Goal: Task Accomplishment & Management: Manage account settings

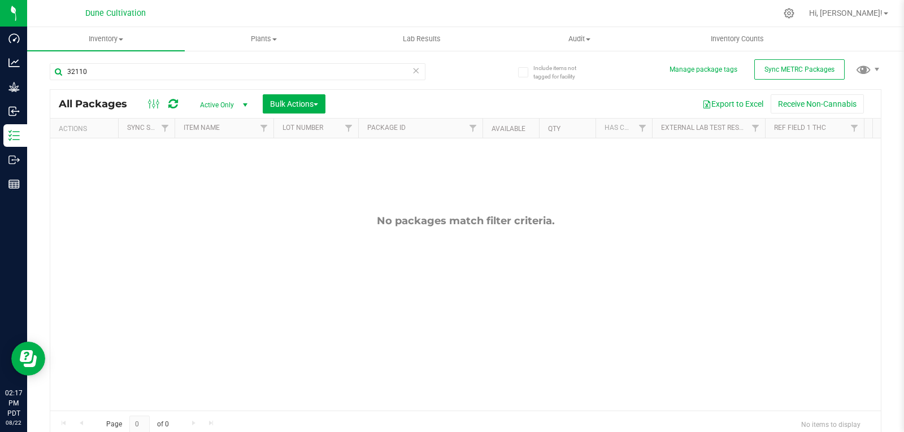
click at [211, 98] on span "Active Only" at bounding box center [221, 105] width 62 height 16
click at [213, 171] on li "All" at bounding box center [220, 173] width 61 height 17
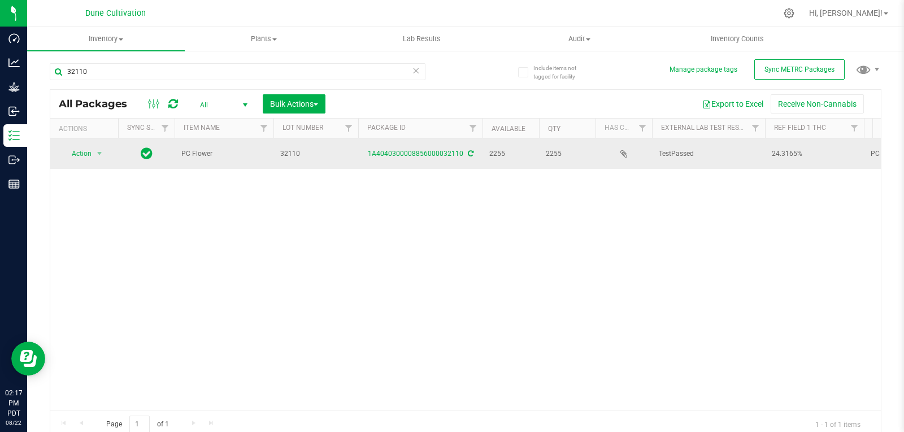
click at [89, 138] on td "Action Action Adjust qty Create package Edit attributes Global inventory Locate…" at bounding box center [84, 153] width 68 height 31
click at [88, 156] on span "Action" at bounding box center [77, 154] width 31 height 16
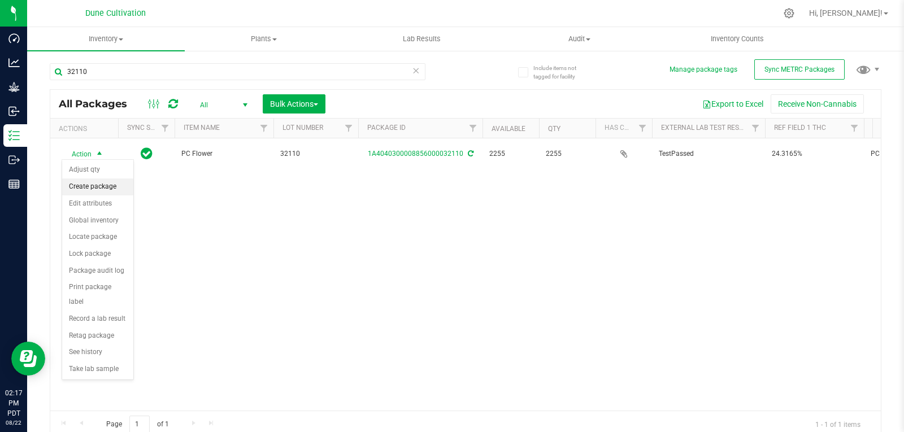
click at [97, 190] on li "Create package" at bounding box center [97, 187] width 71 height 17
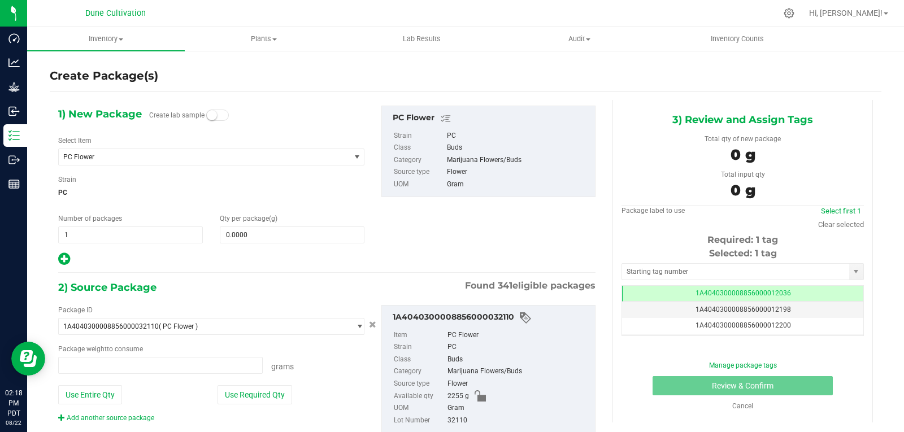
type input "0.0000 g"
click at [258, 234] on span at bounding box center [292, 235] width 145 height 17
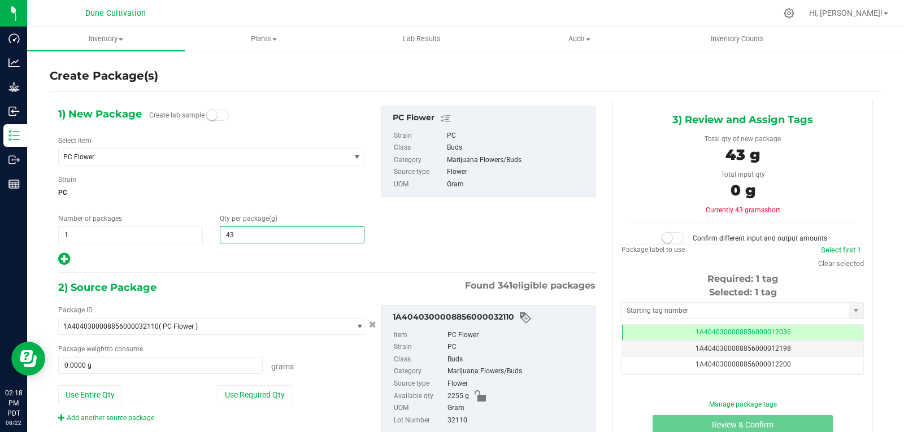
type input "430"
type input "430.0000"
click at [257, 395] on button "Use Required Qty" at bounding box center [255, 394] width 75 height 19
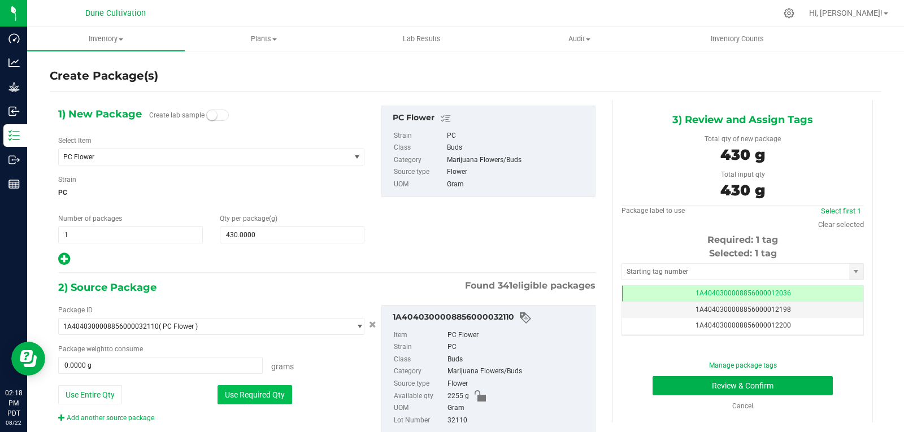
type input "430.0000 g"
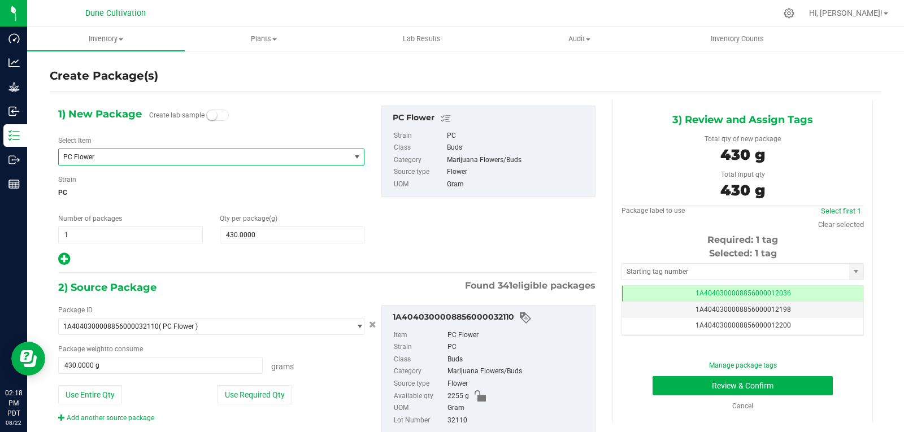
click at [149, 161] on span "PC Flower" at bounding box center [198, 157] width 271 height 8
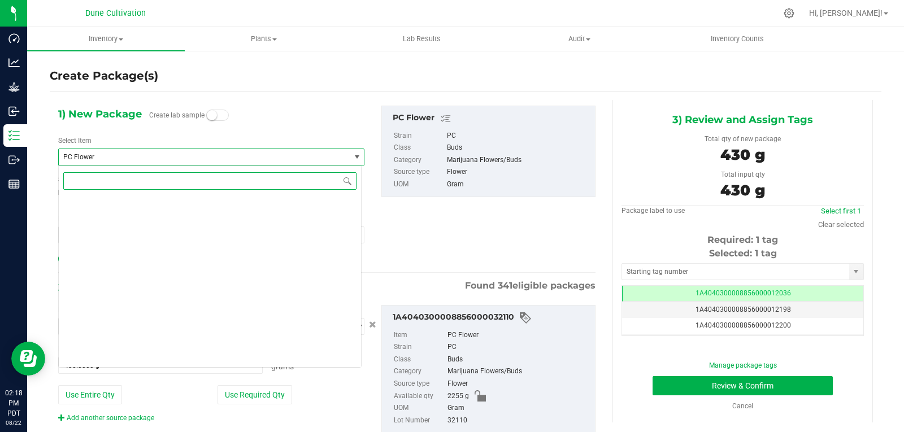
scroll to position [32933, 0]
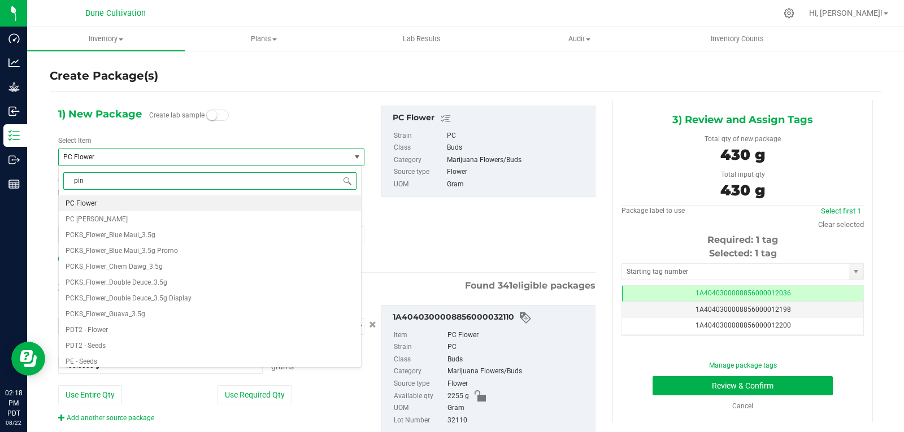
type input "pink"
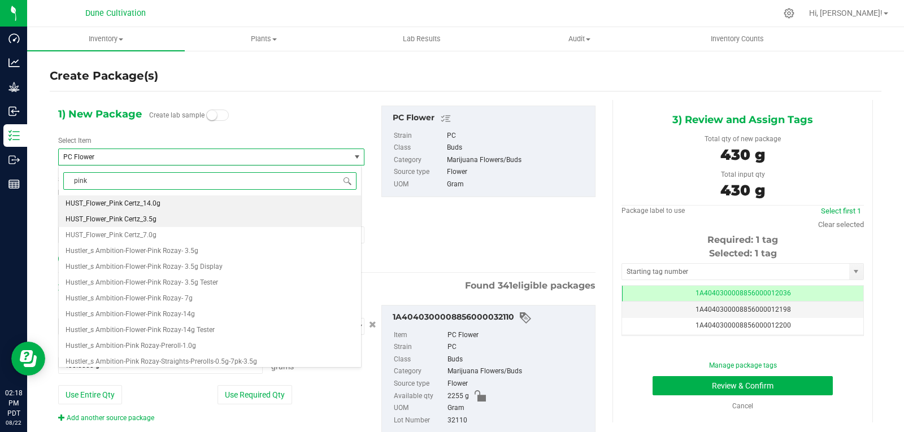
click at [164, 219] on li "HUST_Flower_Pink Certz_3.5g" at bounding box center [210, 219] width 302 height 16
type input "0"
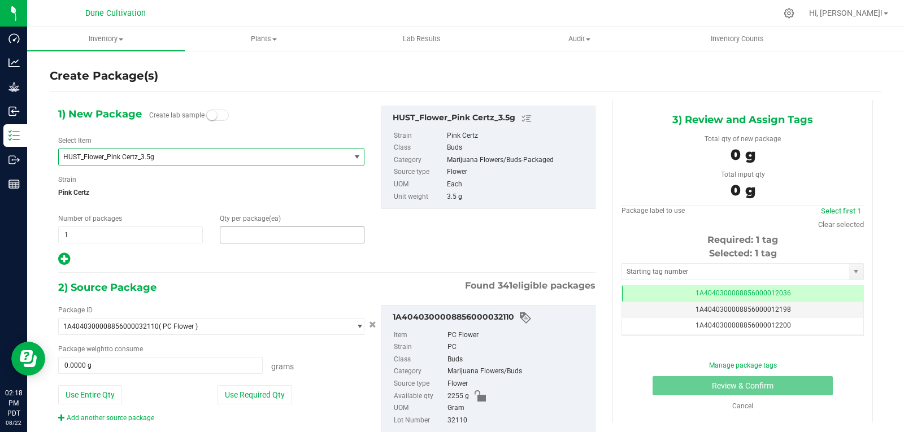
click at [301, 241] on span at bounding box center [292, 235] width 145 height 17
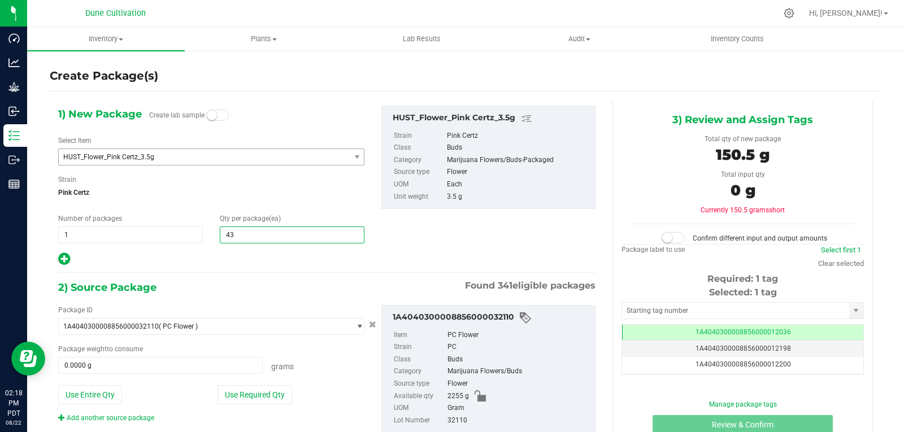
type input "430"
click at [261, 393] on button "Use Required Qty" at bounding box center [255, 394] width 75 height 19
type input "1505.0000 g"
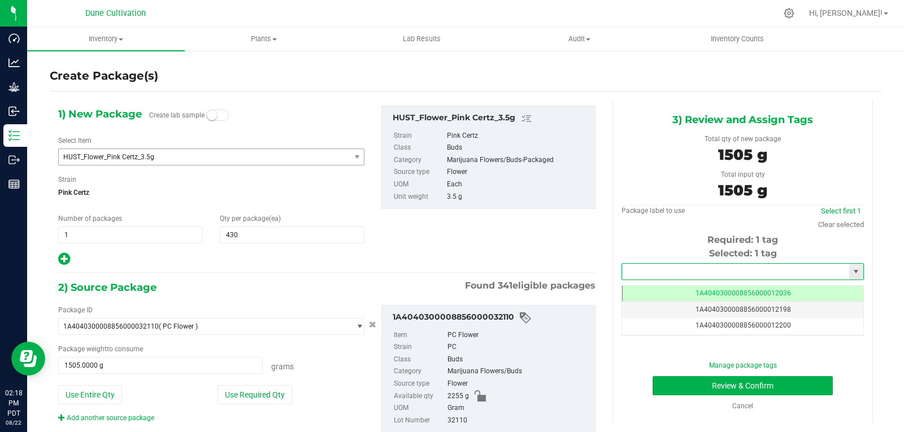
click at [661, 274] on input "text" at bounding box center [735, 272] width 227 height 16
click at [657, 288] on li "1A4040300008856000028310" at bounding box center [736, 291] width 239 height 17
type input "1A4040300008856000028310"
click at [686, 385] on button "Review & Confirm" at bounding box center [743, 385] width 180 height 19
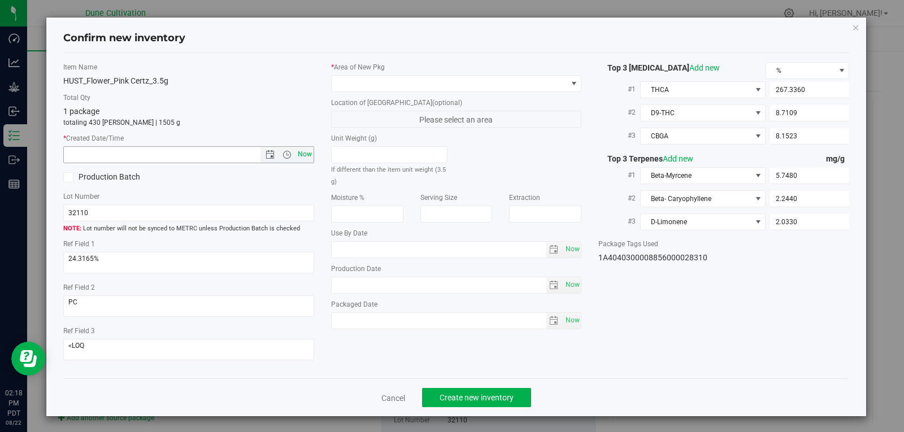
click at [295, 158] on span "Now" at bounding box center [304, 154] width 19 height 16
type input "[DATE] 2:18 PM"
click at [447, 97] on div "* Area of [GEOGRAPHIC_DATA] Location of [GEOGRAPHIC_DATA] (optional) Please sel…" at bounding box center [457, 198] width 268 height 273
click at [452, 84] on span at bounding box center [450, 84] width 236 height 16
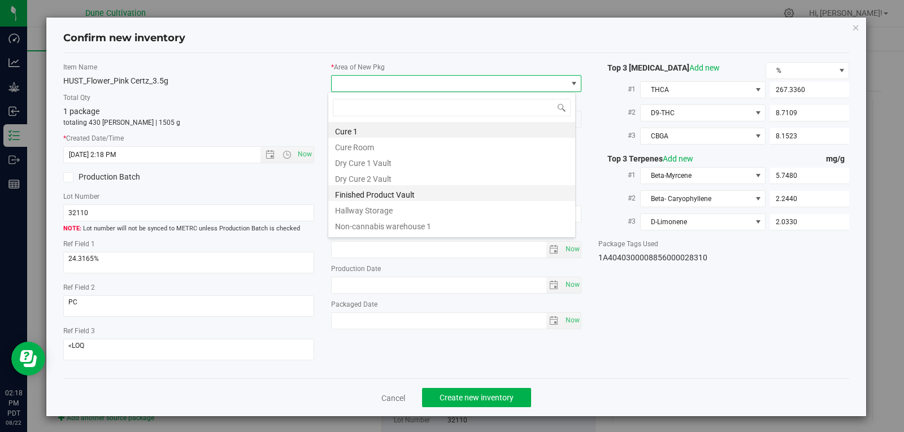
click at [413, 200] on li "Finished Product Vault" at bounding box center [451, 193] width 247 height 16
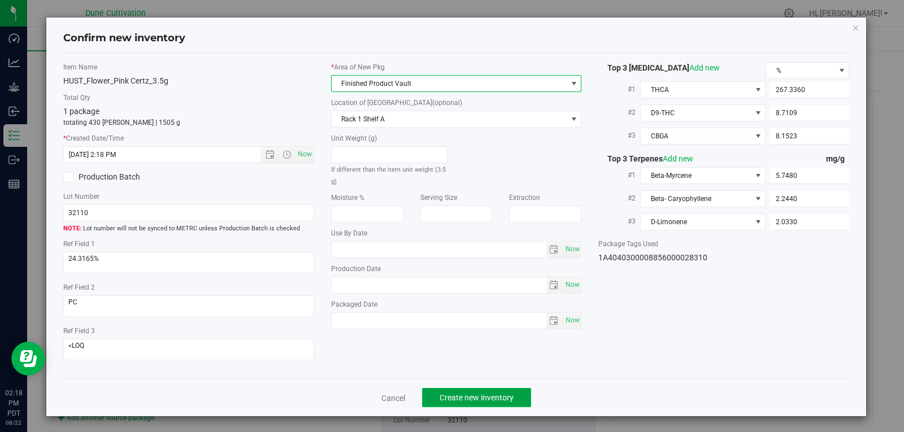
click at [449, 393] on span "Create new inventory" at bounding box center [477, 397] width 74 height 9
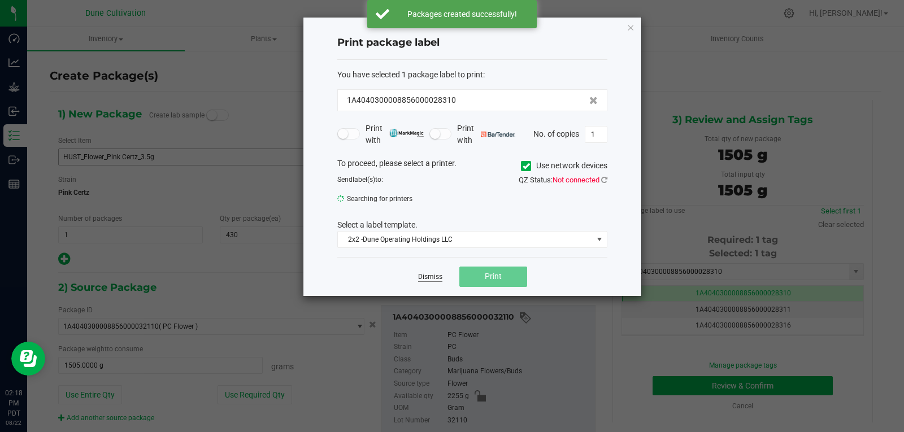
click at [435, 280] on link "Dismiss" at bounding box center [430, 277] width 24 height 10
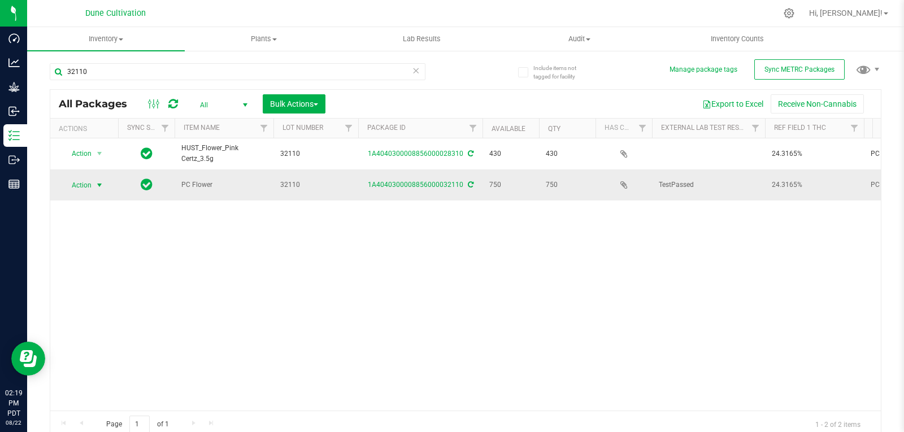
click at [89, 179] on span "Action" at bounding box center [77, 185] width 31 height 16
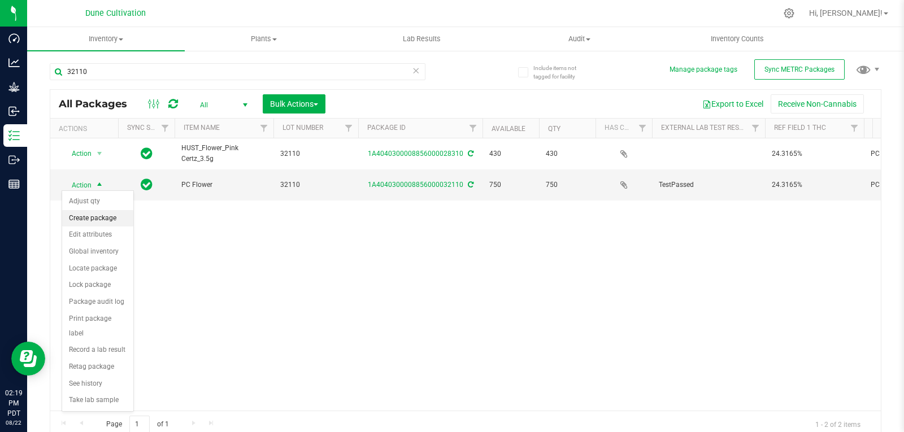
click at [96, 219] on li "Create package" at bounding box center [97, 218] width 71 height 17
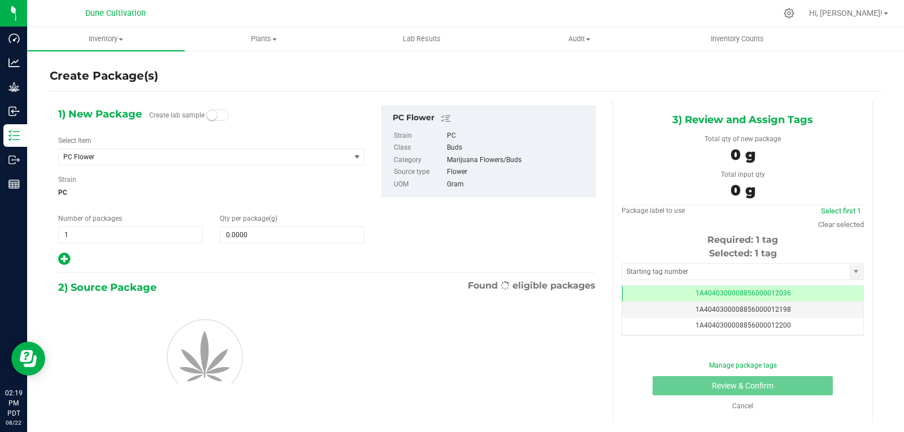
scroll to position [0, -1]
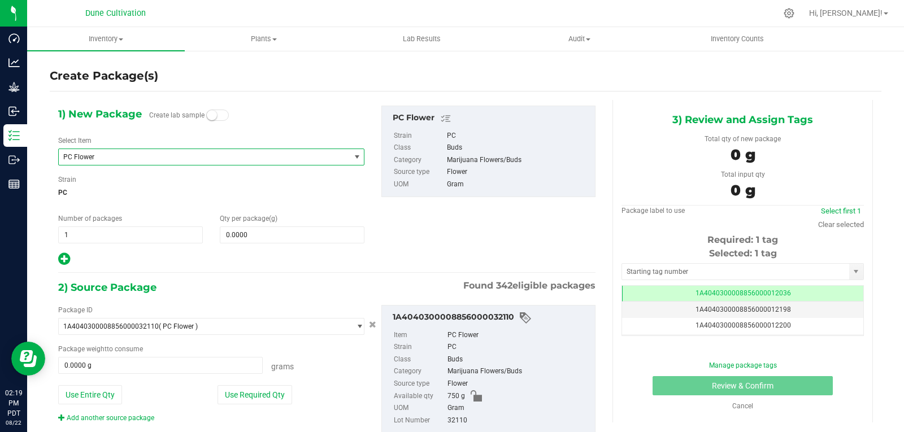
click at [171, 160] on span "PC Flower" at bounding box center [198, 157] width 271 height 8
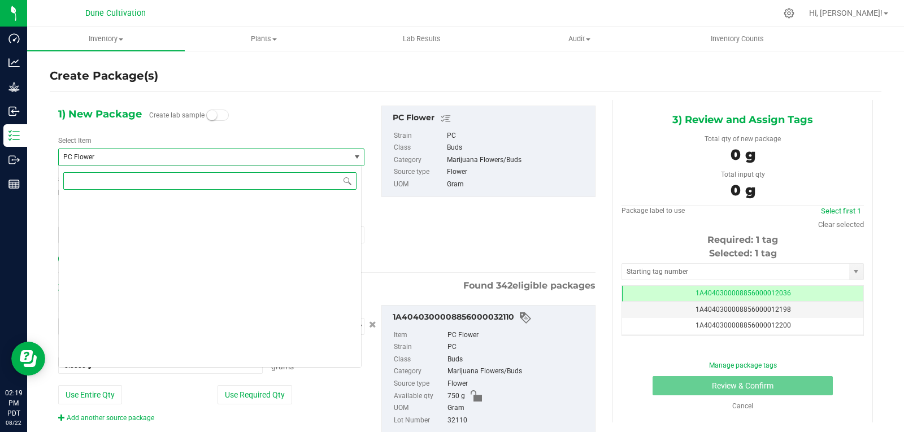
scroll to position [32933, 0]
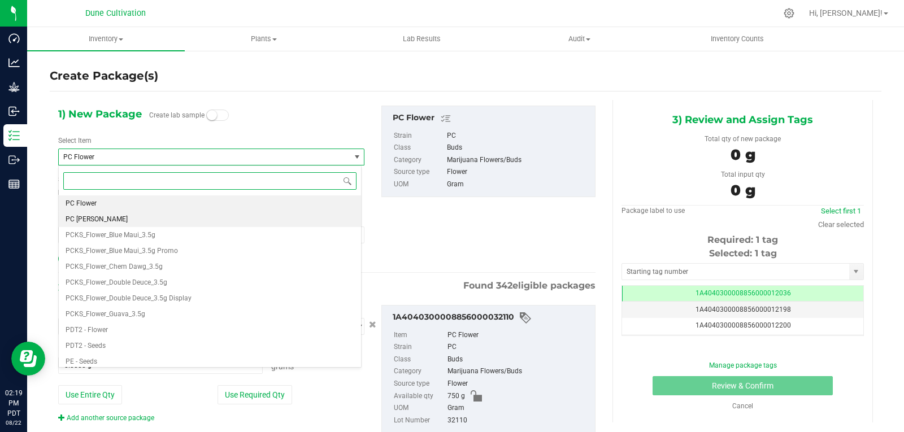
click at [141, 223] on li "PC [PERSON_NAME]" at bounding box center [210, 219] width 302 height 16
type input "0.0000"
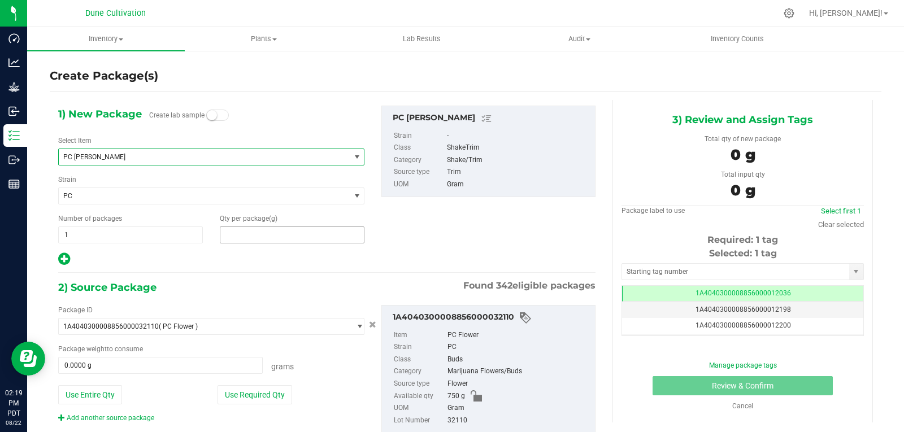
click at [252, 238] on span at bounding box center [292, 235] width 145 height 17
type input "6"
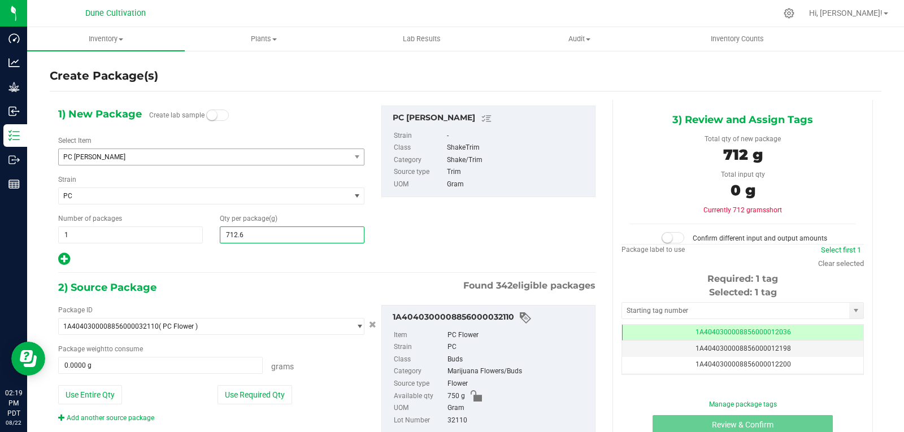
type input "712.65"
type input "712.6500"
click at [257, 402] on button "Use Required Qty" at bounding box center [255, 394] width 75 height 19
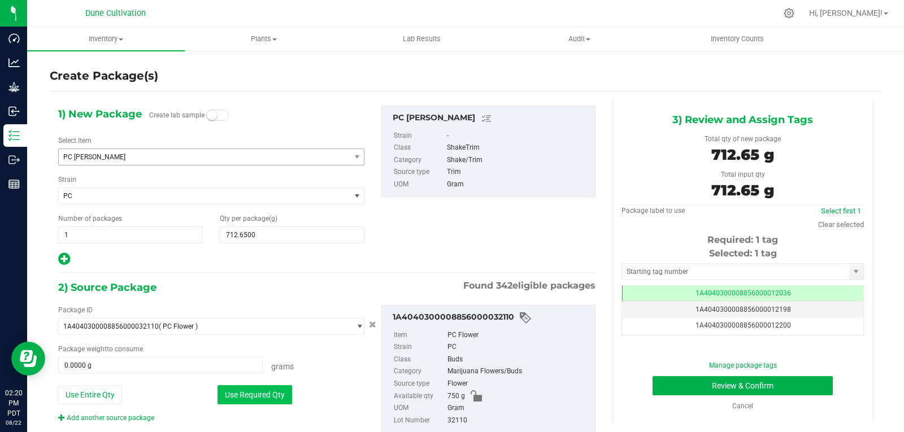
type input "712.6500 g"
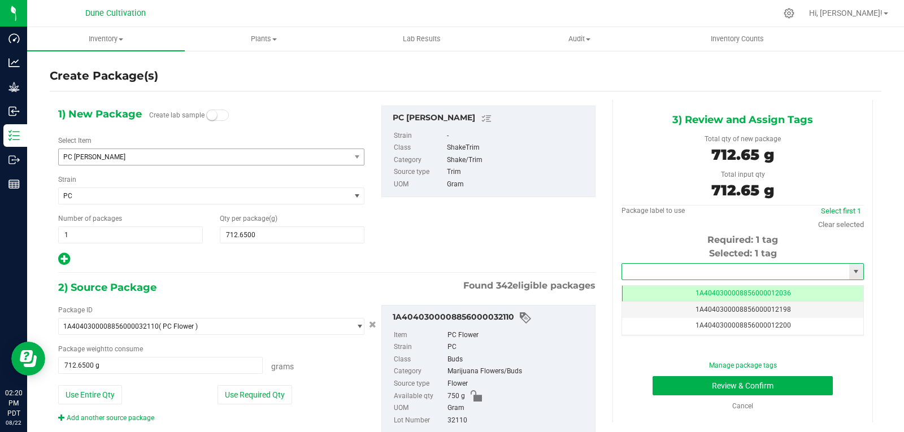
click at [662, 274] on input "text" at bounding box center [735, 272] width 227 height 16
click at [658, 289] on li "1A4040300008856000028311" at bounding box center [736, 291] width 239 height 17
type input "1A4040300008856000028311"
click at [689, 388] on button "Review & Confirm" at bounding box center [743, 385] width 180 height 19
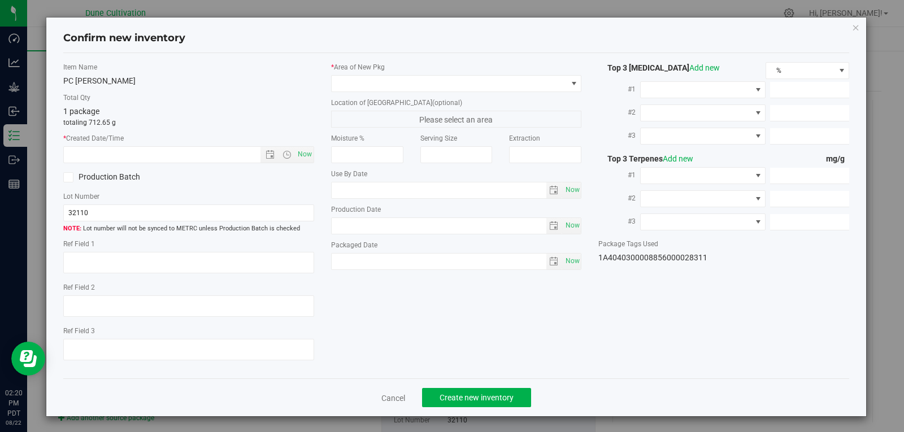
type textarea "24.3165%"
type textarea "PC"
type textarea "<LOQ"
type input "267.3360"
type input "8.7109"
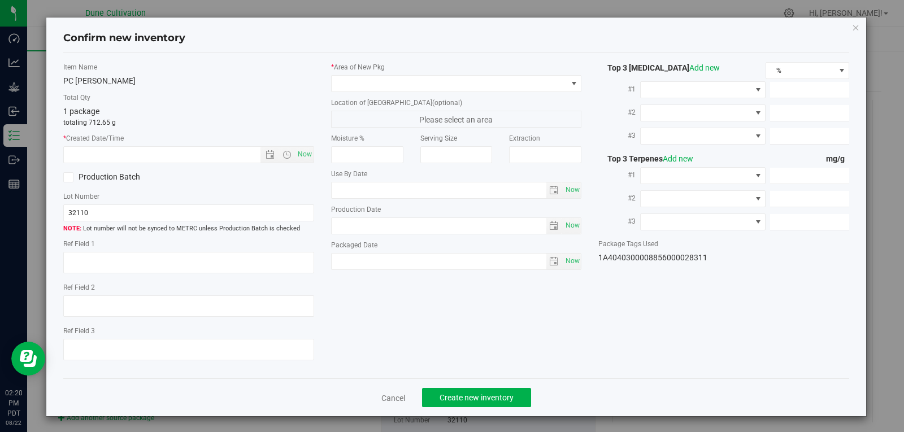
type input "8.1523"
type input "5.7480"
type input "2.2440"
type input "2.0330"
click at [301, 158] on span "Now" at bounding box center [304, 154] width 19 height 16
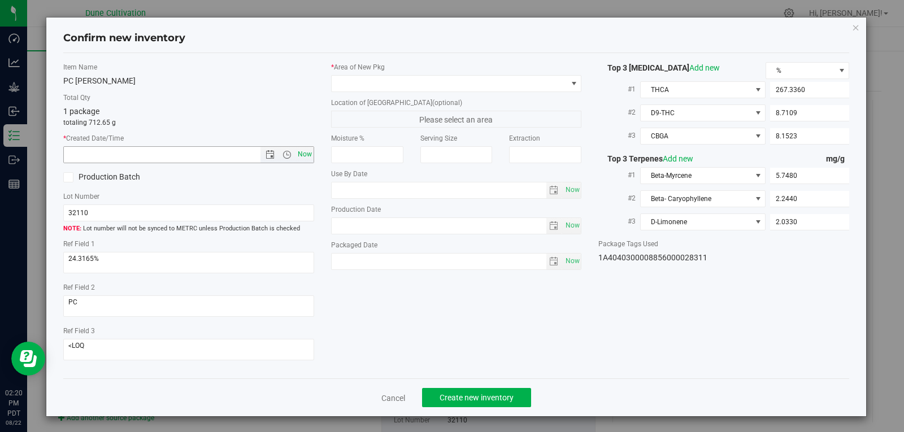
type input "[DATE] 2:20 PM"
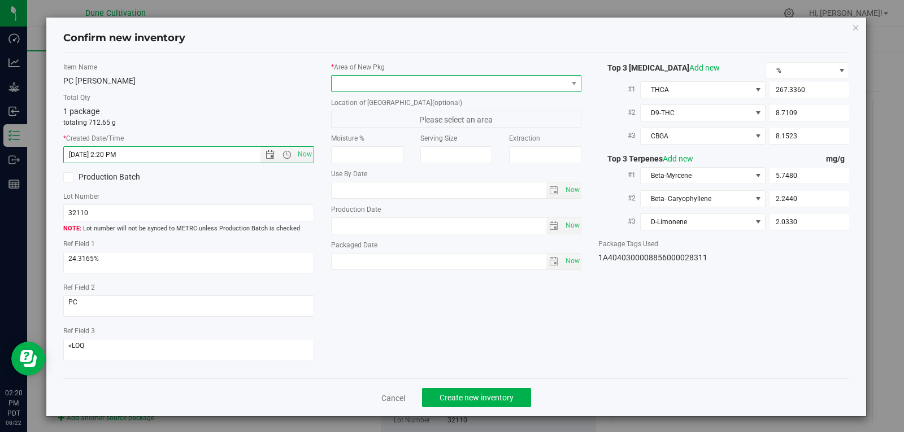
click at [423, 83] on span at bounding box center [450, 84] width 236 height 16
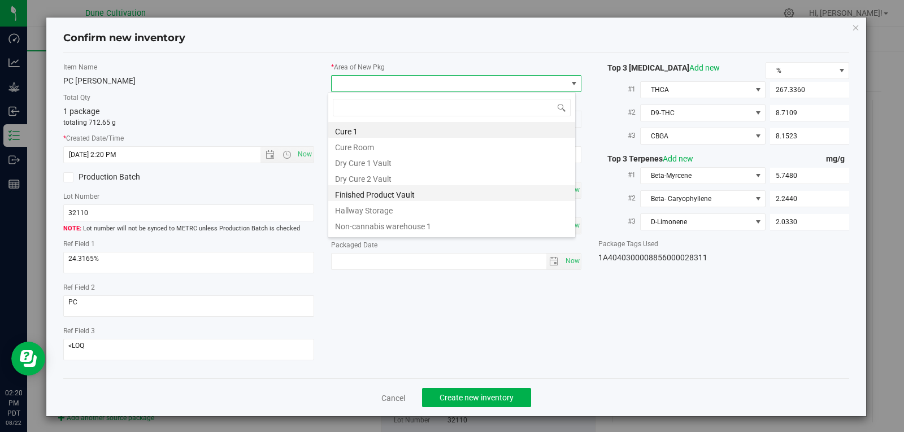
click at [395, 193] on li "Finished Product Vault" at bounding box center [451, 193] width 247 height 16
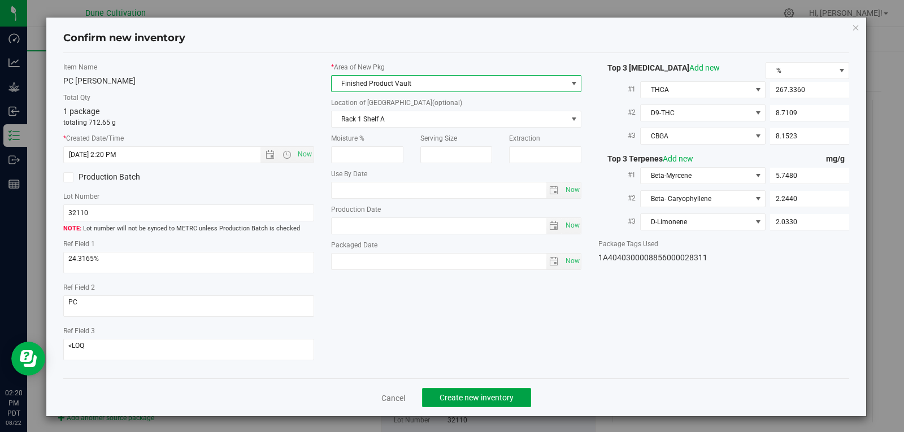
click at [442, 398] on span "Create new inventory" at bounding box center [477, 397] width 74 height 9
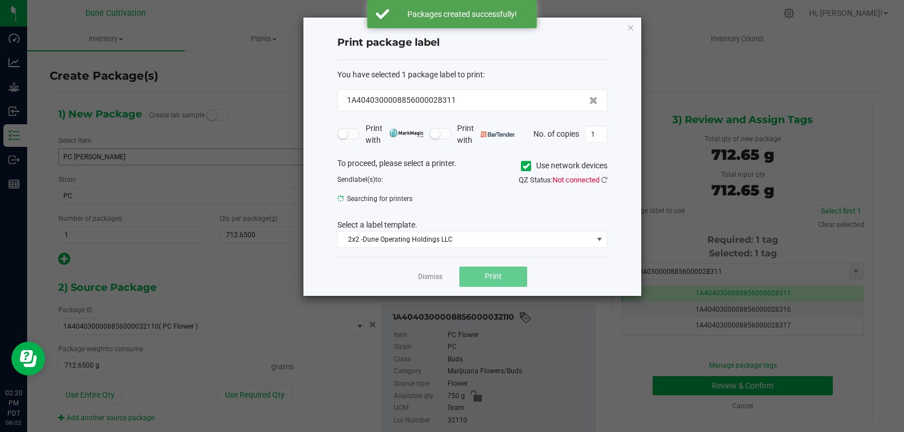
click at [421, 271] on app-cancel-button "Dismiss" at bounding box center [430, 277] width 24 height 12
click at [421, 276] on link "Dismiss" at bounding box center [430, 277] width 24 height 10
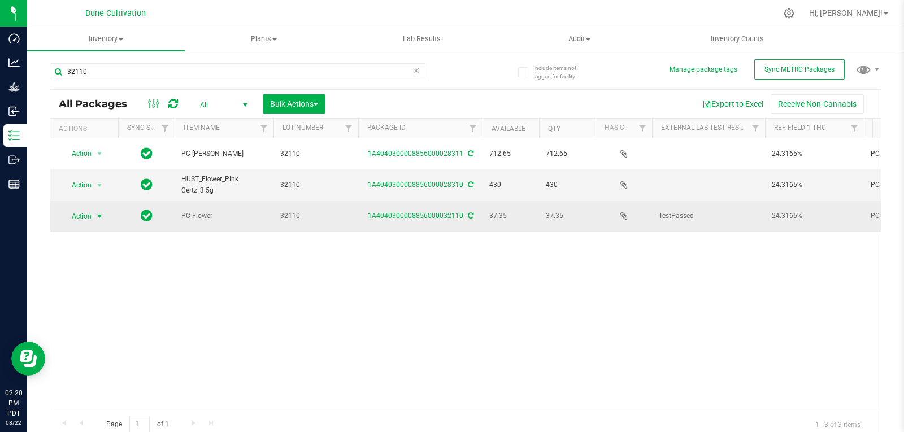
click at [93, 214] on span "select" at bounding box center [100, 217] width 14 height 16
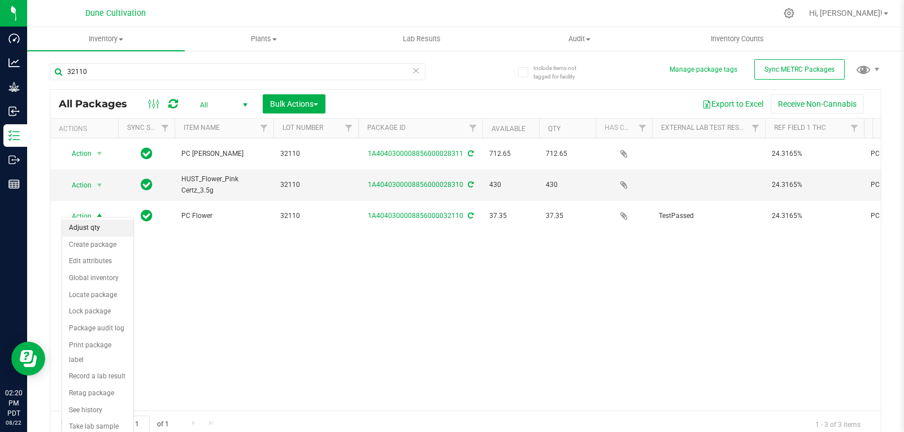
click at [93, 229] on li "Adjust qty" at bounding box center [97, 228] width 71 height 17
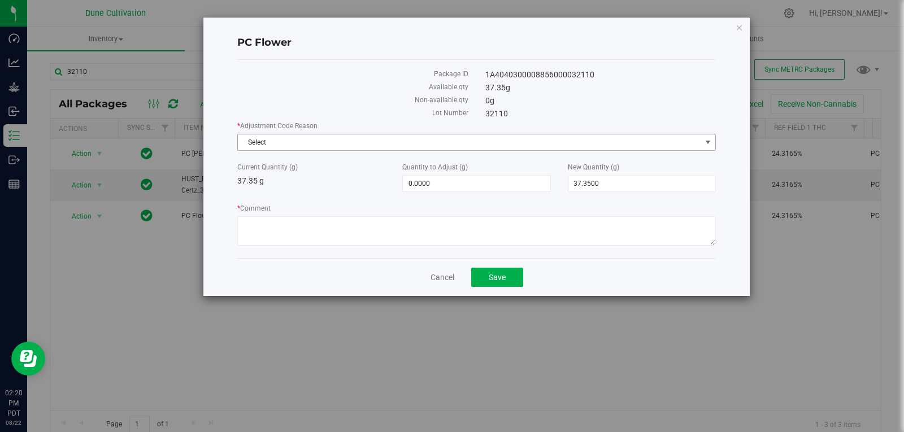
click at [333, 144] on span "Select" at bounding box center [469, 143] width 463 height 16
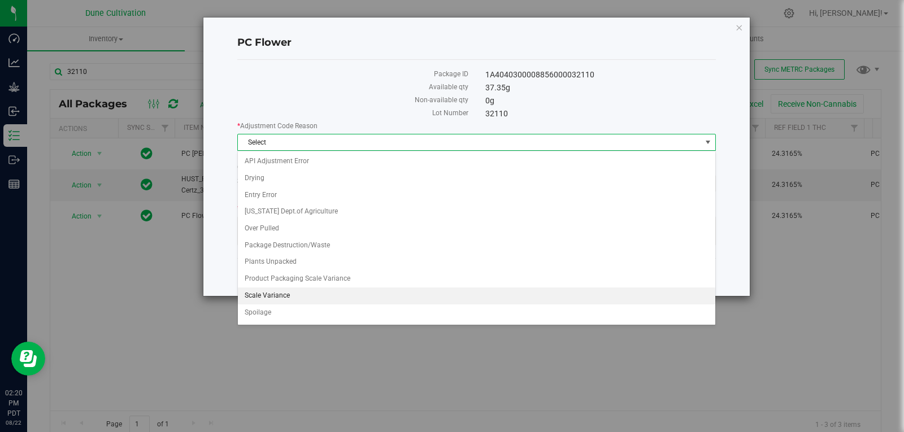
click at [311, 298] on li "Scale Variance" at bounding box center [477, 296] width 478 height 17
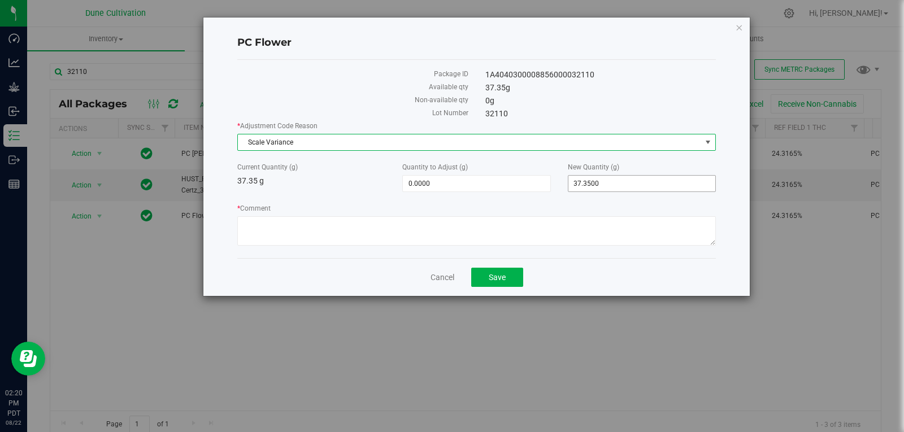
click at [609, 190] on span "37.3500 37.35" at bounding box center [642, 183] width 148 height 17
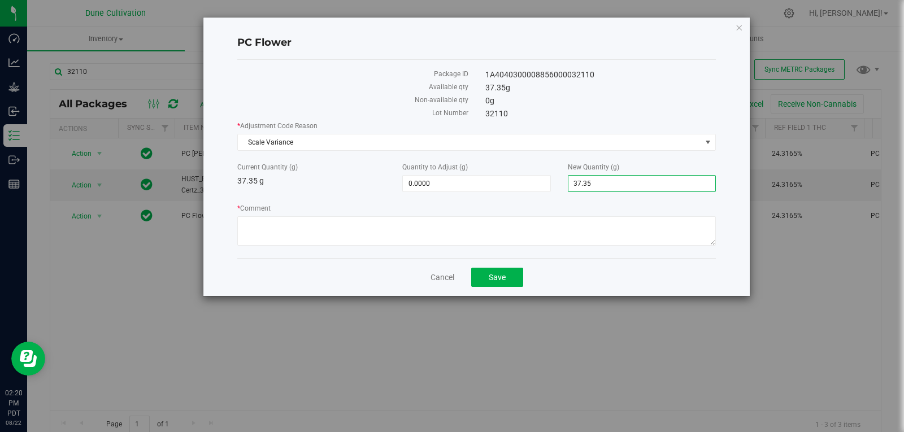
click at [609, 190] on input "37.35" at bounding box center [642, 184] width 147 height 16
type input "0"
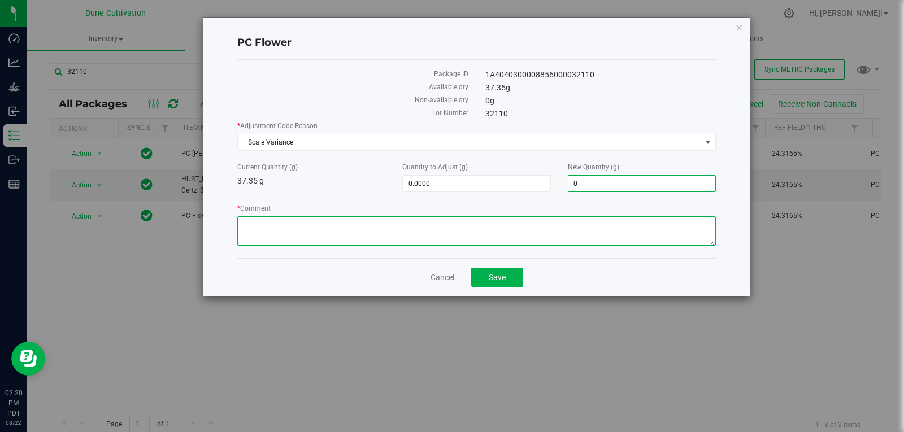
type input "-37.3500"
type input "0.0000"
click at [543, 239] on textarea "* Comment" at bounding box center [476, 230] width 479 height 29
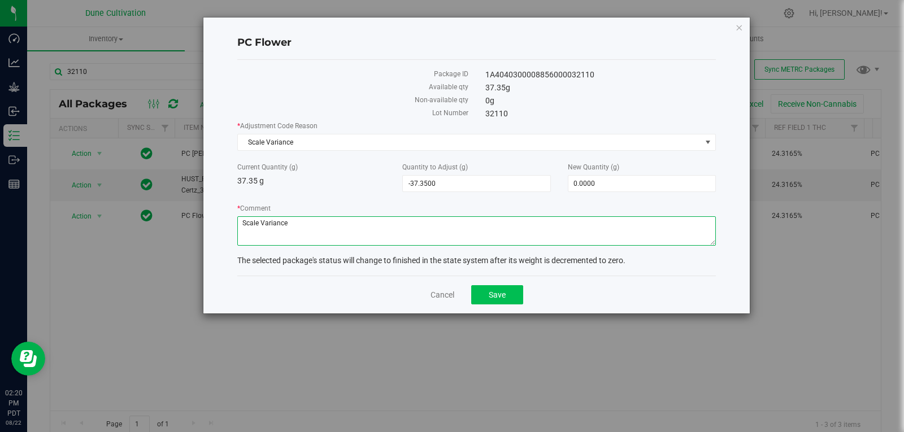
type textarea "Scale Variance"
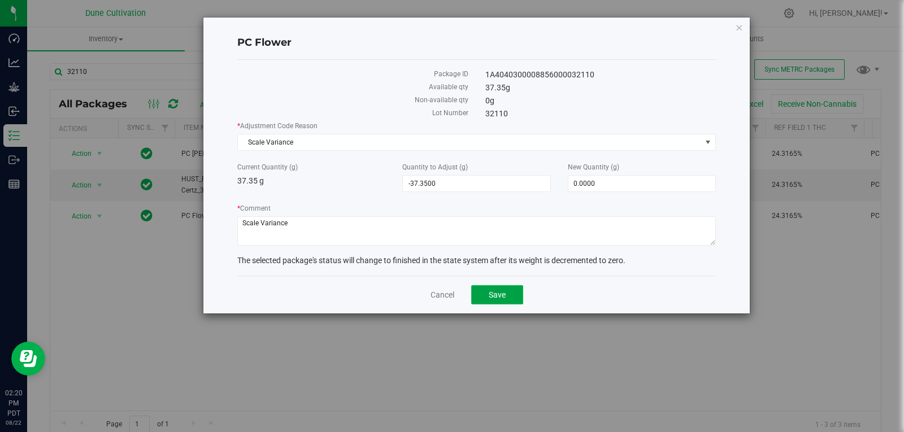
click at [502, 286] on button "Save" at bounding box center [497, 294] width 52 height 19
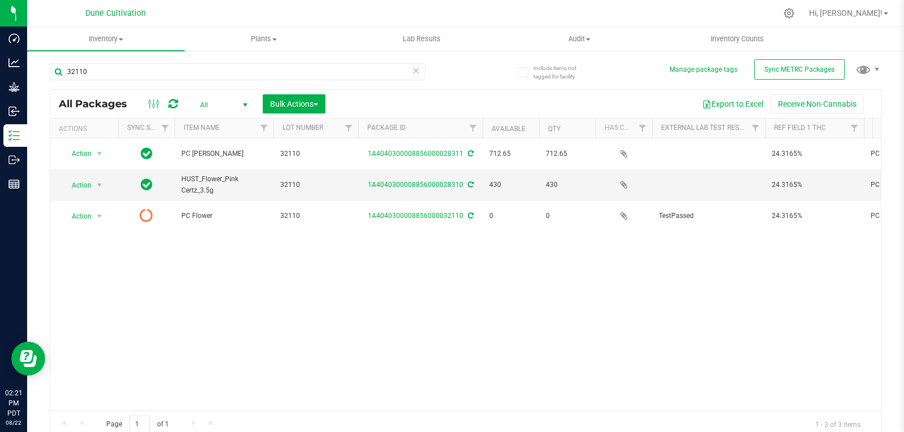
click at [172, 97] on span at bounding box center [173, 104] width 10 height 14
click at [172, 106] on icon at bounding box center [173, 103] width 10 height 11
click at [121, 73] on input "32110" at bounding box center [238, 71] width 376 height 17
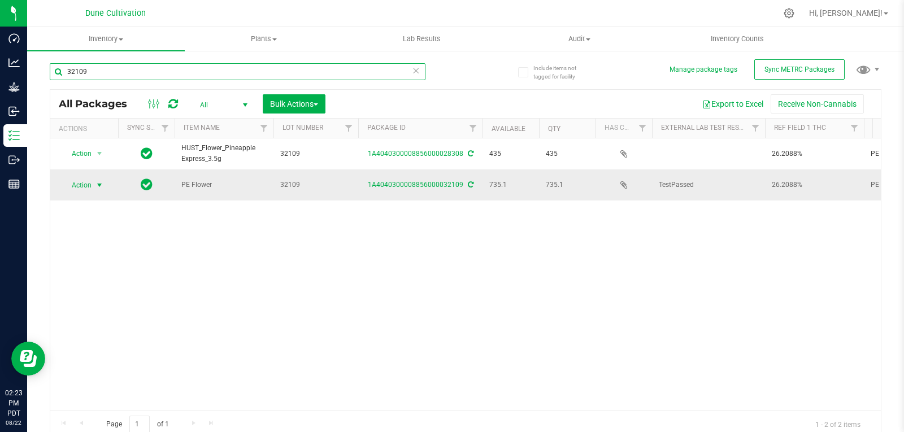
type input "32109"
click at [96, 181] on span "select" at bounding box center [99, 185] width 9 height 9
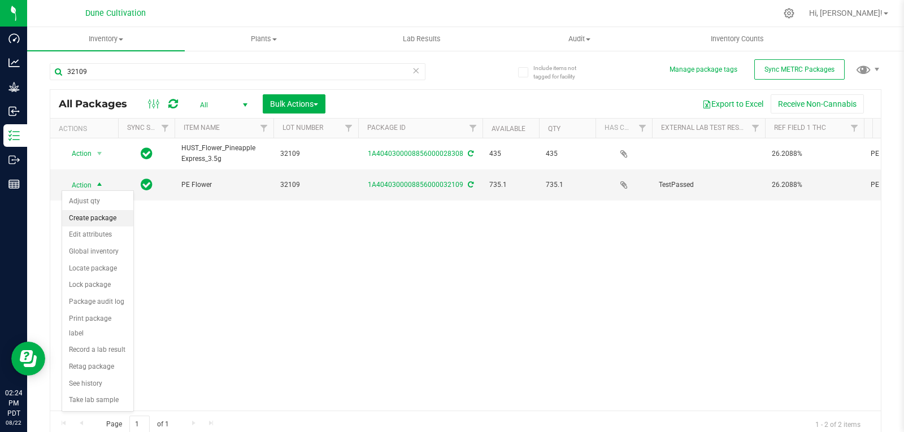
click at [109, 215] on li "Create package" at bounding box center [97, 218] width 71 height 17
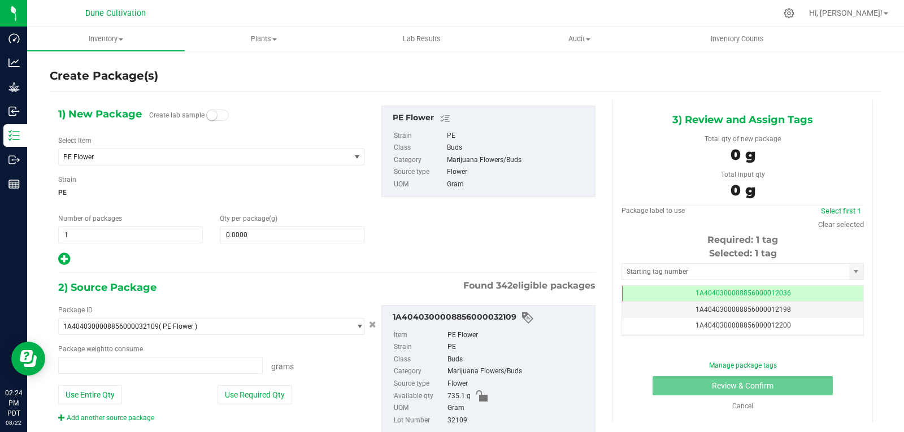
type input "0.0000 g"
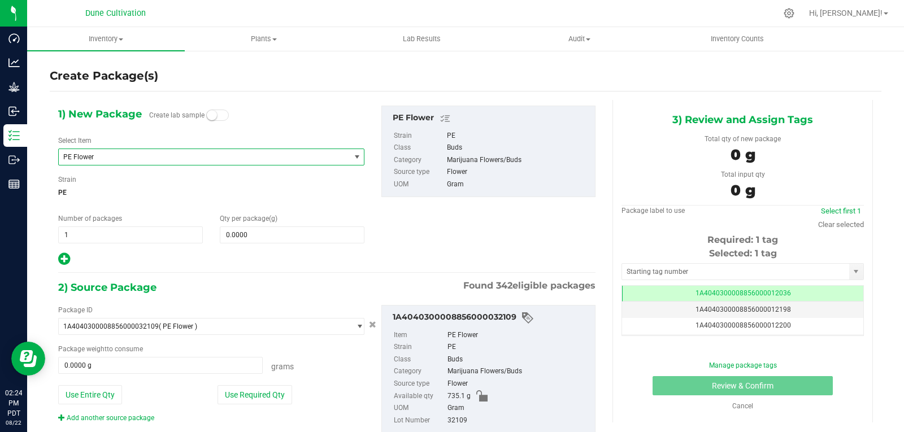
click at [144, 153] on span "PE Flower" at bounding box center [198, 157] width 271 height 8
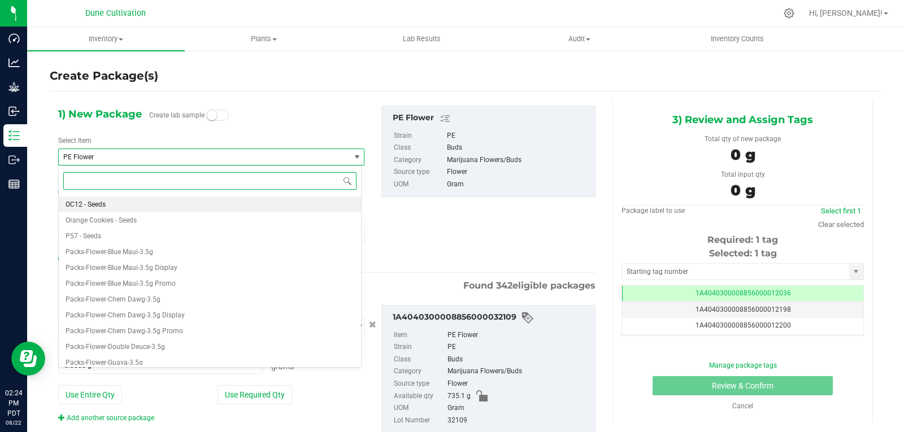
scroll to position [32599, 0]
click at [125, 176] on input at bounding box center [209, 181] width 293 height 18
type input "PE"
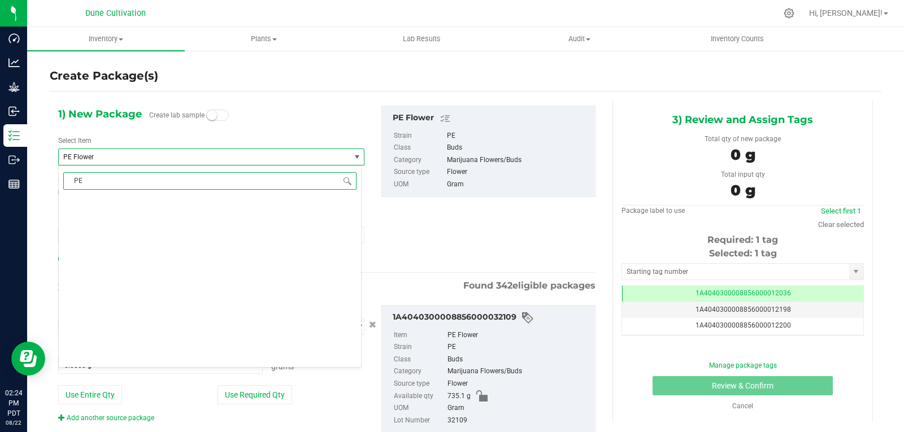
scroll to position [0, 0]
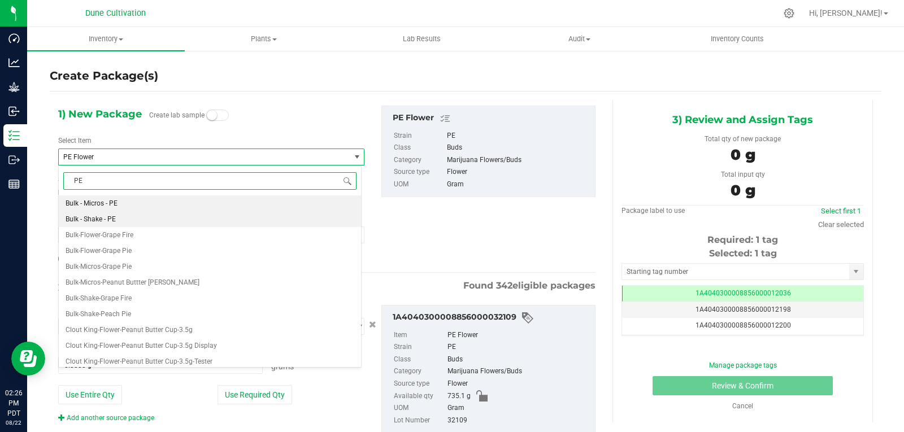
click at [144, 214] on li "Bulk - Shake - PE" at bounding box center [210, 219] width 302 height 16
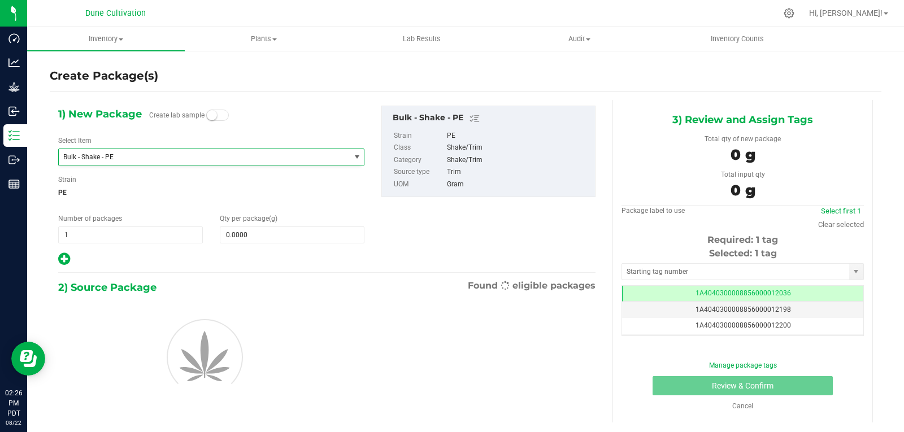
type input "0.0000"
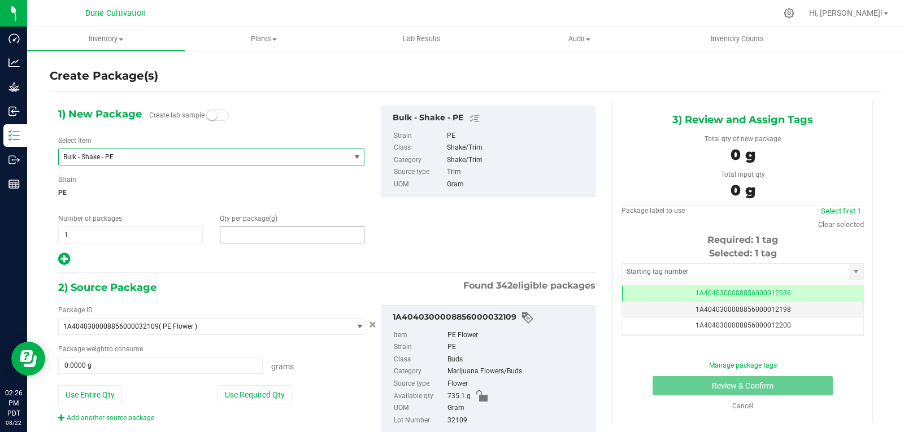
click at [248, 233] on span at bounding box center [292, 235] width 145 height 17
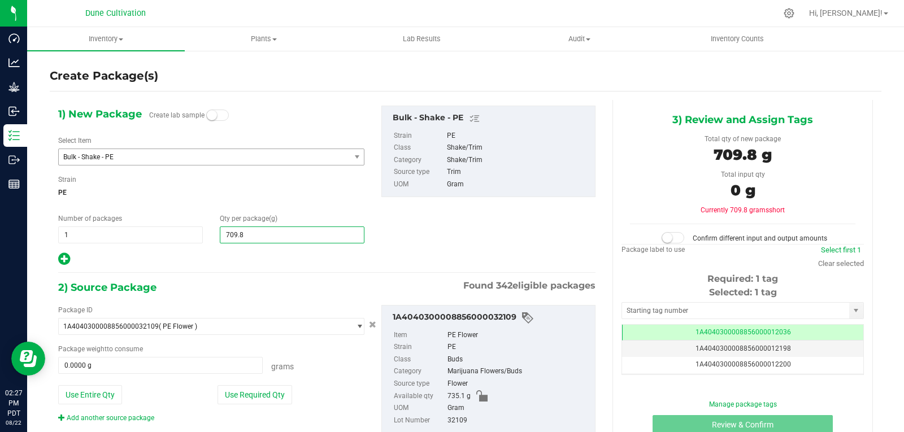
type input "709.85"
type input "709.8500"
click at [261, 400] on button "Use Required Qty" at bounding box center [255, 394] width 75 height 19
type input "709.8500 g"
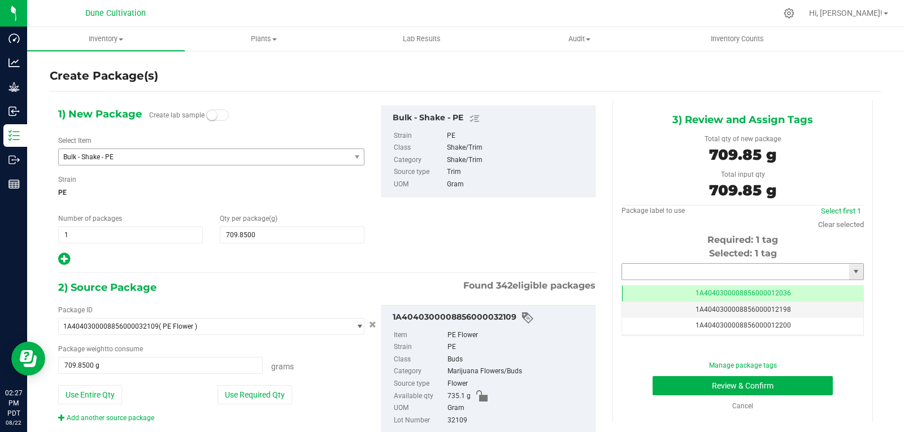
click at [674, 276] on input "text" at bounding box center [735, 272] width 227 height 16
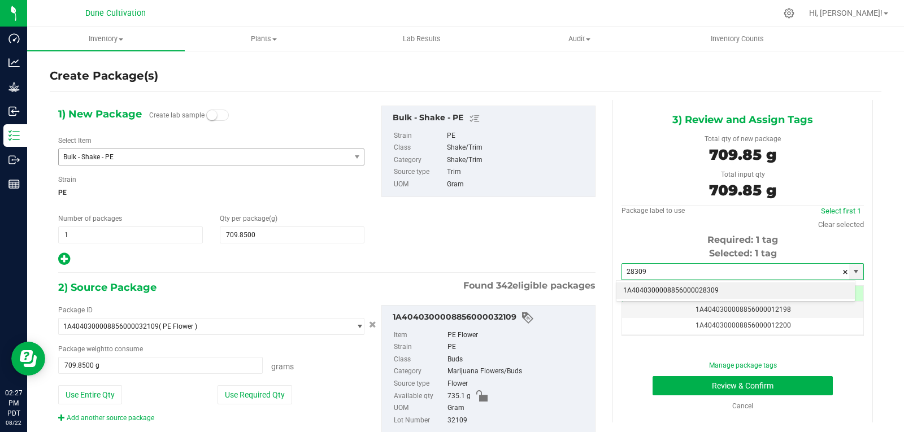
click at [677, 287] on li "1A4040300008856000028309" at bounding box center [736, 291] width 239 height 17
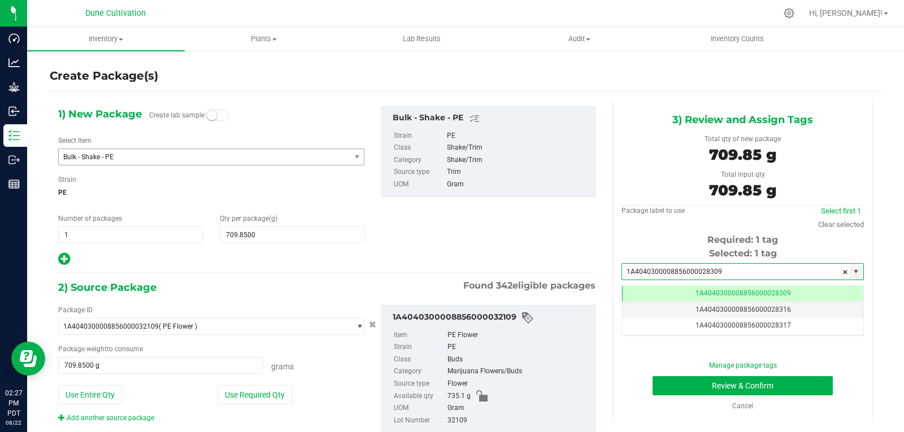
scroll to position [0, -1]
type input "1A4040300008856000028309"
click at [687, 383] on button "Review & Confirm" at bounding box center [743, 385] width 180 height 19
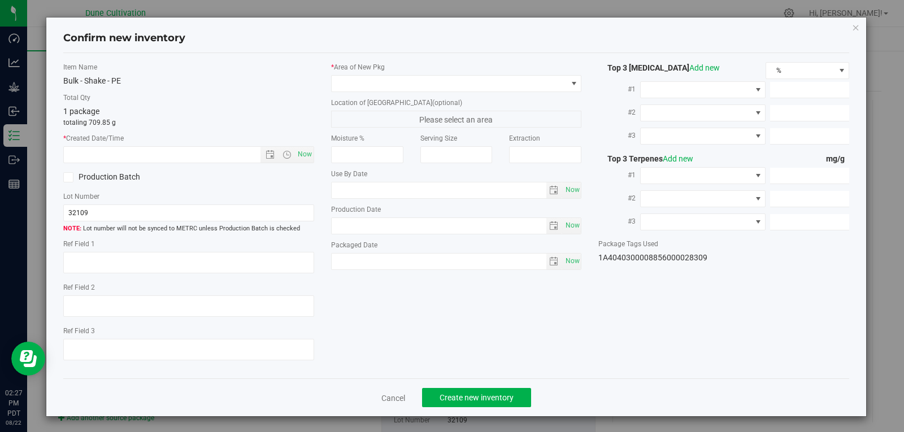
type textarea "26.2088%"
type textarea "PE"
type textarea "<LOQ"
type input "291.2660"
type input "12.0973"
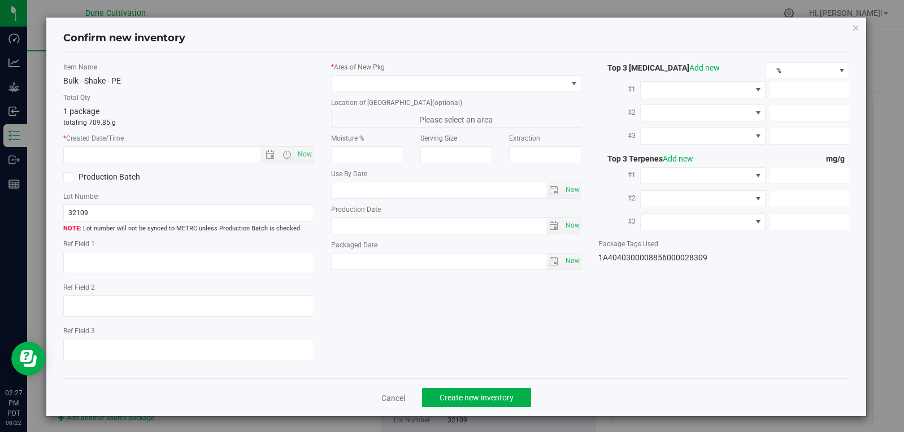
type input "6.6481"
type input "5.9120"
type input "3.6610"
type input "2.8510"
click at [304, 153] on span "Now" at bounding box center [304, 154] width 19 height 16
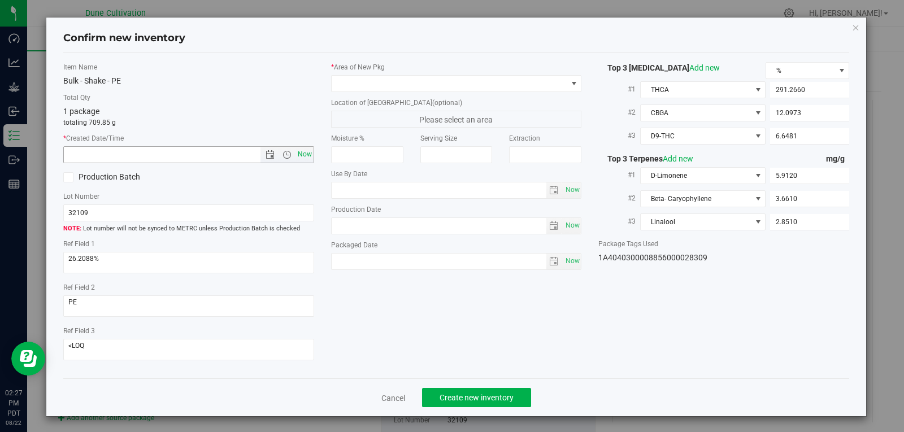
type input "[DATE] 2:27 PM"
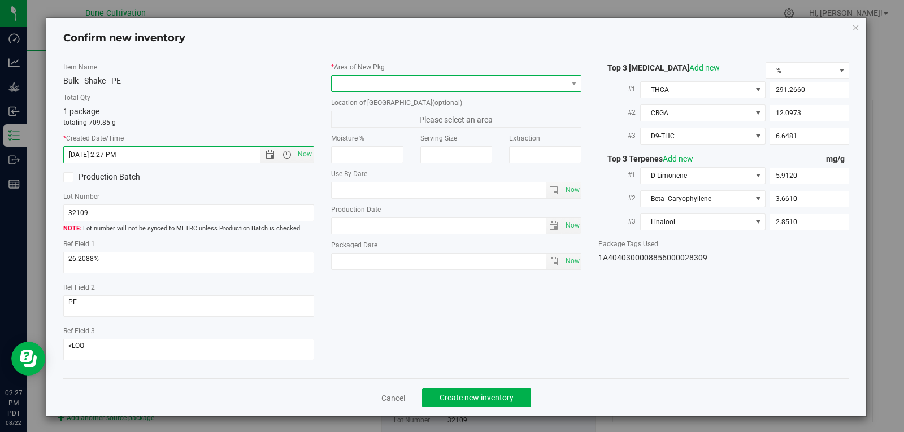
click at [384, 80] on span at bounding box center [450, 84] width 236 height 16
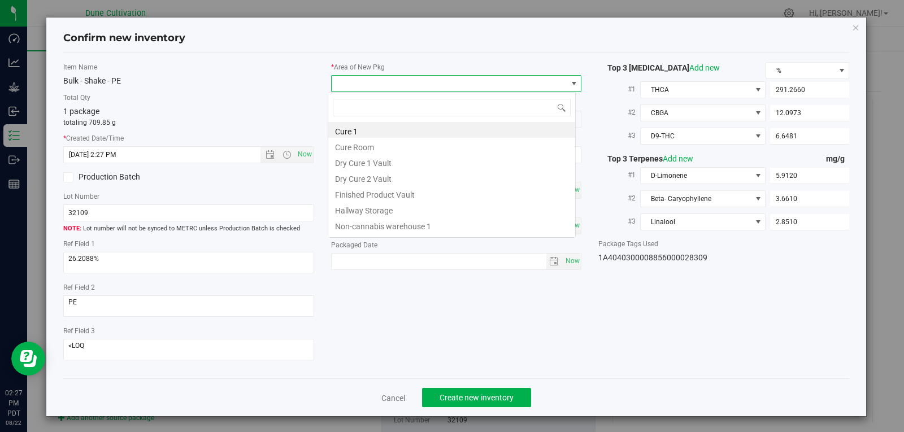
scroll to position [17, 249]
click at [393, 197] on li "Finished Product Vault" at bounding box center [451, 193] width 247 height 16
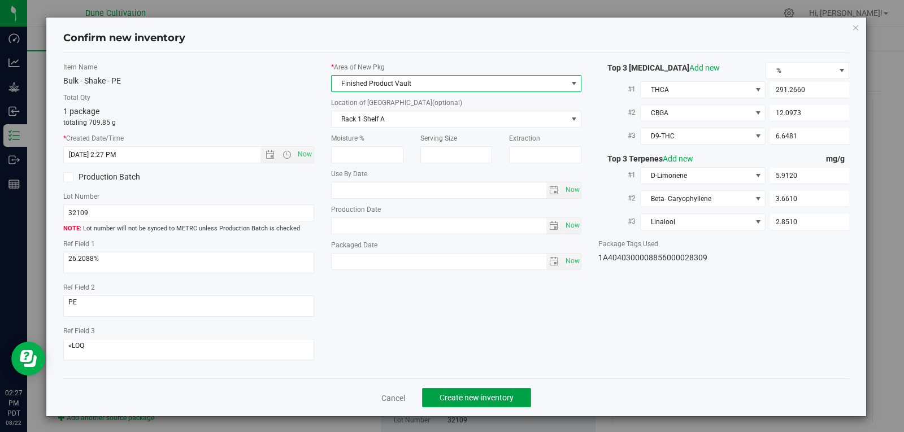
click at [441, 398] on span "Create new inventory" at bounding box center [477, 397] width 74 height 9
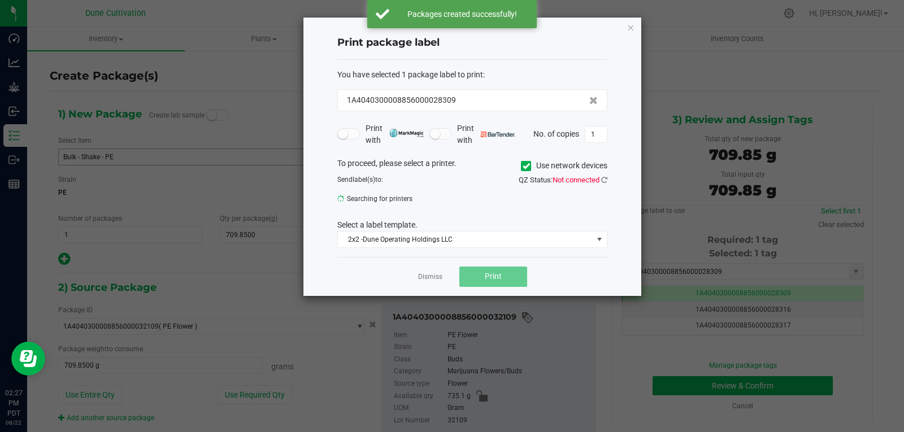
click at [422, 271] on app-cancel-button "Dismiss" at bounding box center [430, 277] width 24 height 12
click at [422, 279] on link "Dismiss" at bounding box center [430, 277] width 24 height 10
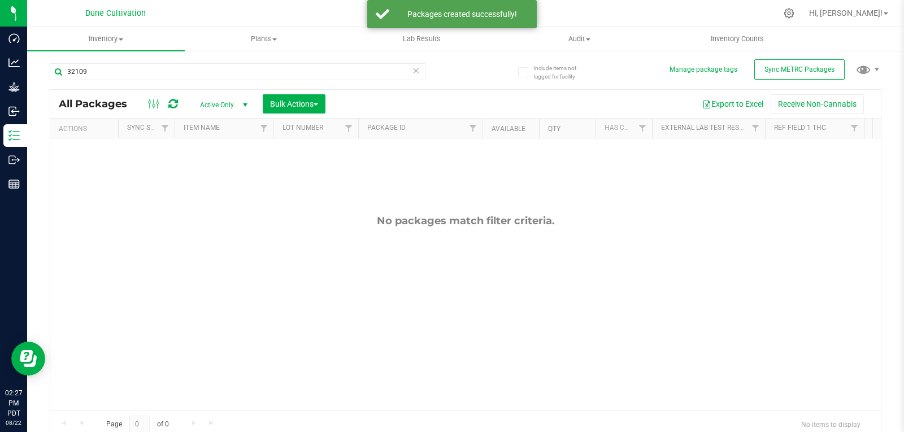
click at [231, 106] on span "Active Only" at bounding box center [221, 105] width 62 height 16
click at [222, 178] on li "All" at bounding box center [220, 173] width 61 height 17
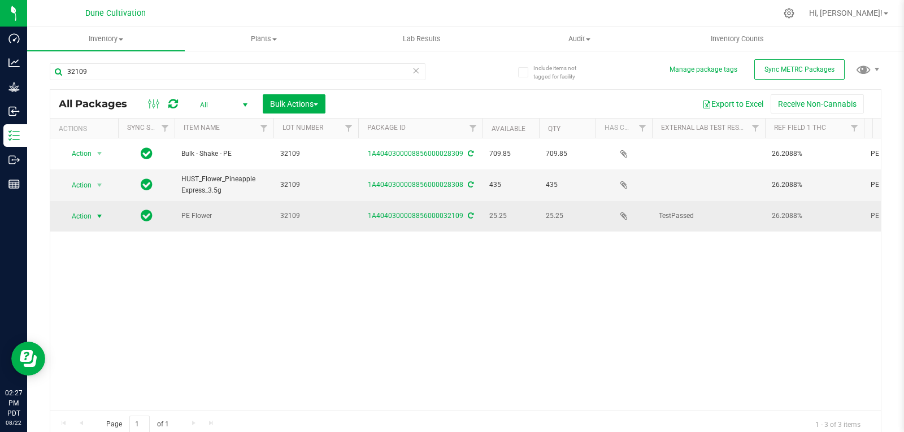
click at [93, 209] on span "select" at bounding box center [100, 217] width 14 height 16
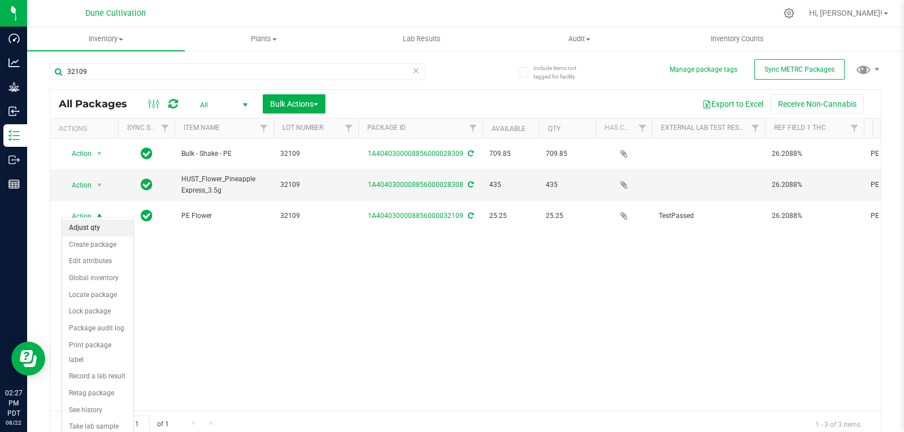
click at [93, 228] on li "Adjust qty" at bounding box center [97, 228] width 71 height 17
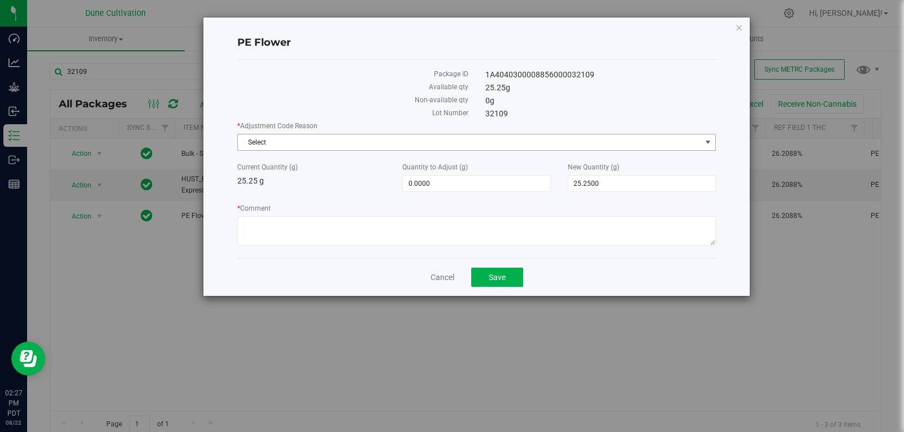
click at [452, 147] on span "Select" at bounding box center [469, 143] width 463 height 16
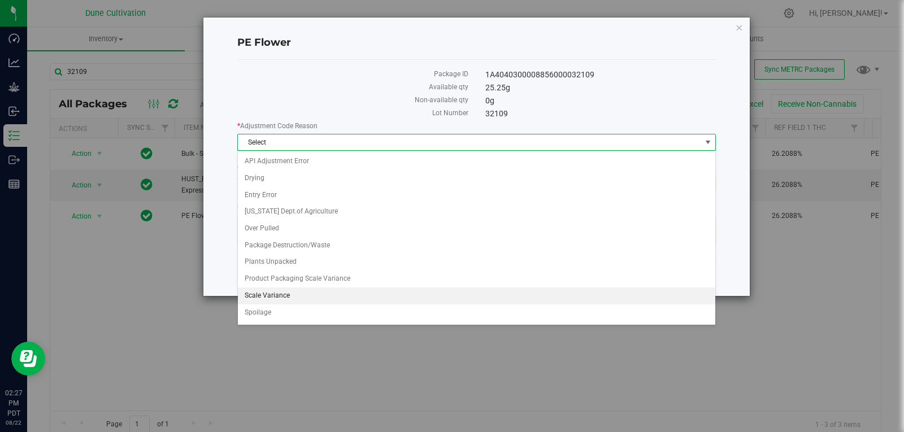
click at [378, 298] on li "Scale Variance" at bounding box center [477, 296] width 478 height 17
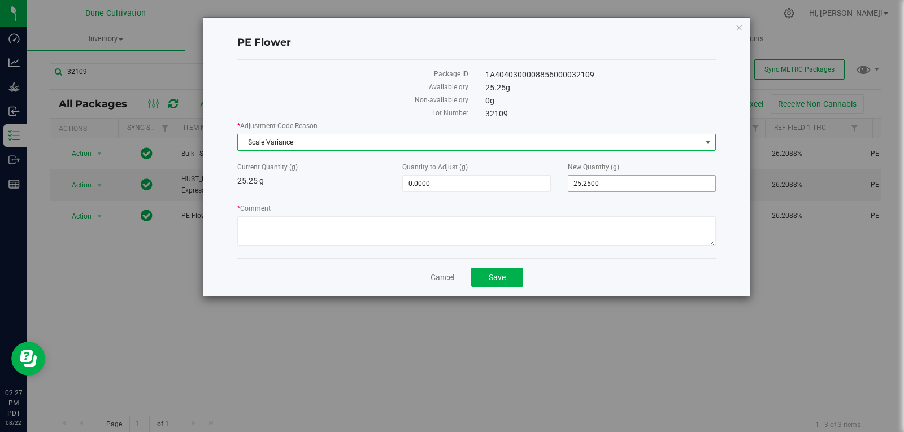
click at [609, 178] on span "25.2500 25.25" at bounding box center [642, 183] width 148 height 17
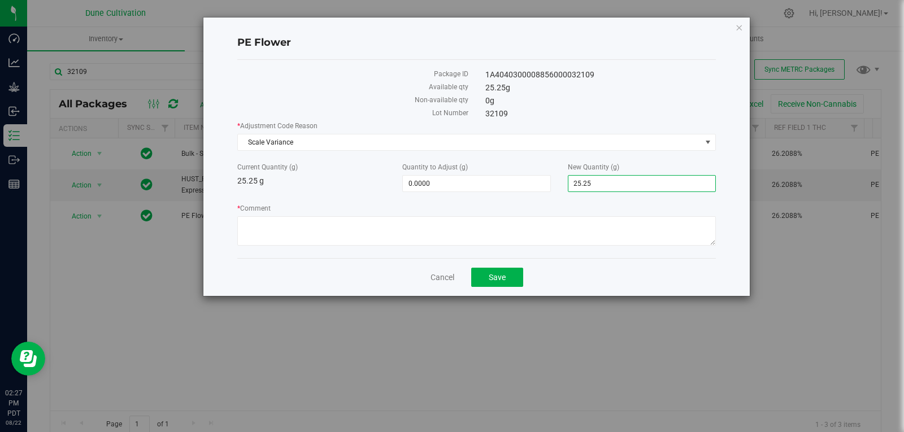
click at [609, 178] on input "25.25" at bounding box center [642, 184] width 147 height 16
type input "0"
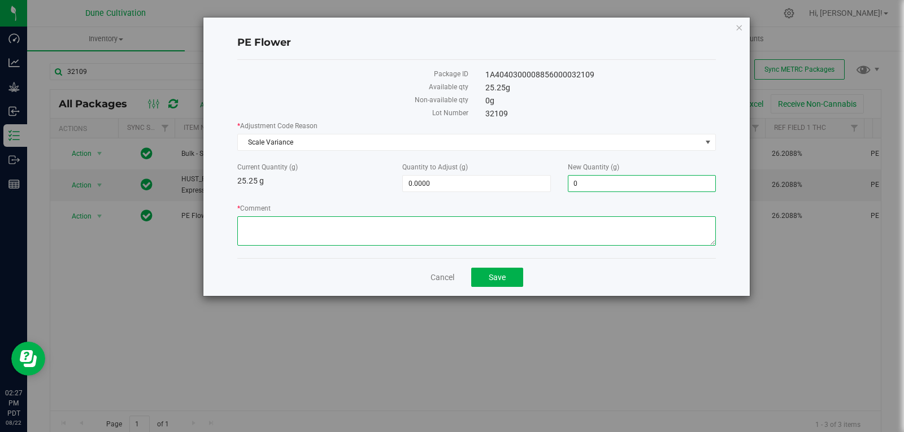
type input "-25.2500"
type input "0.0000"
click at [583, 226] on textarea "* Comment" at bounding box center [476, 230] width 479 height 29
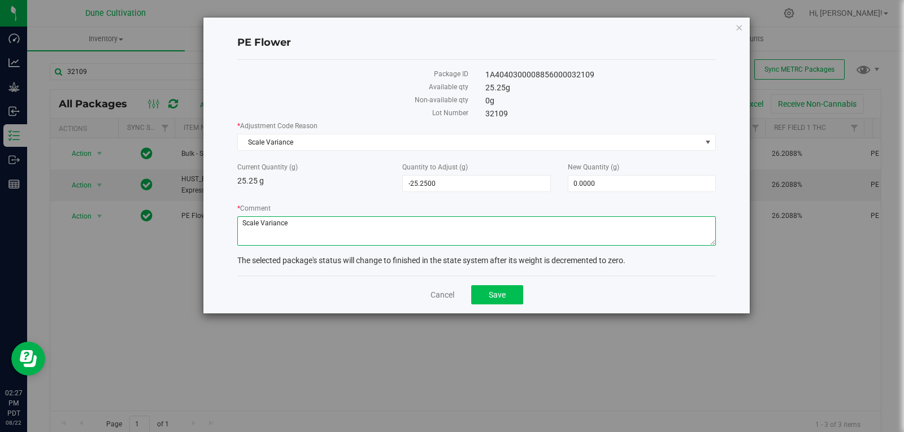
type textarea "Scale Variance"
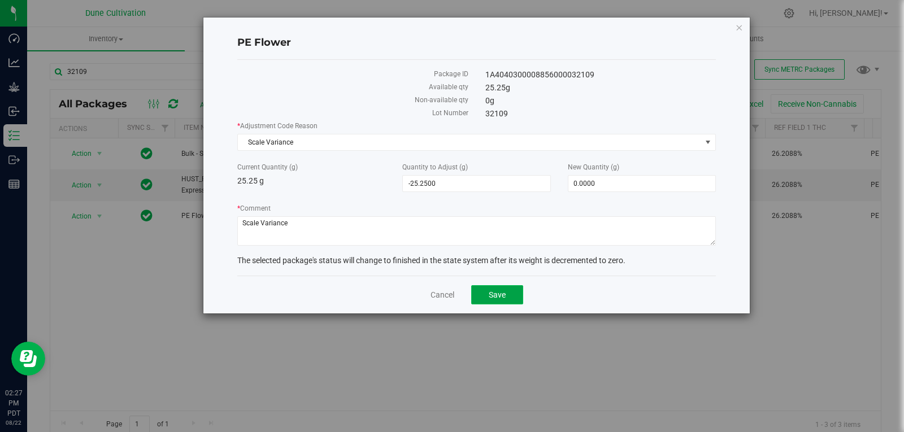
click at [509, 292] on button "Save" at bounding box center [497, 294] width 52 height 19
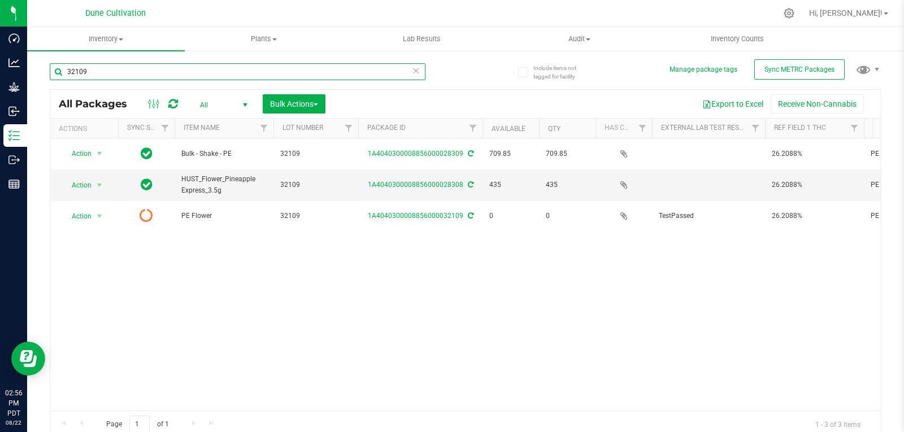
click at [106, 68] on input "32109" at bounding box center [238, 71] width 376 height 17
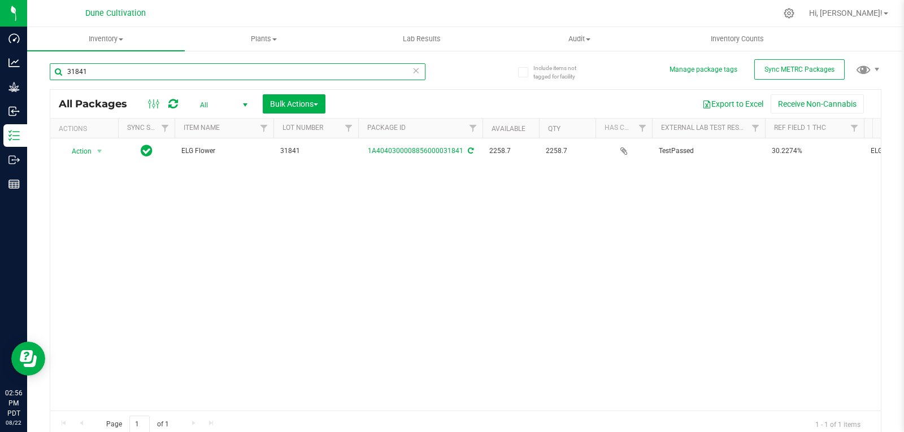
type input "31841"
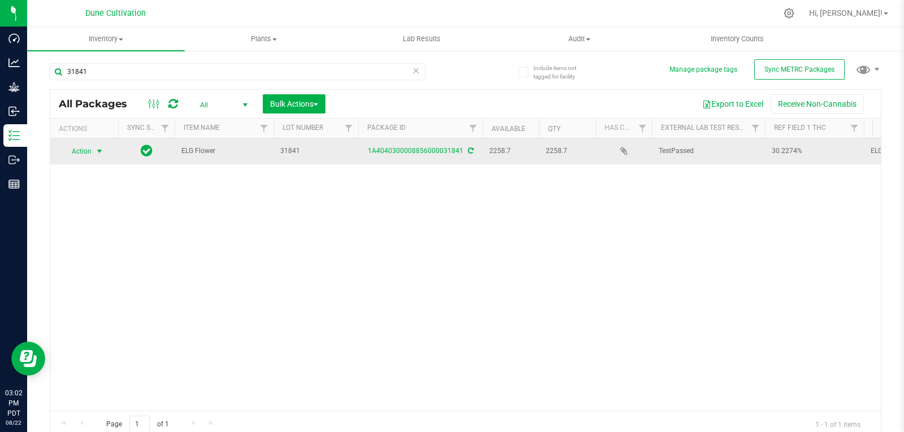
click at [99, 151] on span "select" at bounding box center [99, 151] width 9 height 9
click at [94, 150] on span "select" at bounding box center [100, 152] width 14 height 16
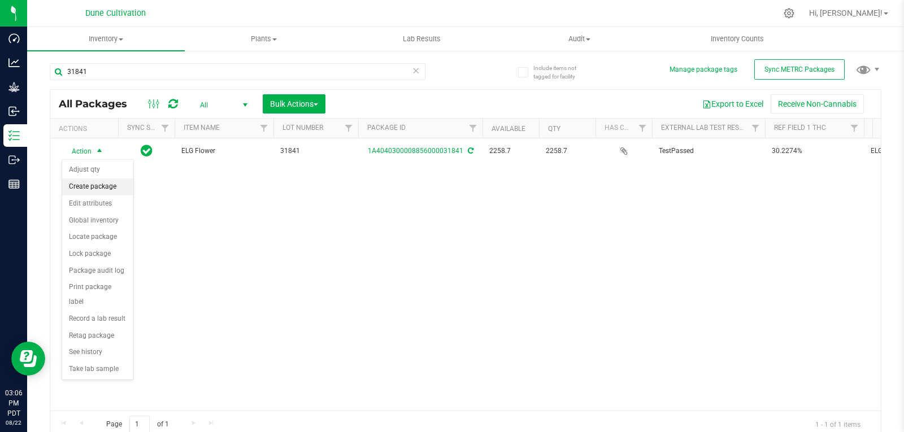
click at [109, 184] on li "Create package" at bounding box center [97, 187] width 71 height 17
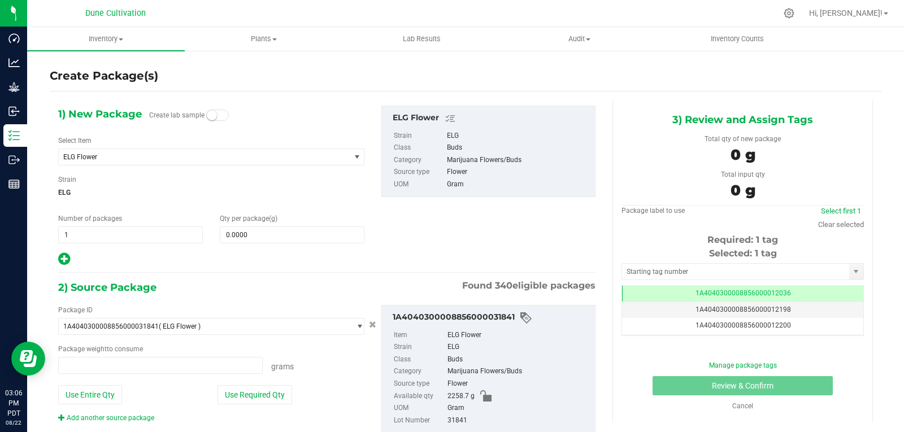
type input "0.0000 g"
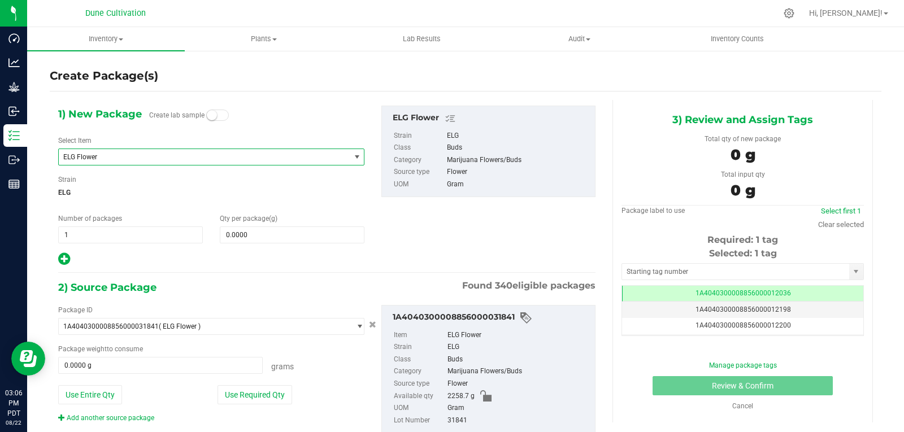
click at [207, 158] on span "ELG Flower" at bounding box center [198, 157] width 271 height 8
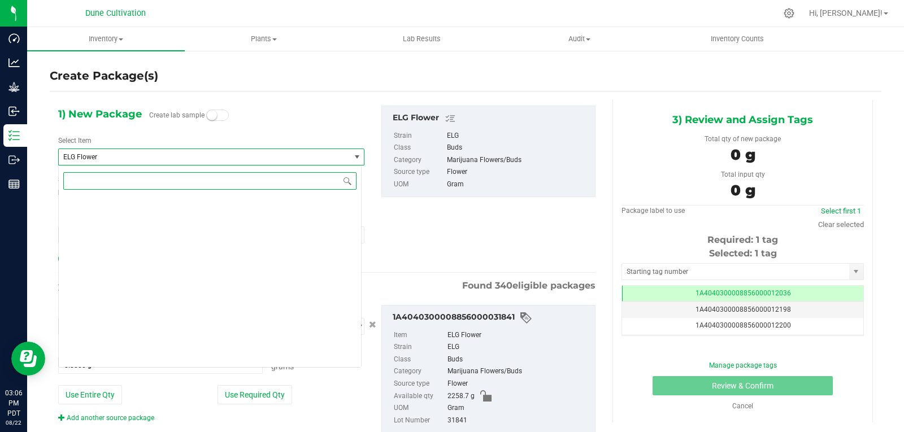
scroll to position [9543, 0]
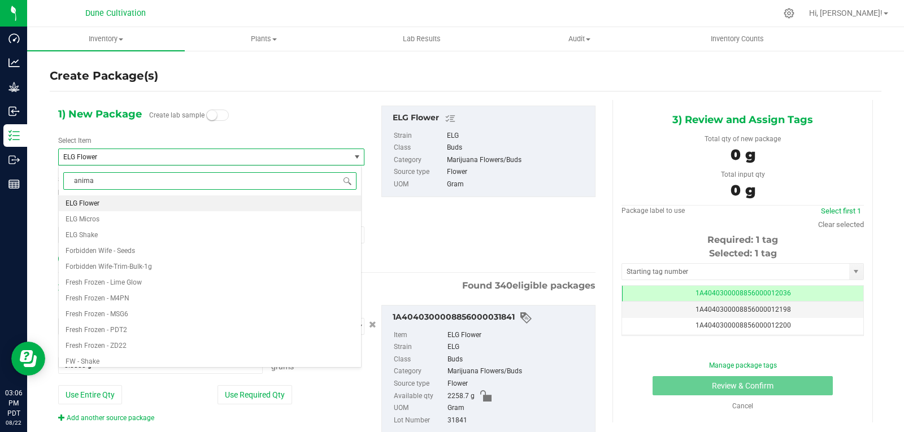
type input "animal"
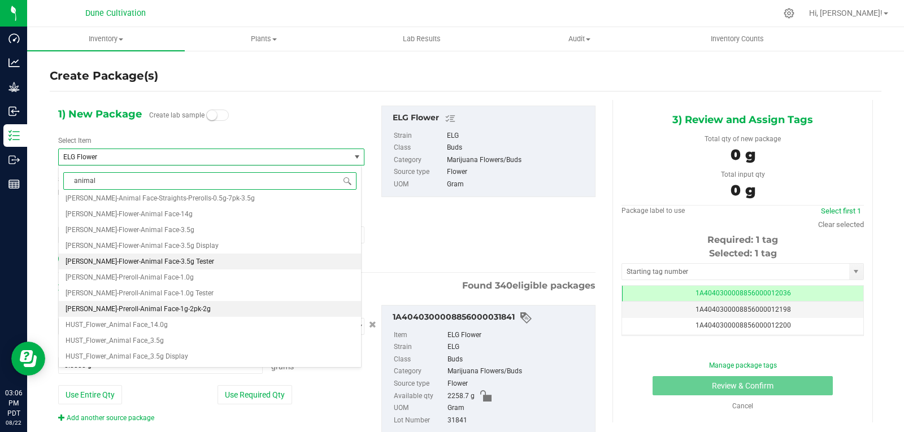
scroll to position [53, 0]
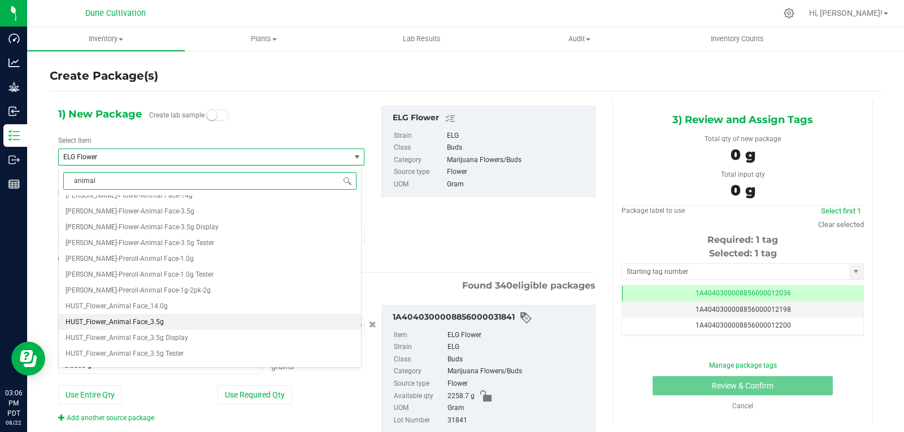
click at [172, 318] on li "HUST_Flower_Animal Face_3.5g" at bounding box center [210, 322] width 302 height 16
type input "0"
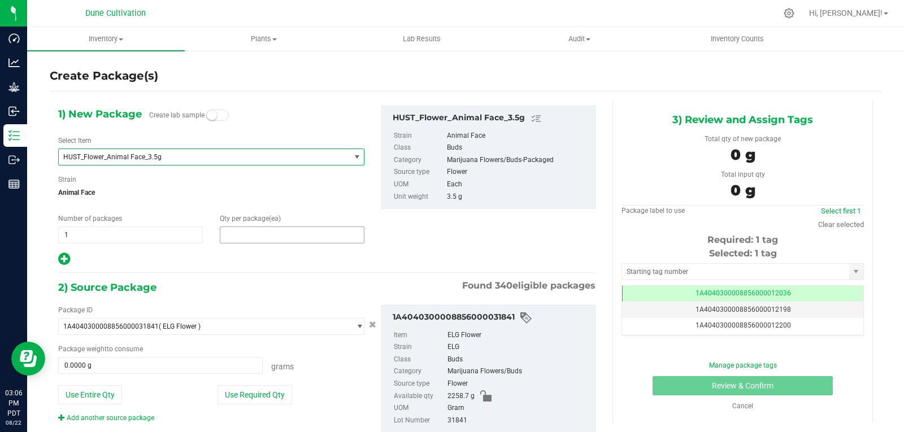
click at [237, 232] on span at bounding box center [292, 235] width 145 height 17
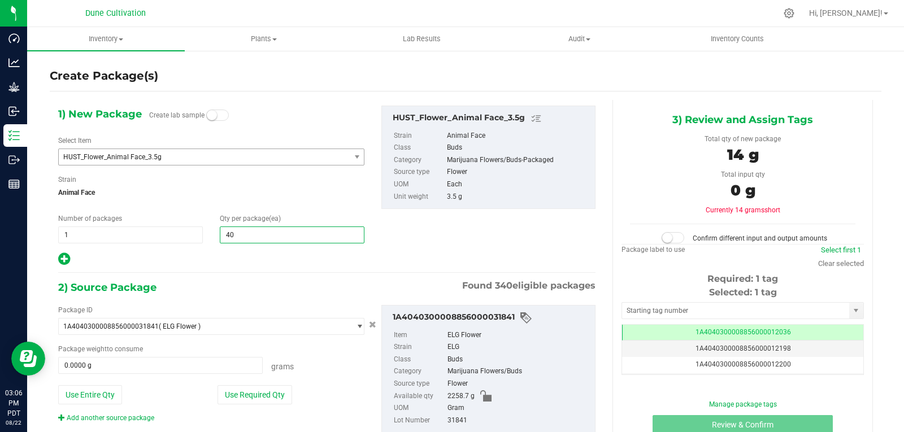
type input "400"
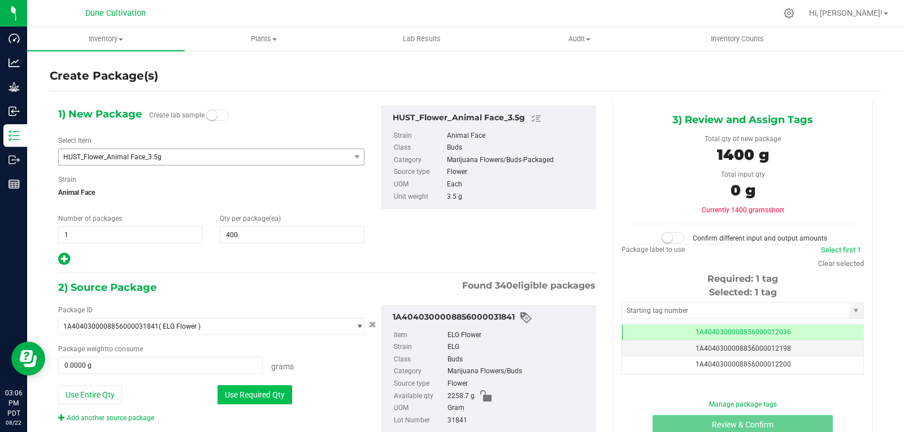
click at [233, 389] on button "Use Required Qty" at bounding box center [255, 394] width 75 height 19
type input "1400.0000 g"
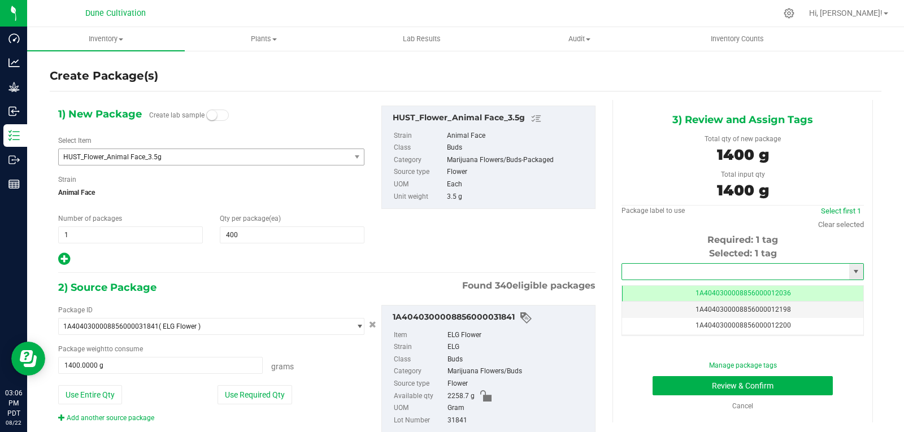
click at [668, 270] on input "text" at bounding box center [735, 272] width 227 height 16
click at [660, 287] on li "1A4040300008856000028297" at bounding box center [736, 291] width 239 height 17
type input "1A4040300008856000028297"
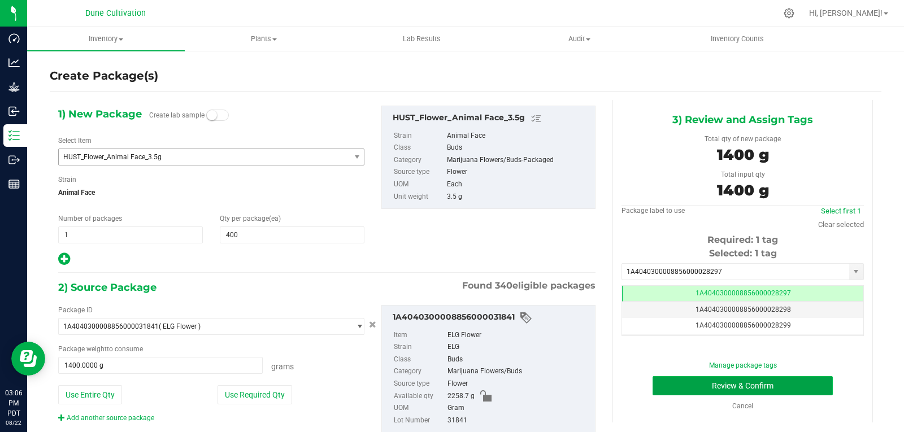
click at [661, 384] on button "Review & Confirm" at bounding box center [743, 385] width 180 height 19
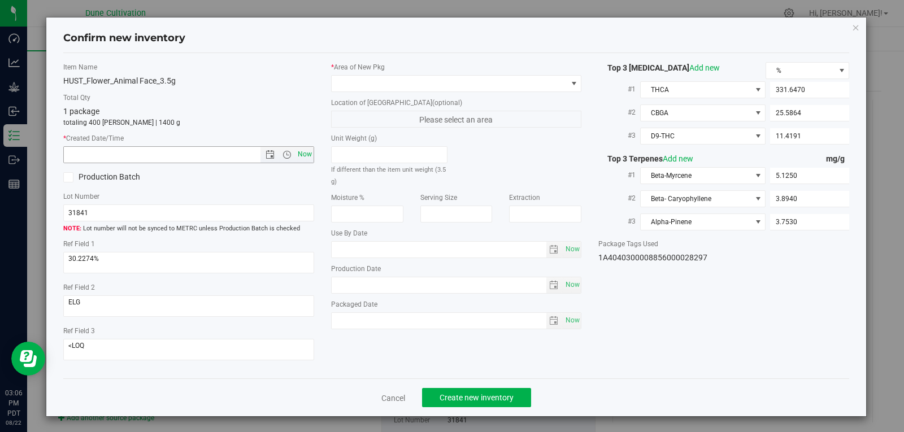
click at [295, 155] on span "Now" at bounding box center [304, 154] width 19 height 16
type input "[DATE] 3:06 PM"
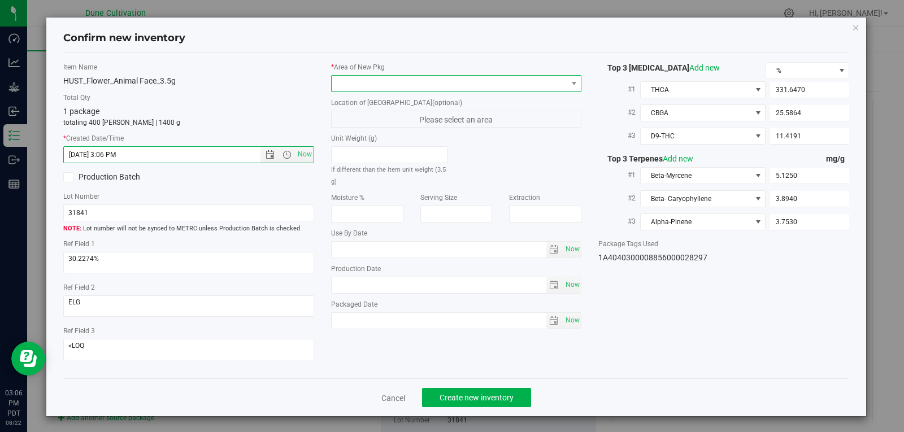
click at [436, 79] on span at bounding box center [450, 84] width 236 height 16
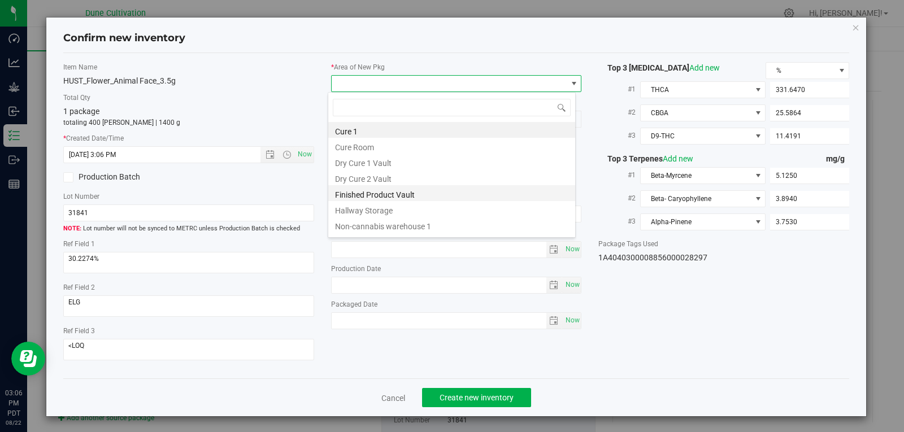
click at [397, 188] on li "Finished Product Vault" at bounding box center [451, 193] width 247 height 16
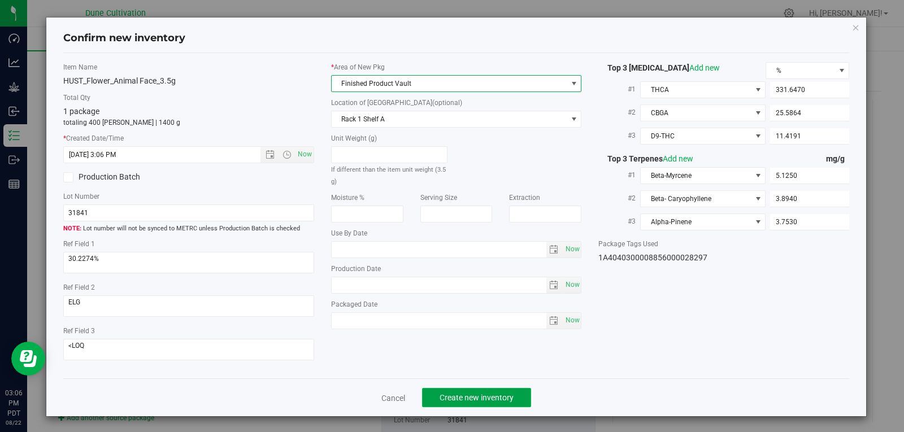
click at [456, 389] on button "Create new inventory" at bounding box center [476, 397] width 109 height 19
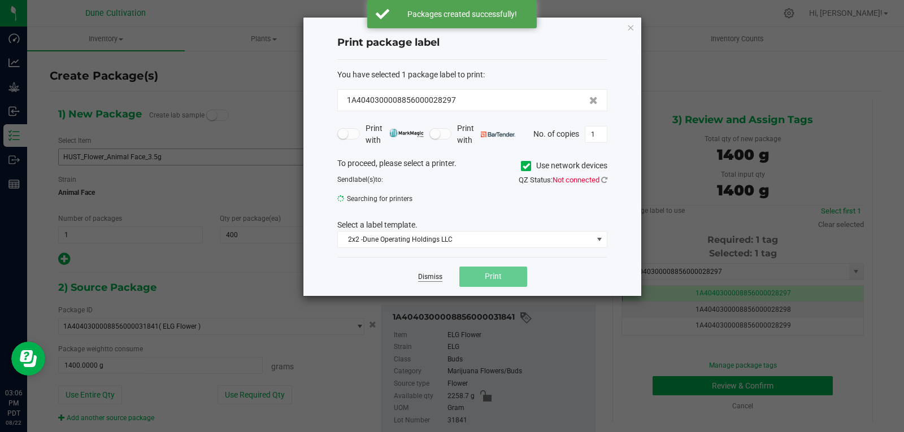
click at [425, 276] on link "Dismiss" at bounding box center [430, 277] width 24 height 10
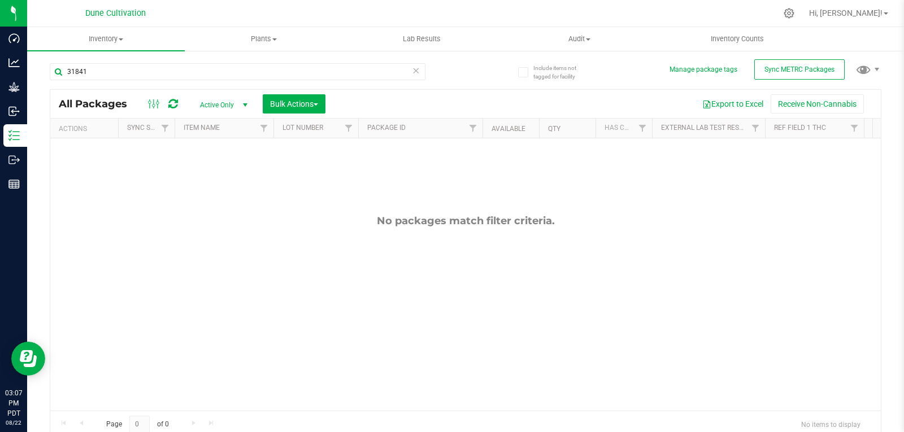
click at [231, 109] on span "Active Only" at bounding box center [221, 105] width 62 height 16
click at [216, 177] on li "All" at bounding box center [220, 173] width 61 height 17
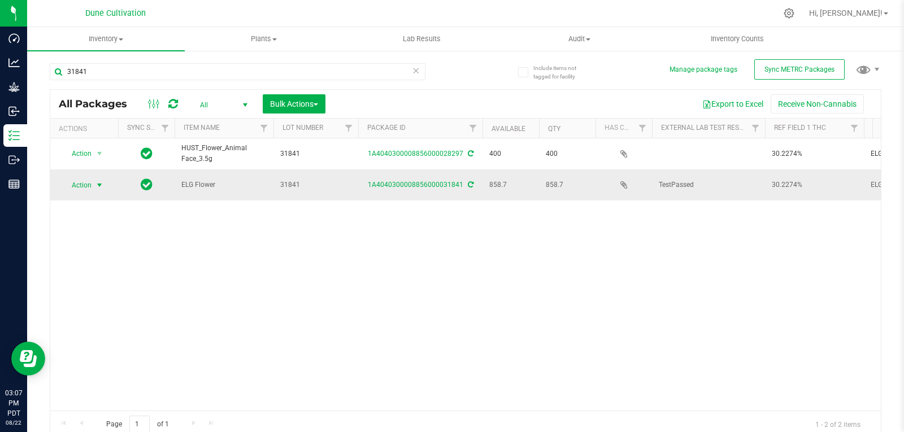
click at [100, 181] on span "select" at bounding box center [99, 185] width 9 height 9
click at [96, 184] on span "select" at bounding box center [99, 185] width 9 height 9
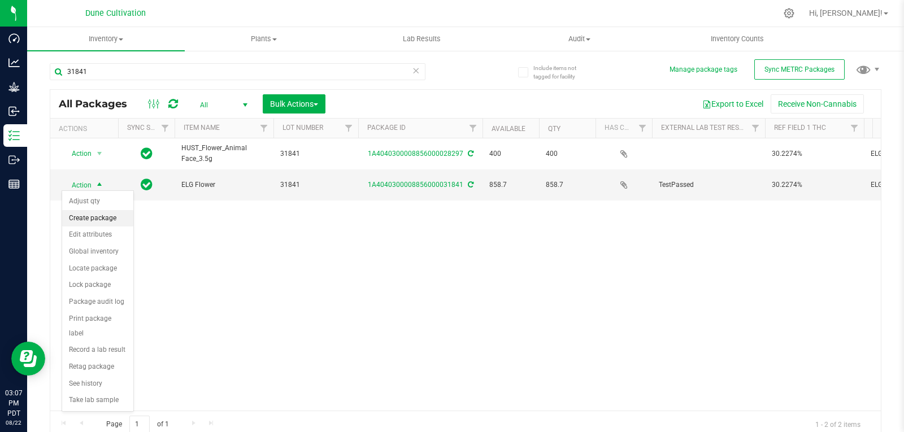
click at [105, 216] on li "Create package" at bounding box center [97, 218] width 71 height 17
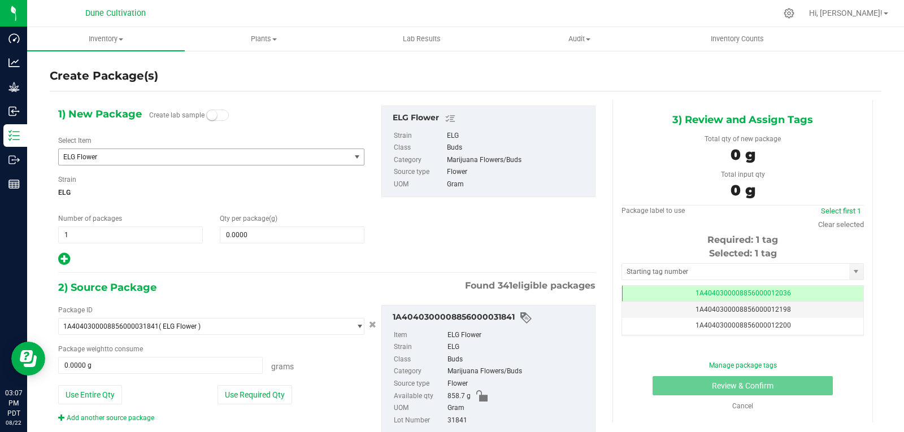
click at [222, 158] on span "ELG Flower" at bounding box center [198, 157] width 271 height 8
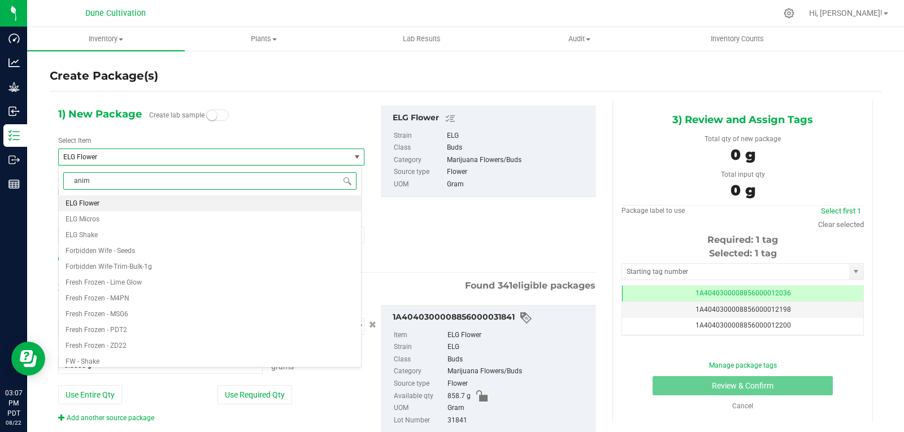
type input "anima"
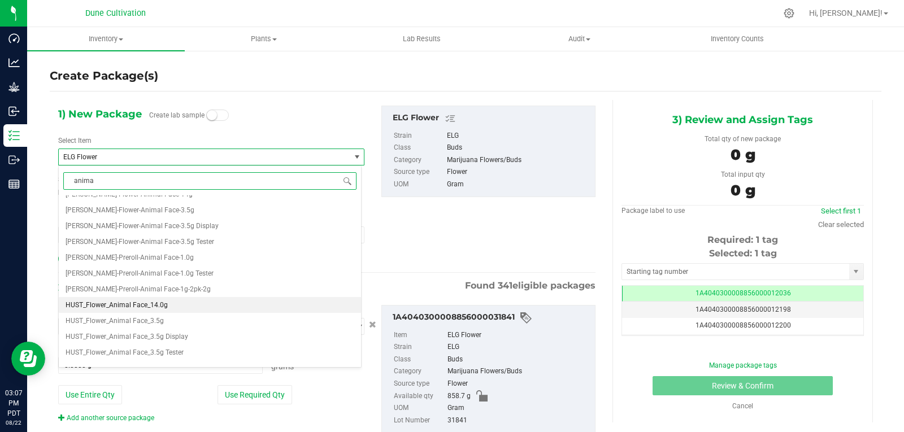
click at [193, 302] on li "HUST_Flower_Animal Face_14.0g" at bounding box center [210, 305] width 302 height 16
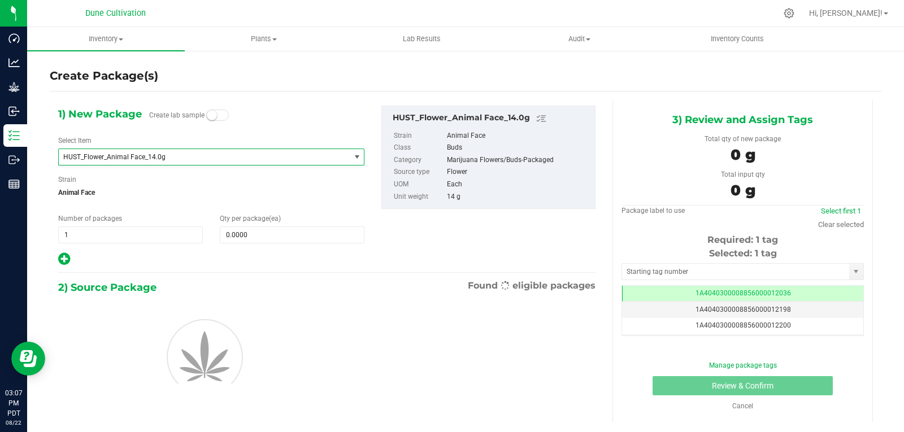
type input "0"
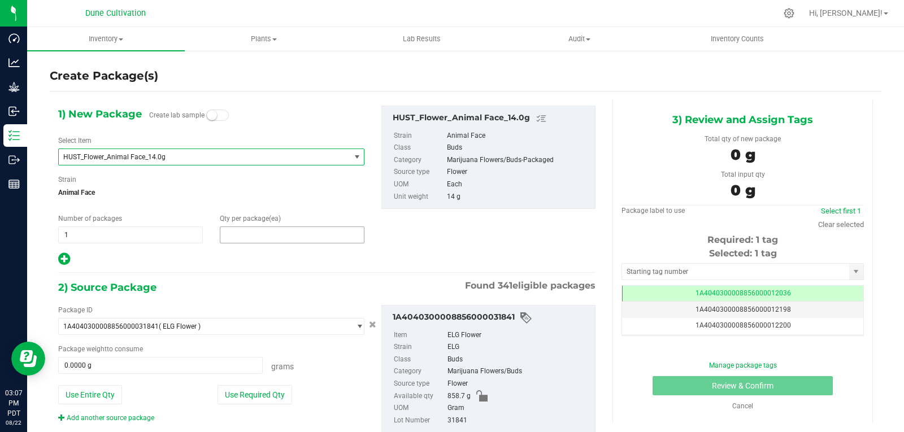
click at [231, 233] on span at bounding box center [292, 235] width 145 height 17
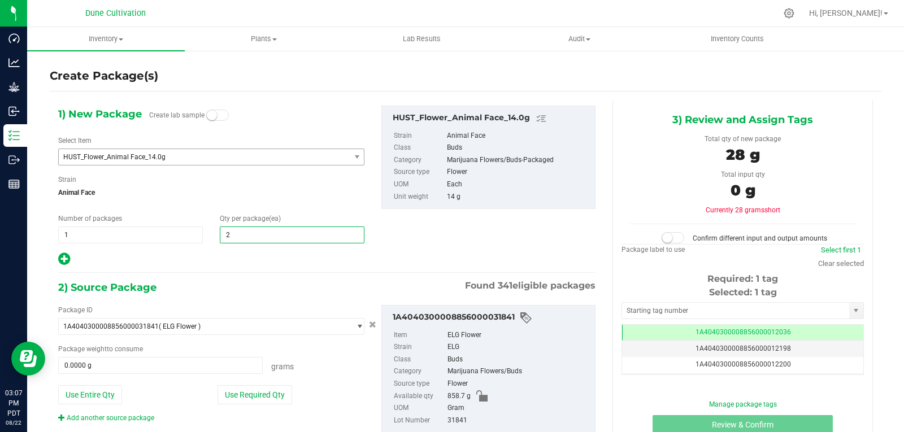
type input "27"
click at [244, 266] on div at bounding box center [211, 259] width 306 height 15
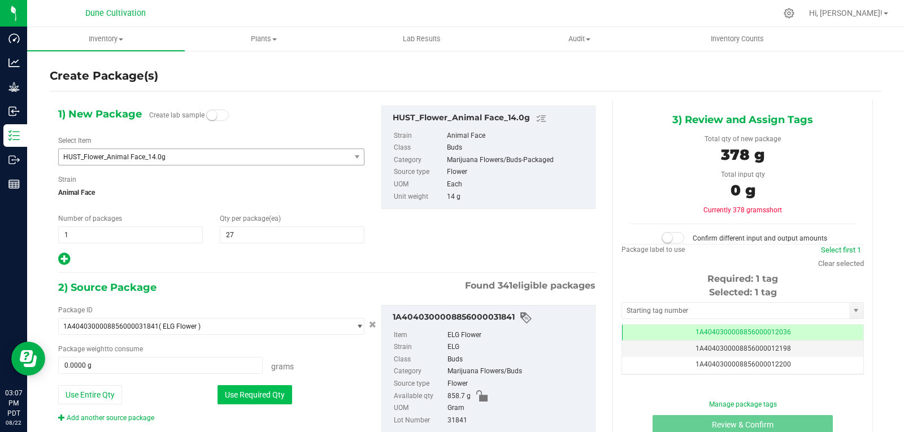
click at [241, 390] on button "Use Required Qty" at bounding box center [255, 394] width 75 height 19
type input "378.0000 g"
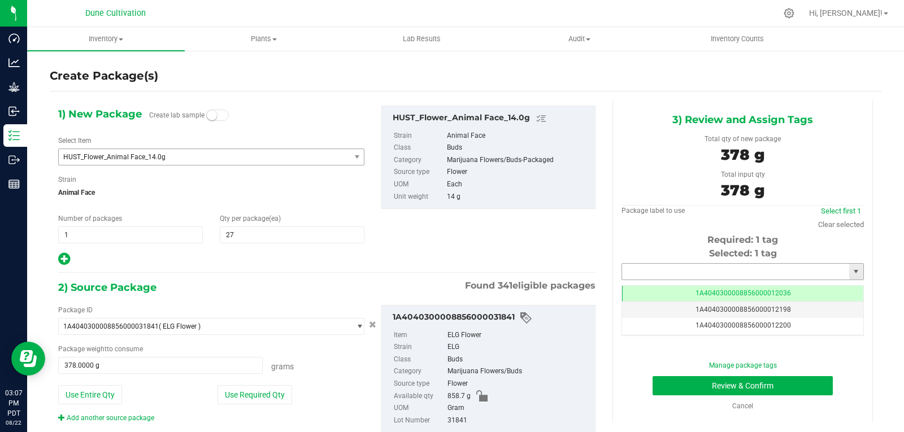
click at [642, 266] on input "text" at bounding box center [735, 272] width 227 height 16
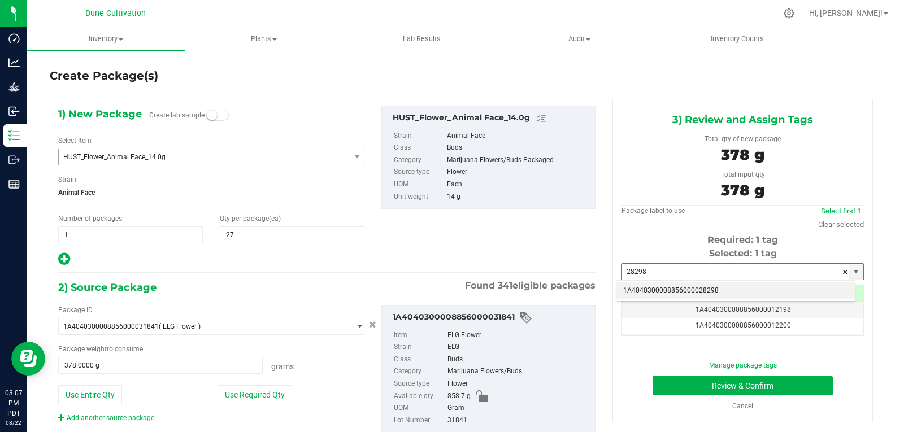
click at [636, 281] on div "1A4040300008856000028298 No matching tags" at bounding box center [736, 291] width 240 height 22
click at [636, 286] on li "1A4040300008856000028298" at bounding box center [736, 291] width 239 height 17
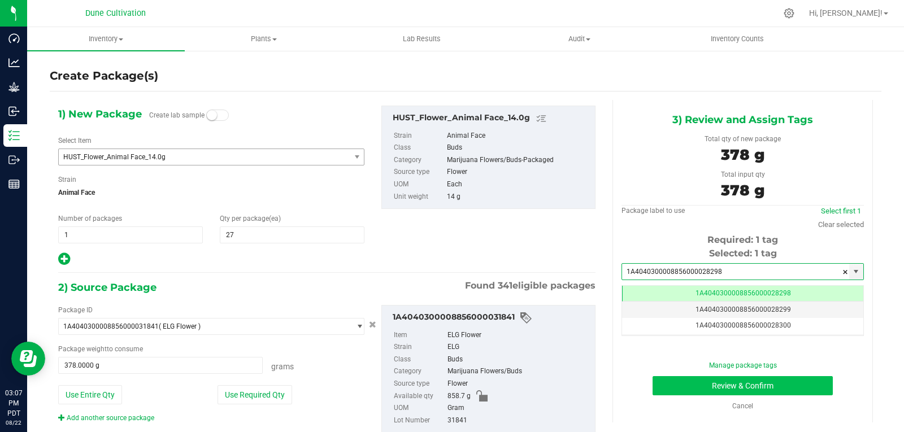
type input "1A4040300008856000028298"
click at [677, 376] on button "Review & Confirm" at bounding box center [743, 385] width 180 height 19
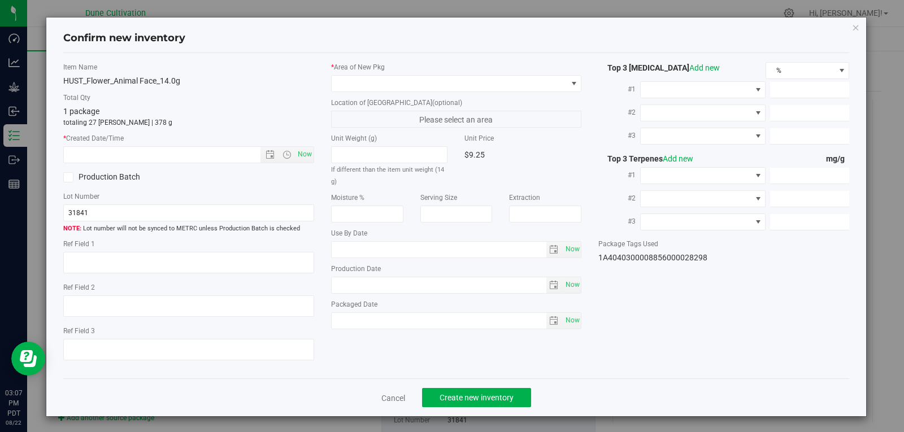
type textarea "30.2274%"
type textarea "ELG"
type textarea "<LOQ"
type input "331.6470"
type input "25.5864"
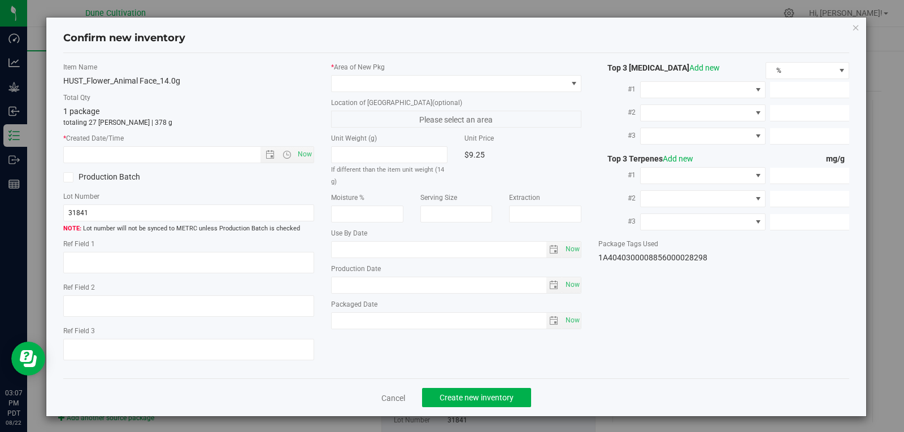
type input "11.4191"
type input "5.1250"
type input "3.8940"
type input "3.7530"
click at [301, 155] on span "Now" at bounding box center [304, 154] width 19 height 16
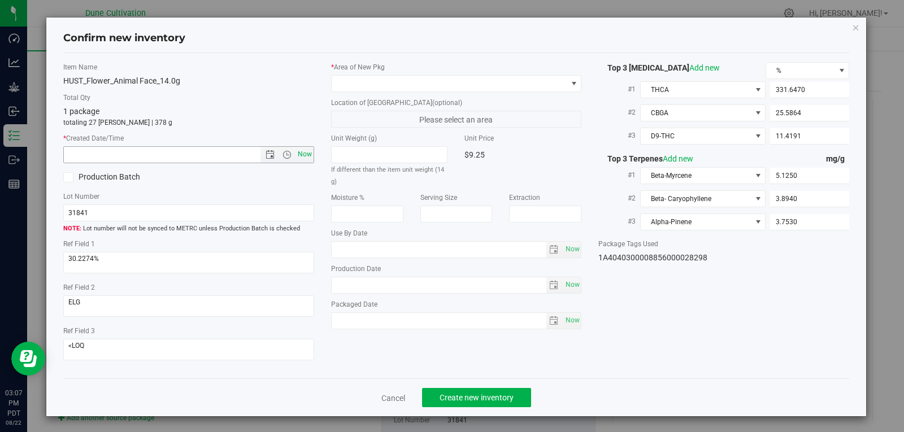
type input "[DATE] 3:07 PM"
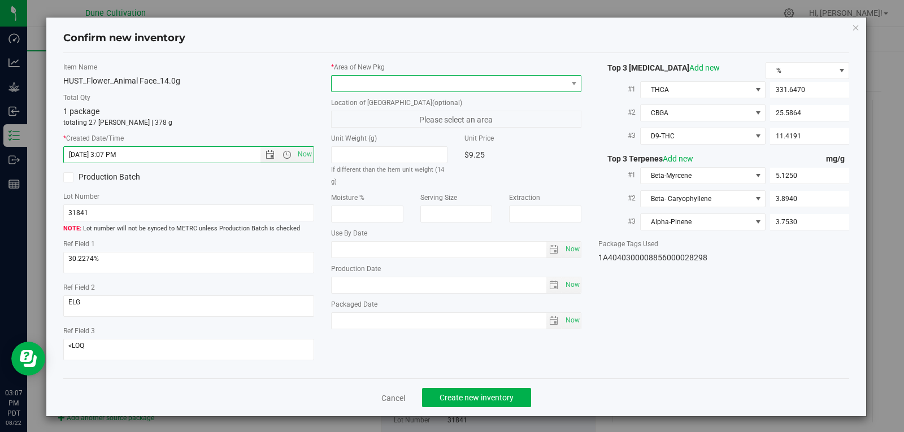
click at [408, 80] on span at bounding box center [450, 84] width 236 height 16
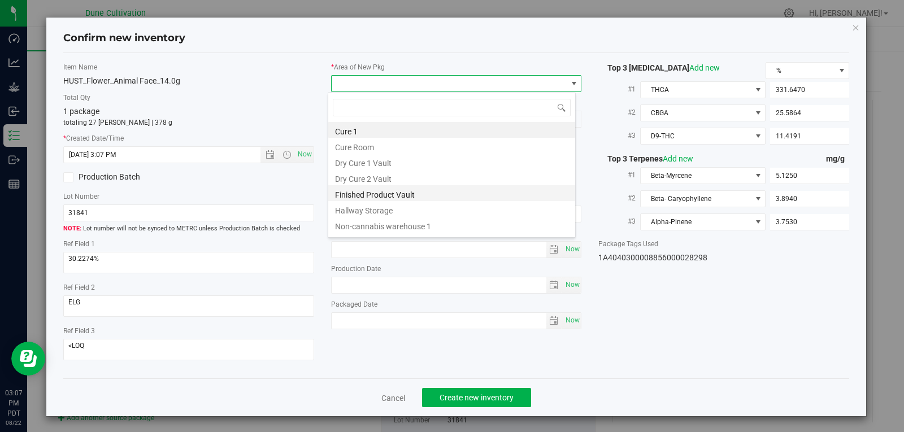
click at [412, 190] on li "Finished Product Vault" at bounding box center [451, 193] width 247 height 16
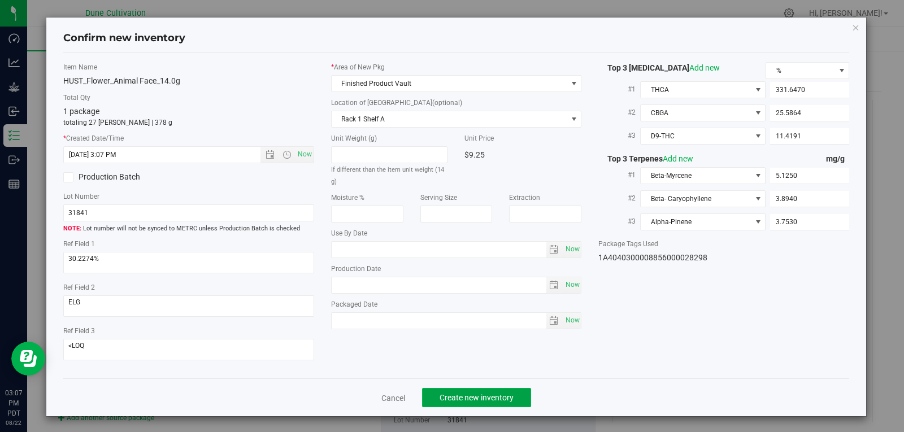
click at [483, 402] on span "Create new inventory" at bounding box center [477, 397] width 74 height 9
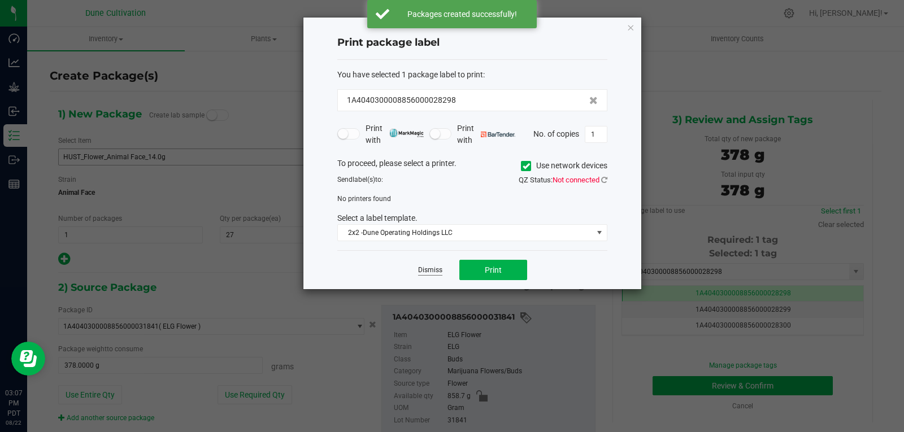
click at [435, 274] on link "Dismiss" at bounding box center [430, 271] width 24 height 10
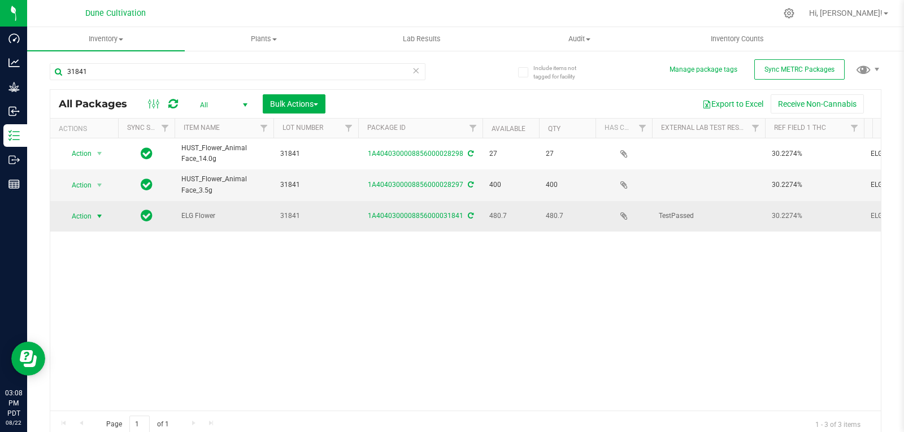
click at [90, 214] on span "Action" at bounding box center [77, 217] width 31 height 16
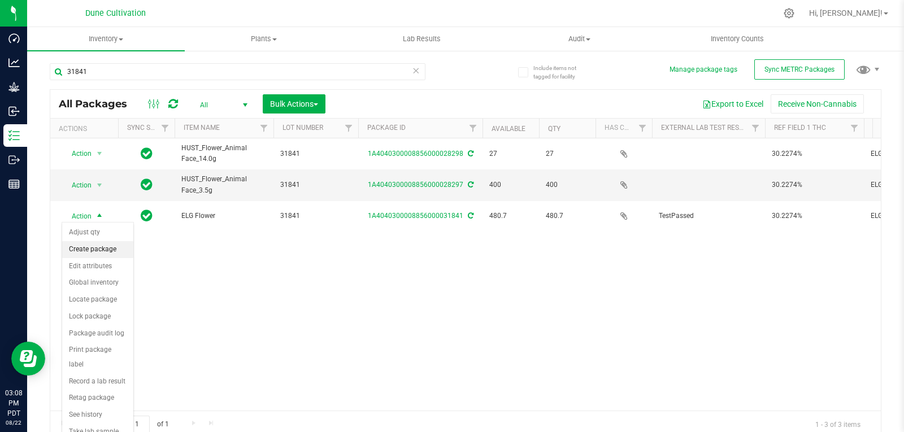
click at [112, 250] on li "Create package" at bounding box center [97, 249] width 71 height 17
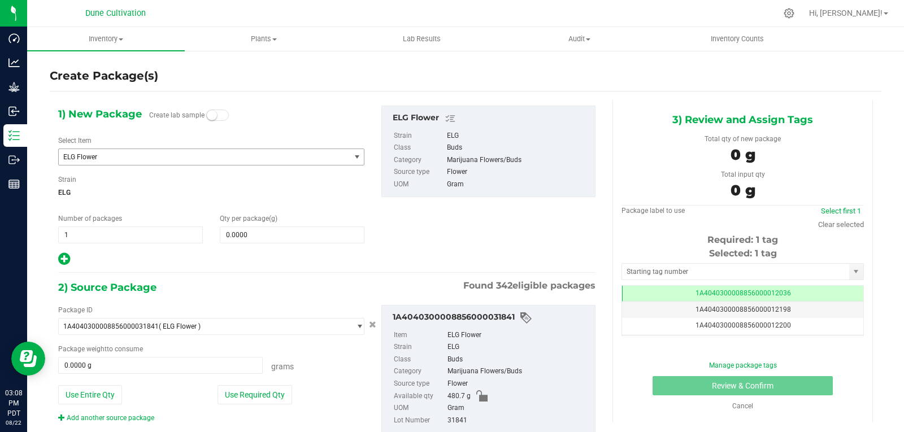
click at [152, 156] on span "ELG Flower" at bounding box center [198, 157] width 271 height 8
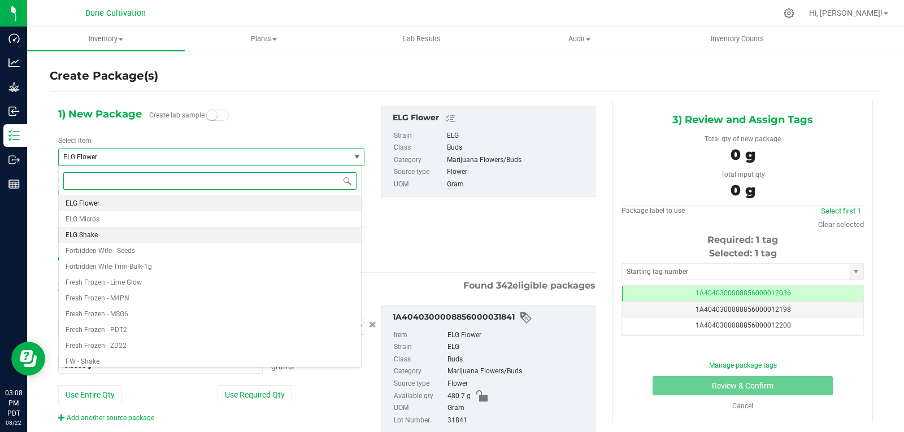
click at [123, 239] on li "ELG Shake" at bounding box center [210, 235] width 302 height 16
type input "0.0000"
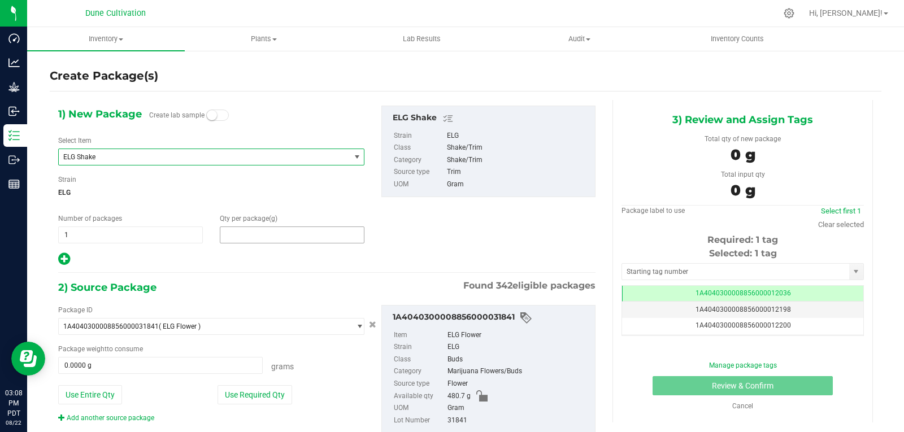
click at [233, 241] on span at bounding box center [292, 235] width 145 height 17
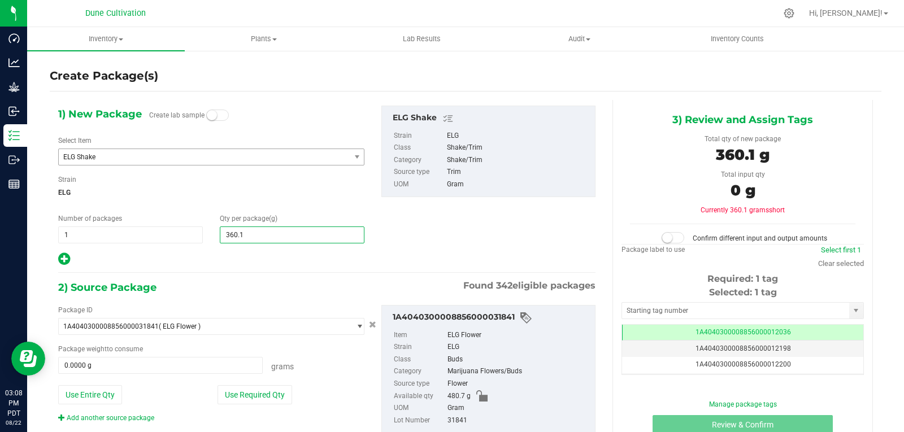
type input "360.19"
type input "360.1900"
click at [244, 253] on div at bounding box center [211, 259] width 306 height 15
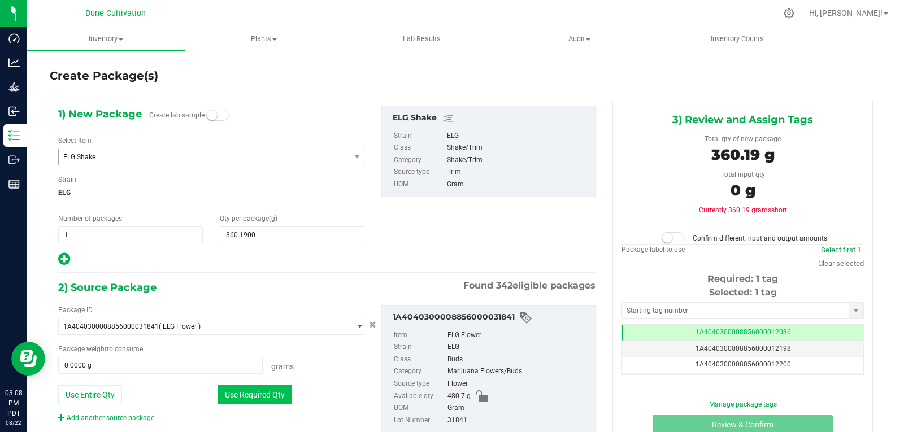
click at [266, 385] on button "Use Required Qty" at bounding box center [255, 394] width 75 height 19
type input "360.1900 g"
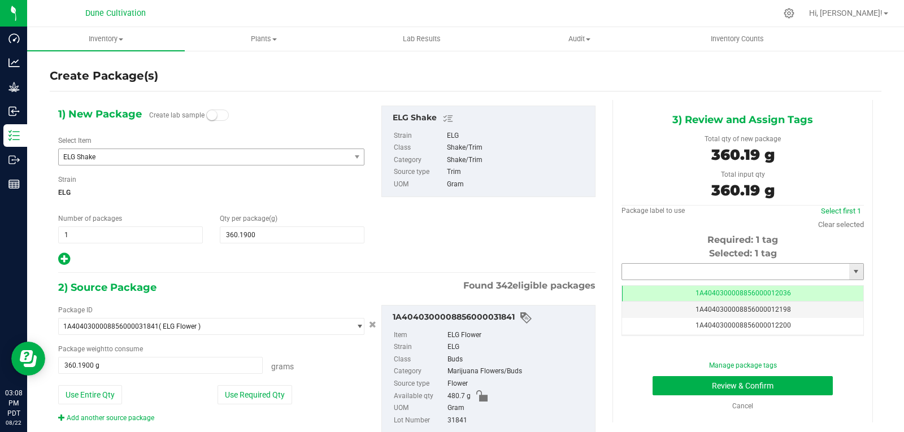
click at [644, 272] on input "text" at bounding box center [735, 272] width 227 height 16
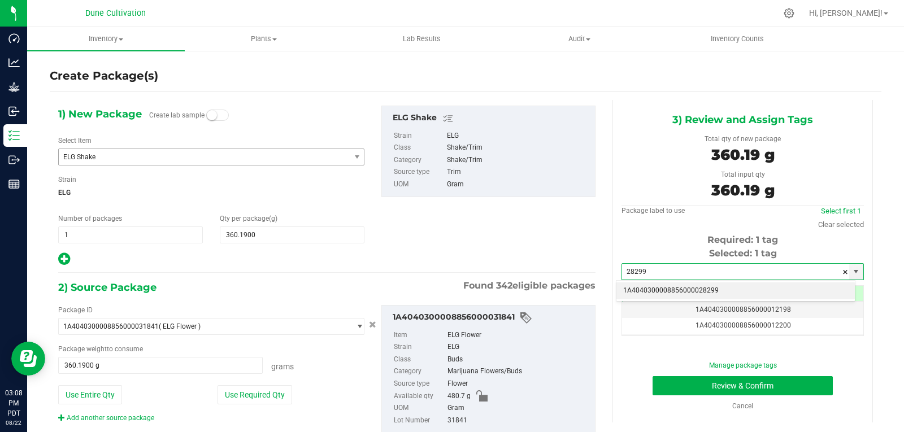
click at [638, 288] on li "1A4040300008856000028299" at bounding box center [736, 291] width 239 height 17
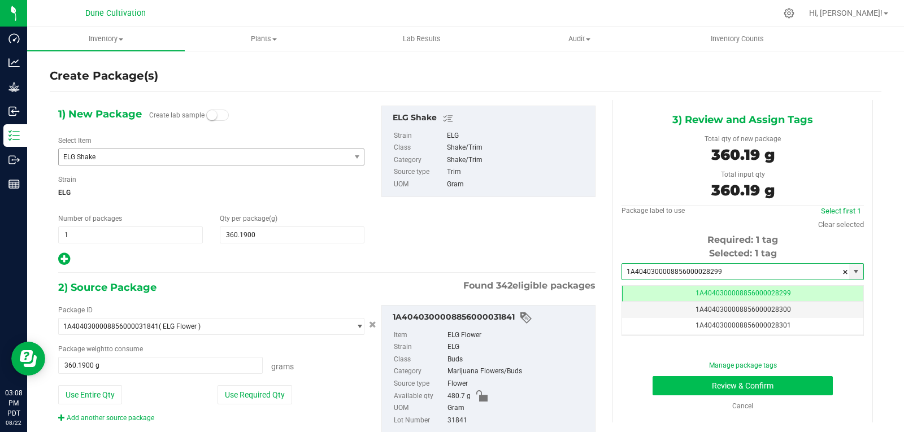
type input "1A4040300008856000028299"
click at [669, 377] on button "Review & Confirm" at bounding box center [743, 385] width 180 height 19
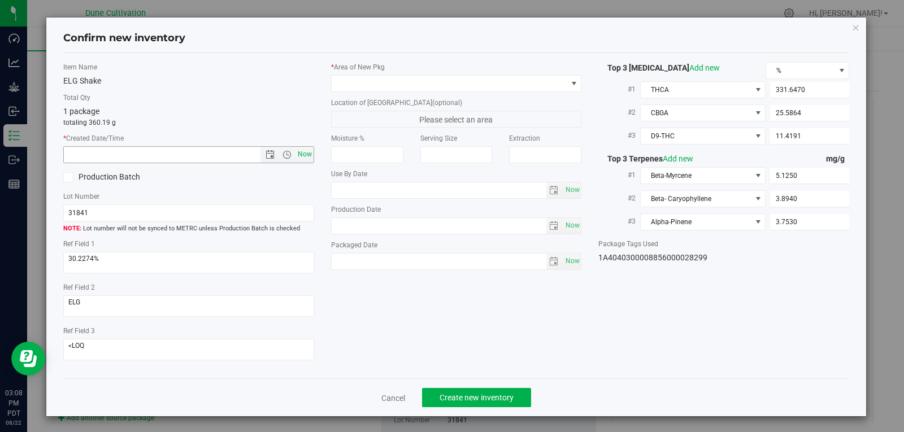
click at [301, 147] on span "Now" at bounding box center [304, 154] width 19 height 16
type input "[DATE] 3:08 PM"
click at [433, 80] on span at bounding box center [450, 84] width 236 height 16
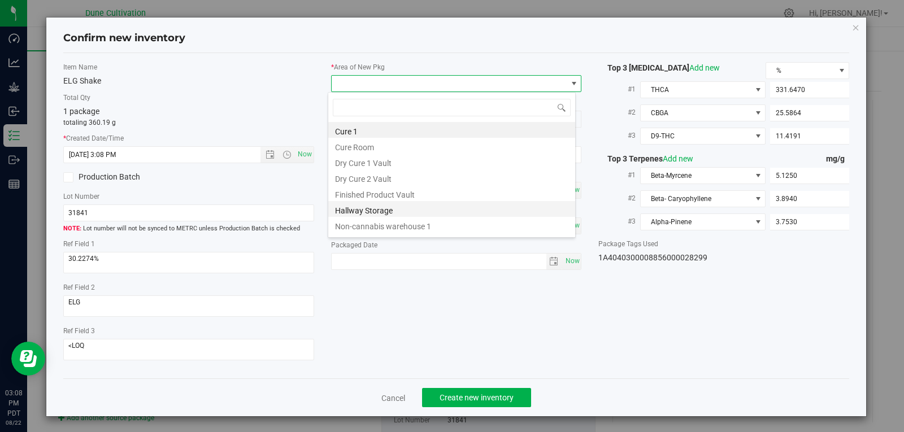
click at [404, 201] on li "Hallway Storage" at bounding box center [451, 209] width 247 height 16
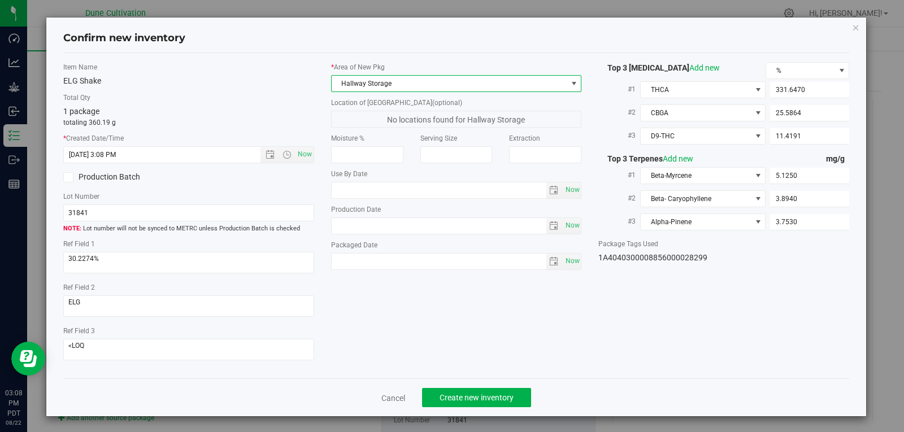
click at [424, 91] on span "Hallway Storage" at bounding box center [450, 84] width 236 height 16
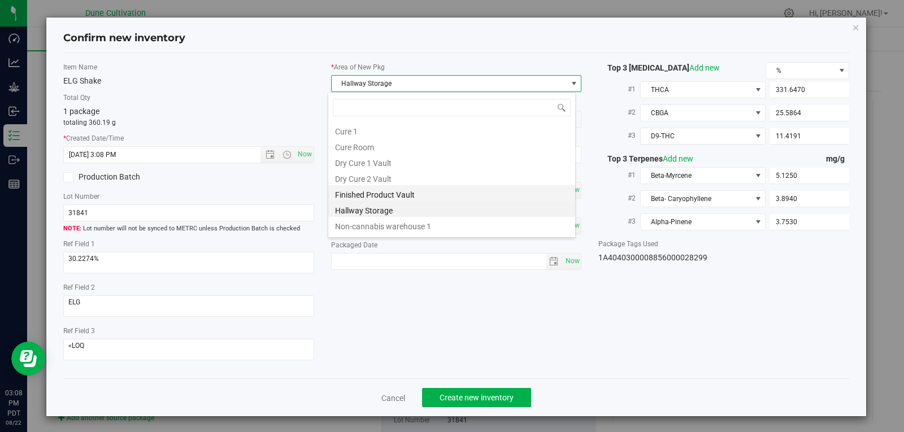
click at [411, 192] on li "Finished Product Vault" at bounding box center [451, 193] width 247 height 16
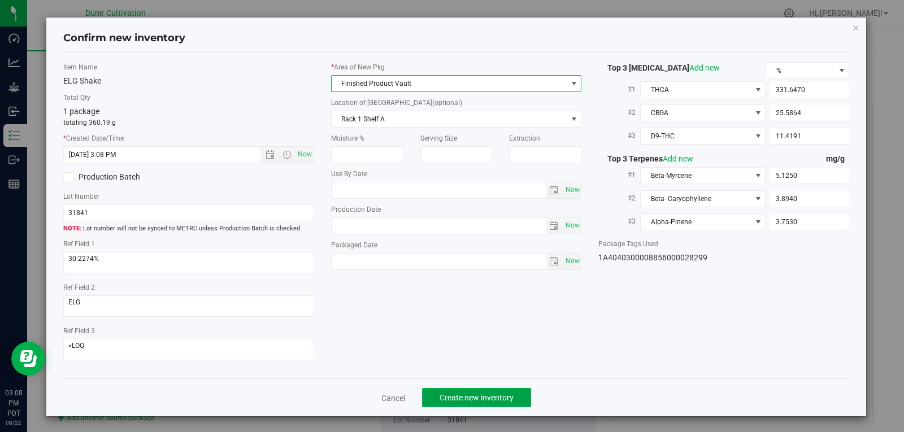
click at [490, 394] on span "Create new inventory" at bounding box center [477, 397] width 74 height 9
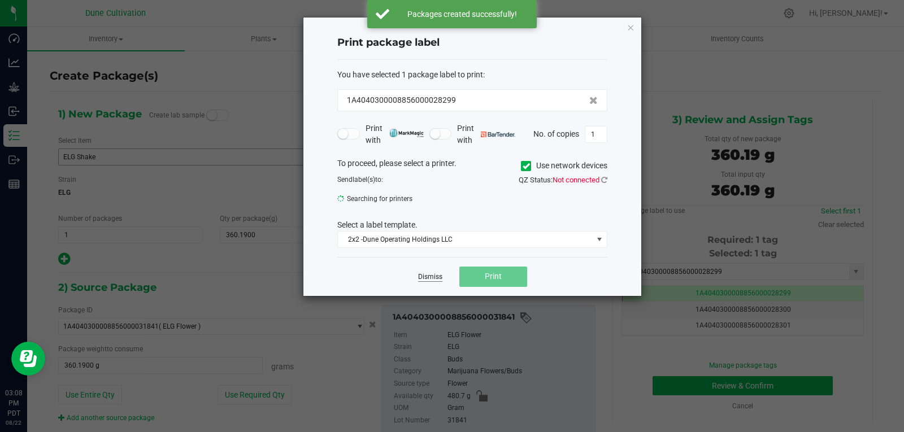
click at [430, 275] on link "Dismiss" at bounding box center [430, 277] width 24 height 10
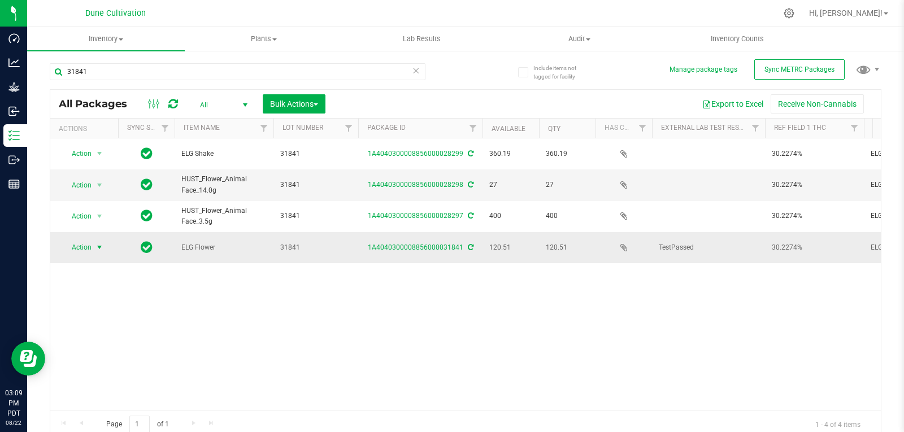
click at [98, 243] on span "select" at bounding box center [99, 247] width 9 height 9
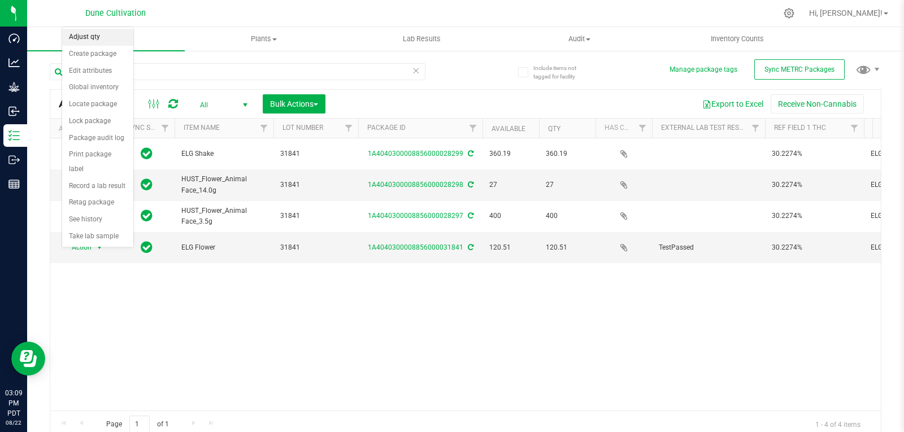
click at [93, 45] on li "Adjust qty" at bounding box center [97, 37] width 71 height 17
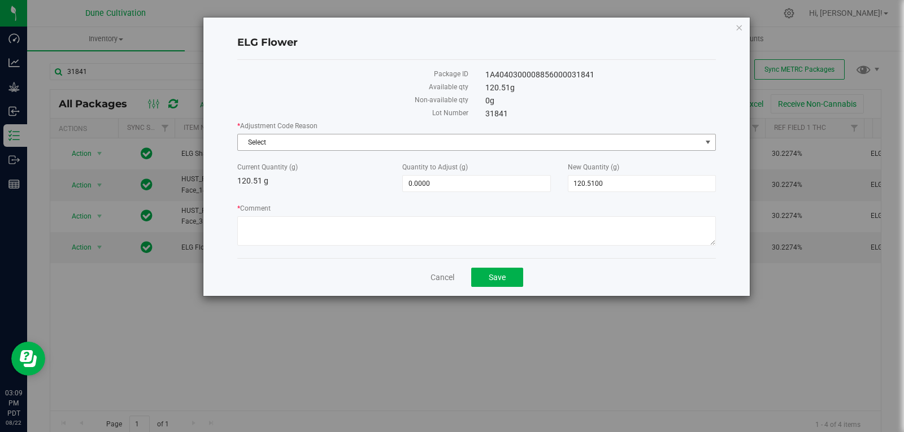
click at [280, 145] on span "Select" at bounding box center [469, 143] width 463 height 16
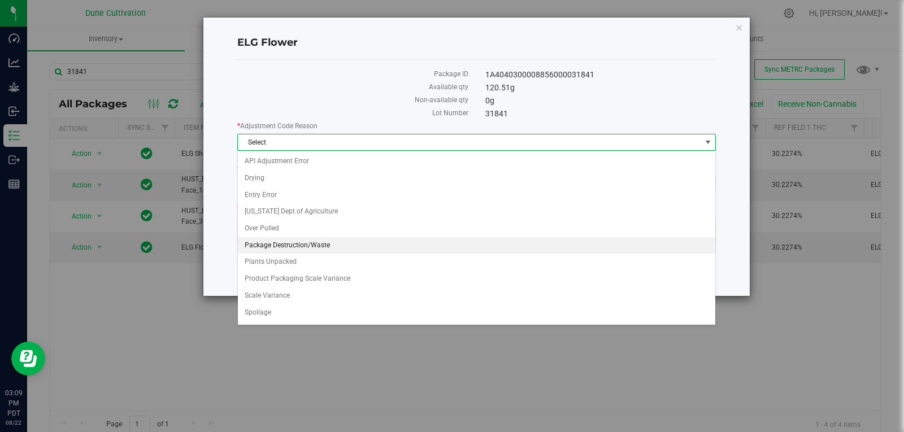
click at [336, 244] on li "Package Destruction/Waste" at bounding box center [477, 245] width 478 height 17
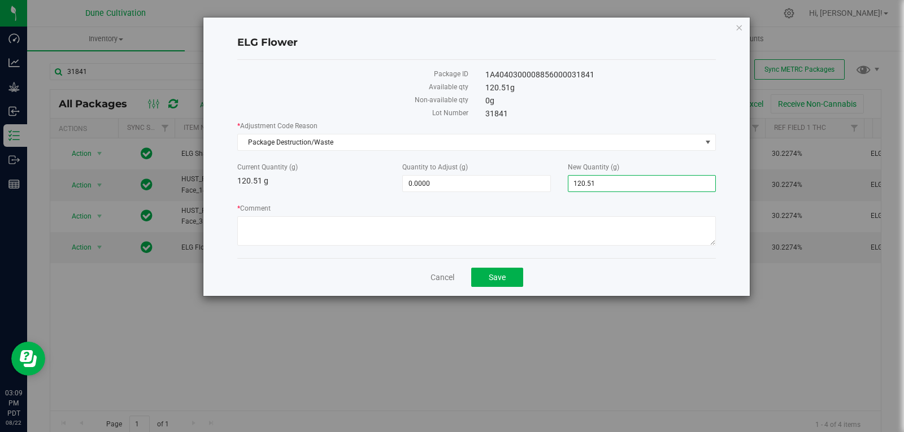
click at [636, 177] on span "120.5100 120.51" at bounding box center [642, 183] width 148 height 17
click at [636, 177] on input "120.51" at bounding box center [642, 184] width 147 height 16
click at [465, 196] on div "* Adjustment Code Reason Package Destruction/Waste Select API Adjustment Error …" at bounding box center [476, 185] width 479 height 128
click at [468, 184] on span "0.0000 0" at bounding box center [476, 183] width 148 height 17
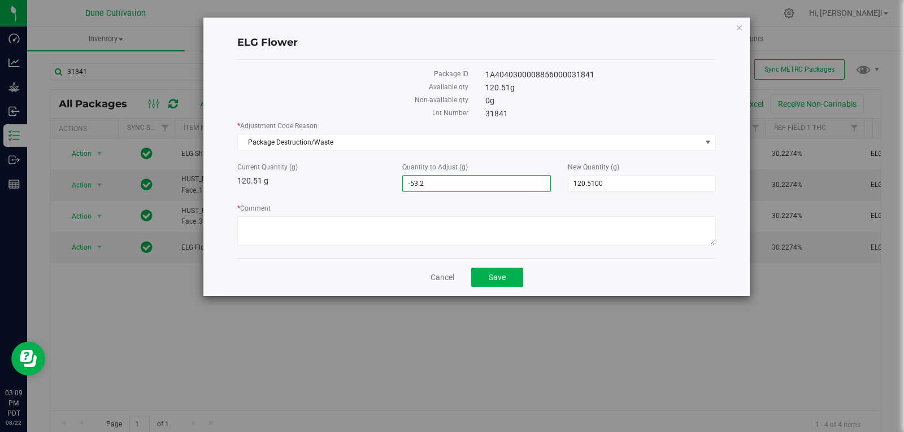
type input "-53.23"
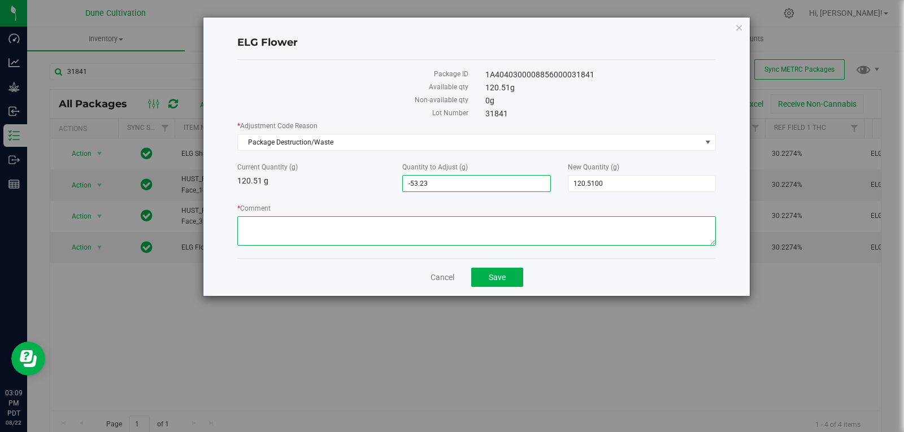
type input "-53.2300"
type input "67.2800"
click at [480, 231] on textarea "* Comment" at bounding box center [476, 230] width 479 height 29
type textarea "Stem Waste"
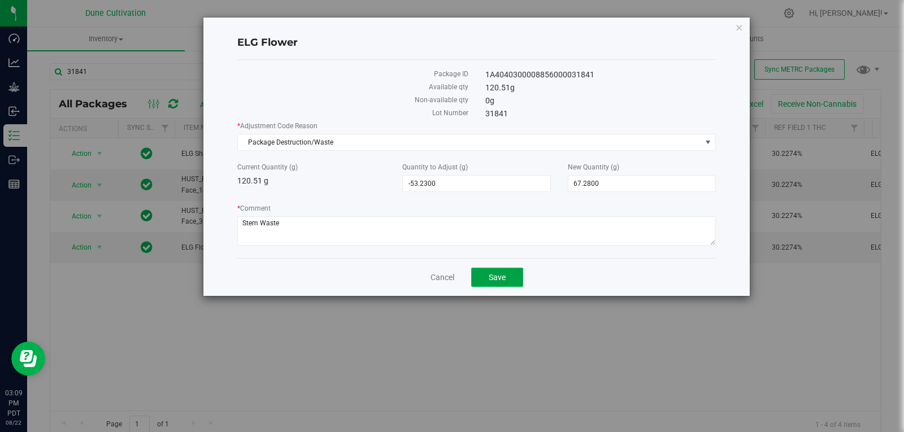
click at [509, 273] on button "Save" at bounding box center [497, 277] width 52 height 19
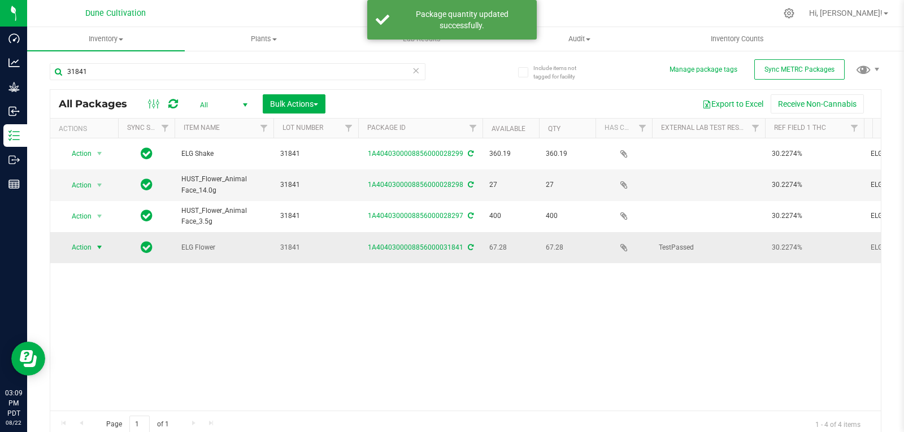
click at [96, 243] on span "select" at bounding box center [99, 247] width 9 height 9
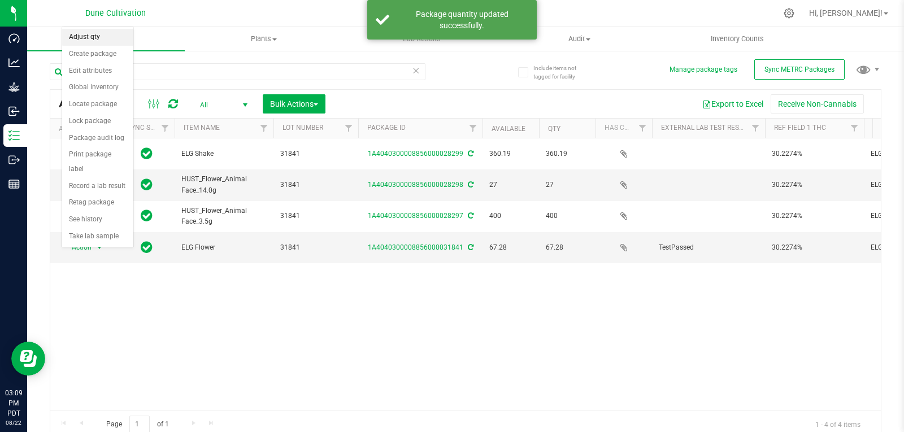
click at [92, 36] on li "Adjust qty" at bounding box center [97, 37] width 71 height 17
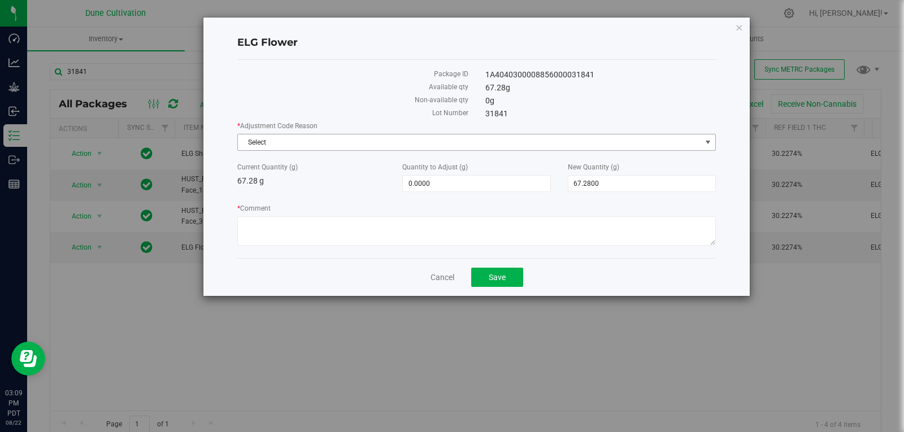
click at [301, 143] on span "Select" at bounding box center [469, 143] width 463 height 16
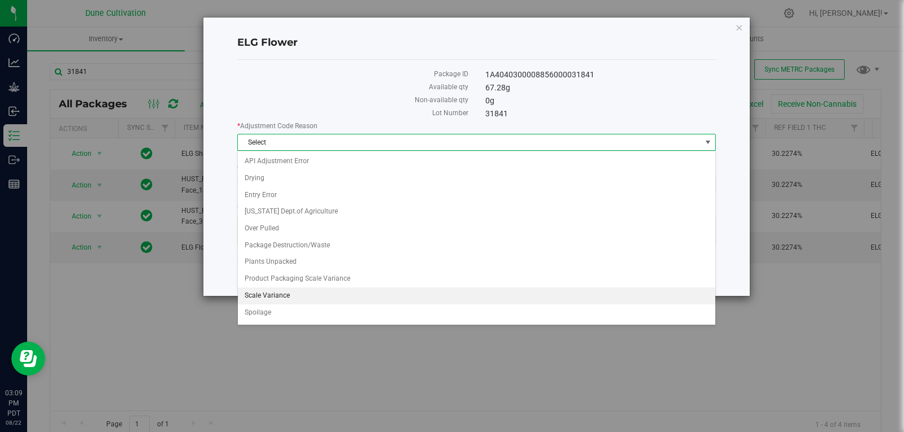
click at [282, 297] on li "Scale Variance" at bounding box center [477, 296] width 478 height 17
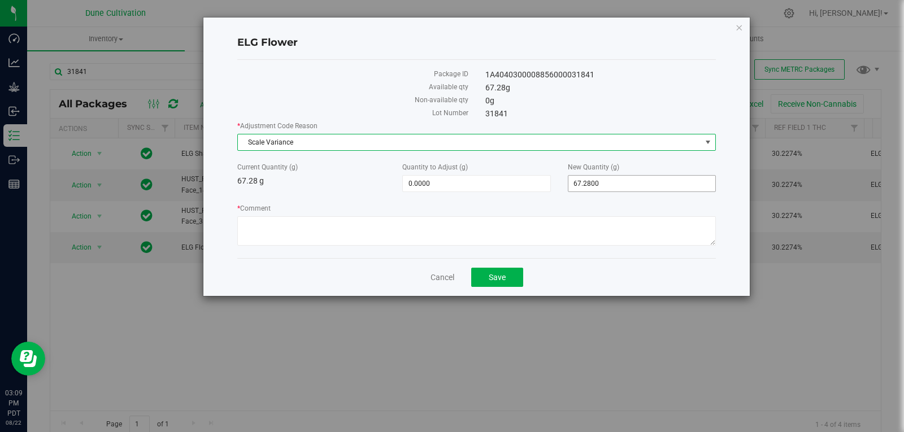
click at [600, 180] on span "67.2800 67.28" at bounding box center [642, 183] width 148 height 17
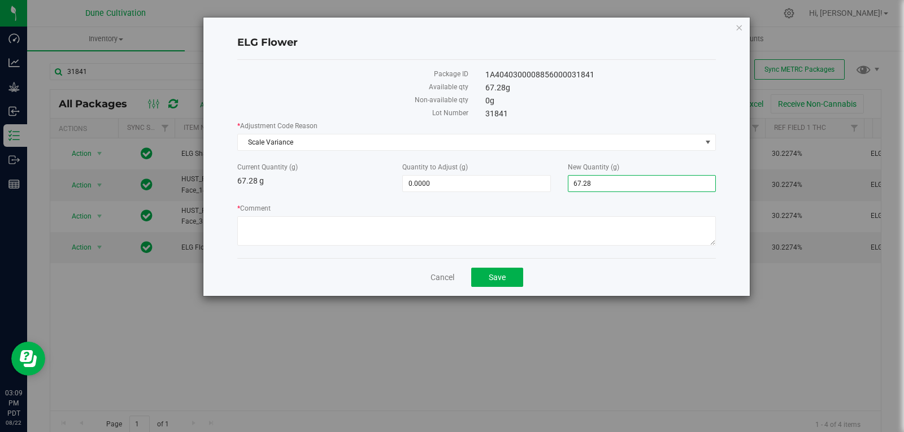
click at [600, 180] on input "67.28" at bounding box center [642, 184] width 147 height 16
type input "0"
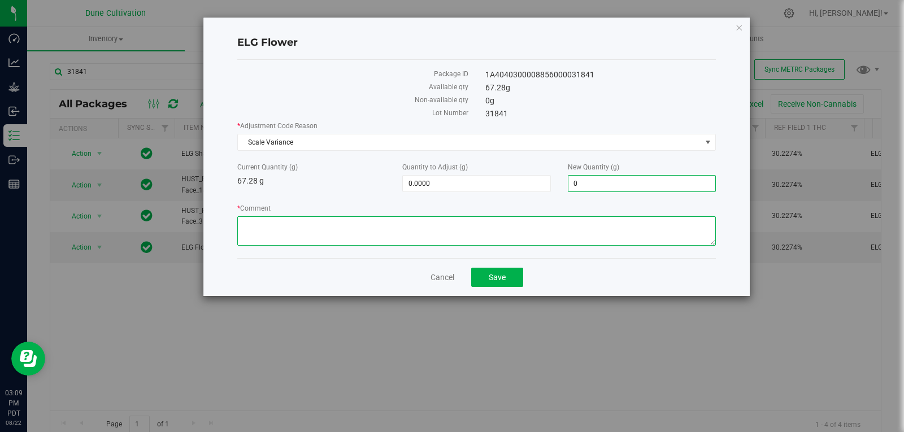
type input "-67.2800"
type input "0.0000"
click at [551, 229] on textarea "* Comment" at bounding box center [476, 230] width 479 height 29
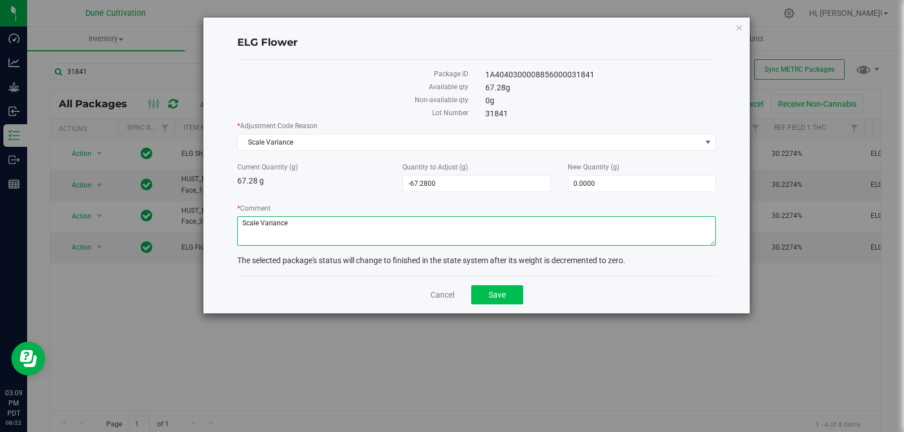
type textarea "Scale Variance"
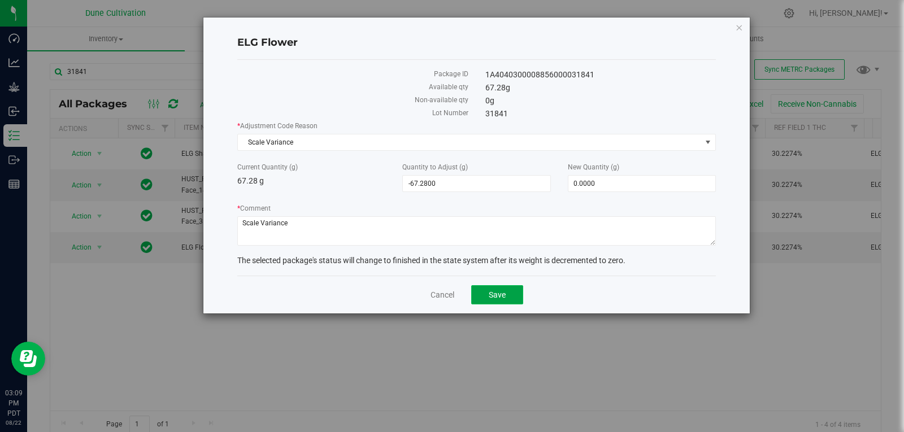
click at [512, 291] on button "Save" at bounding box center [497, 294] width 52 height 19
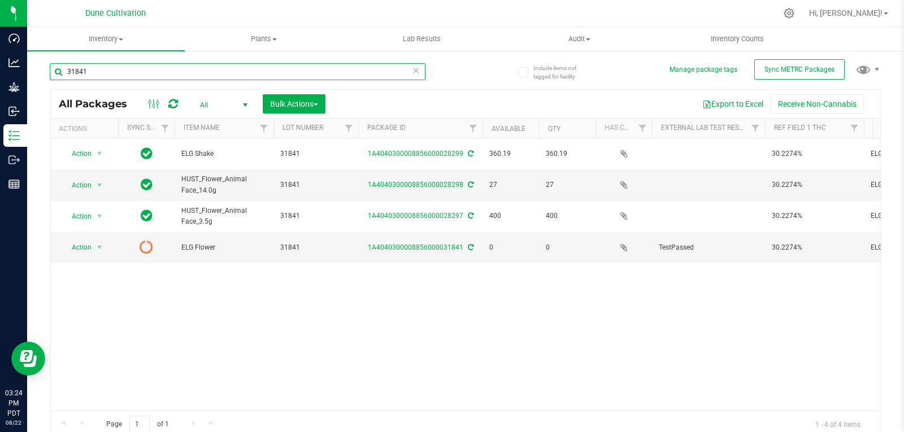
click at [99, 71] on input "31841" at bounding box center [238, 71] width 376 height 17
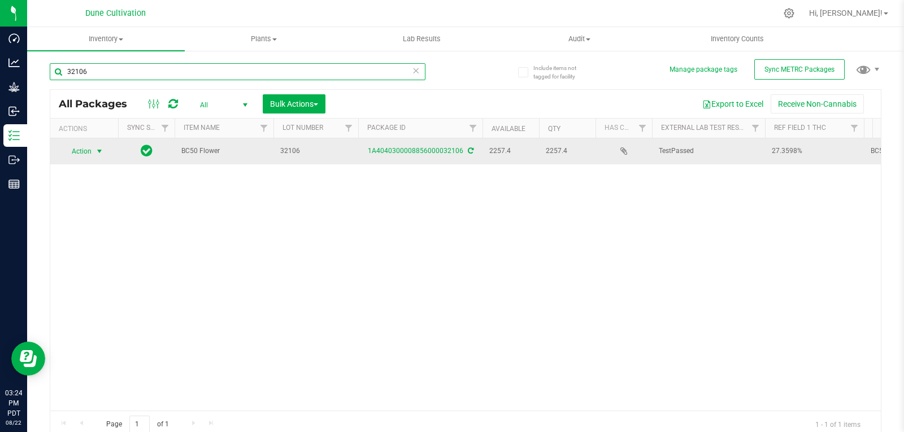
type input "32106"
click at [75, 152] on span "Action" at bounding box center [77, 152] width 31 height 16
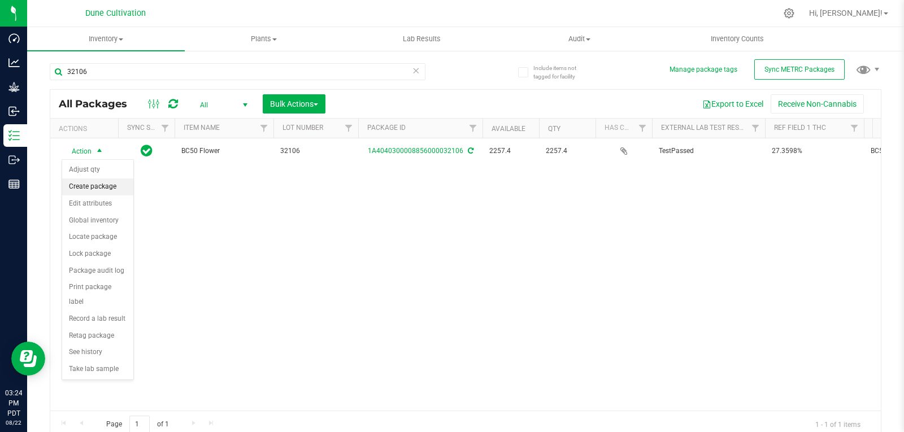
click at [91, 187] on li "Create package" at bounding box center [97, 187] width 71 height 17
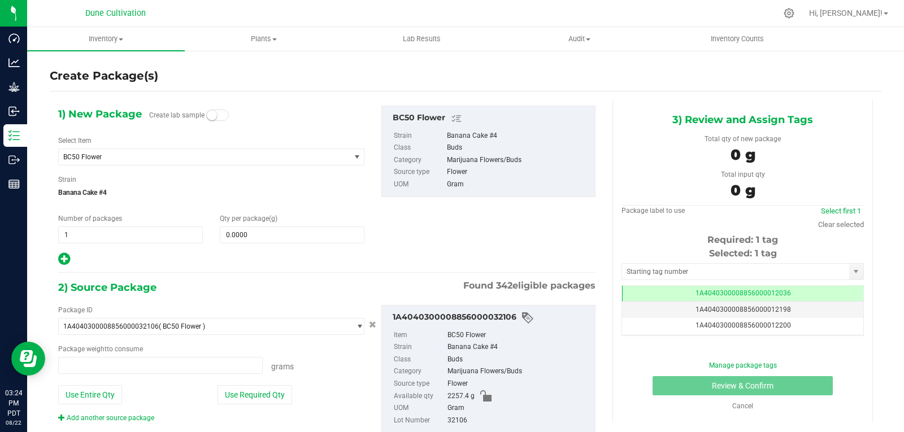
type input "0.0000 g"
click at [123, 160] on span "BC50 Flower" at bounding box center [198, 157] width 271 height 8
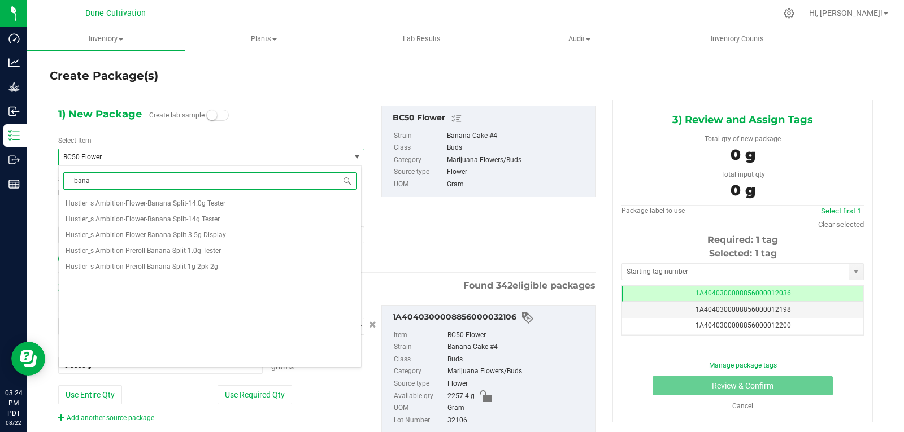
scroll to position [0, 0]
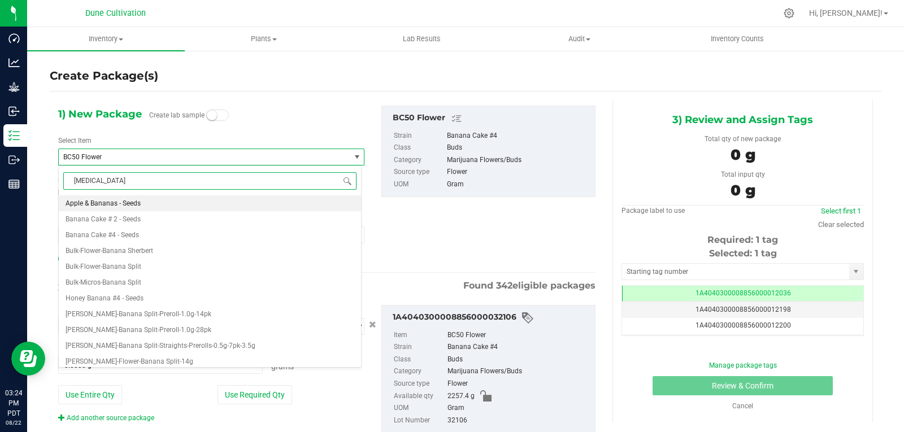
type input "banana"
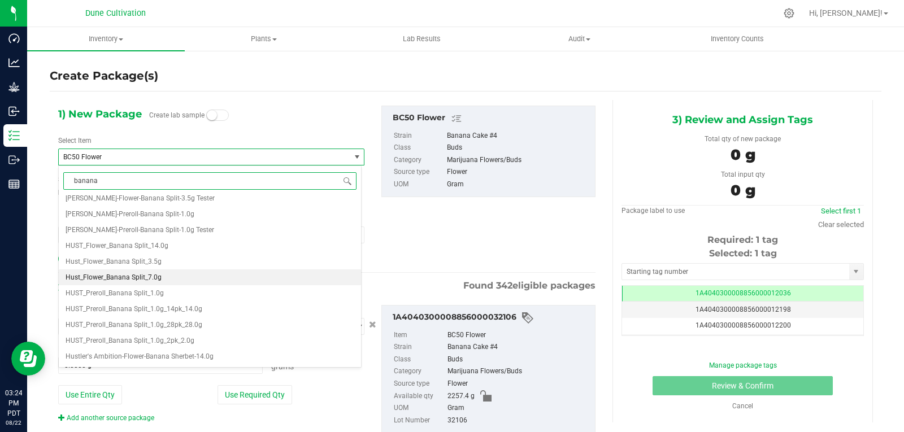
scroll to position [211, 0]
click at [154, 258] on span "Hust_Flower_Banana Split_3.5g" at bounding box center [114, 261] width 96 height 8
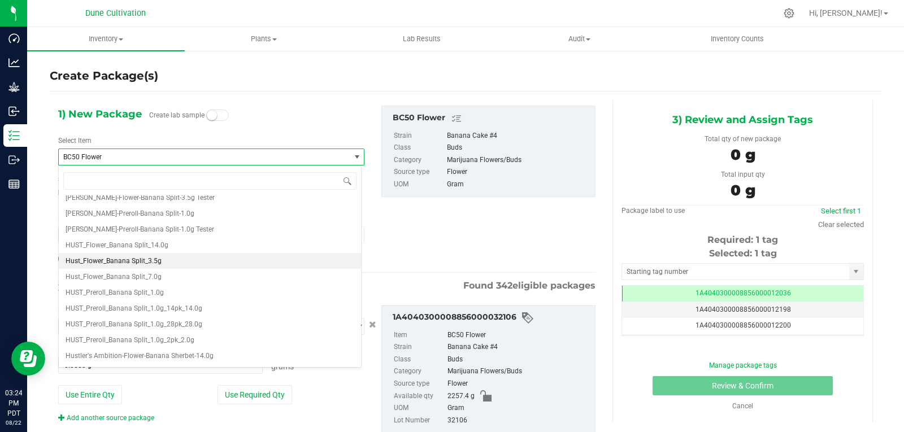
type input "0"
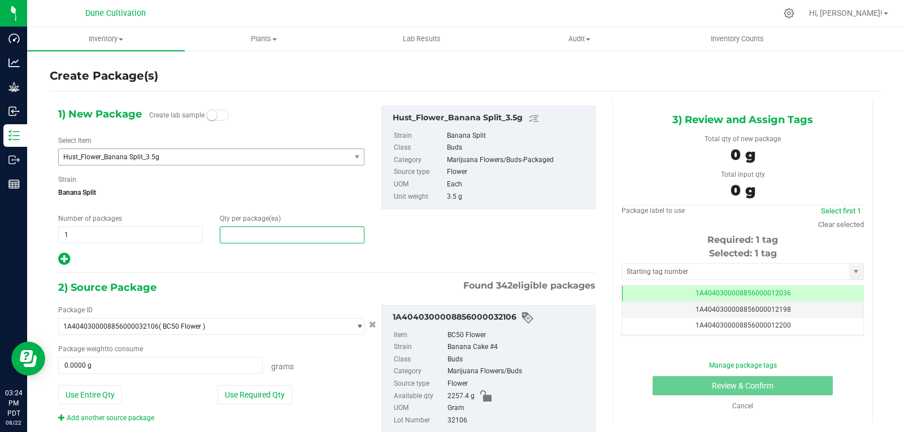
click at [281, 236] on span at bounding box center [292, 235] width 145 height 17
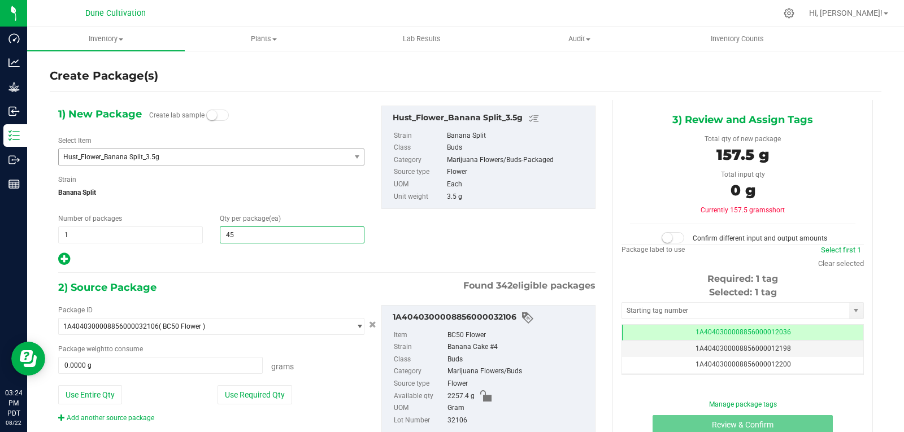
type input "450"
click at [272, 395] on button "Use Required Qty" at bounding box center [255, 394] width 75 height 19
type input "1575.0000 g"
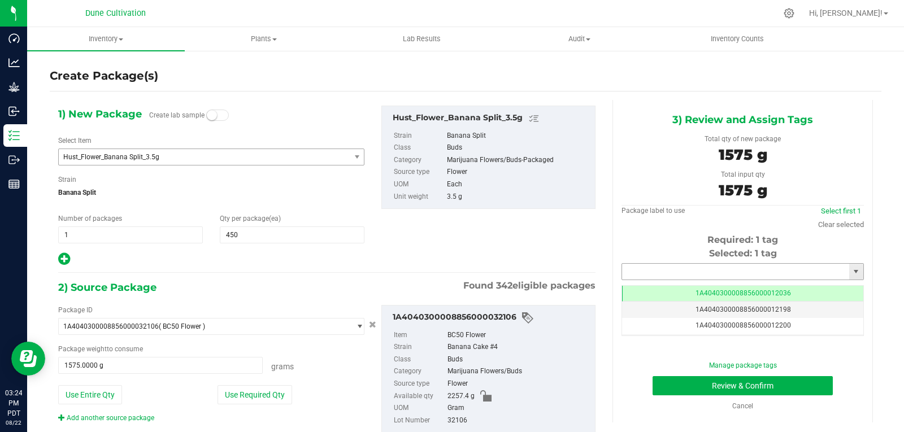
click at [635, 279] on input "text" at bounding box center [735, 272] width 227 height 16
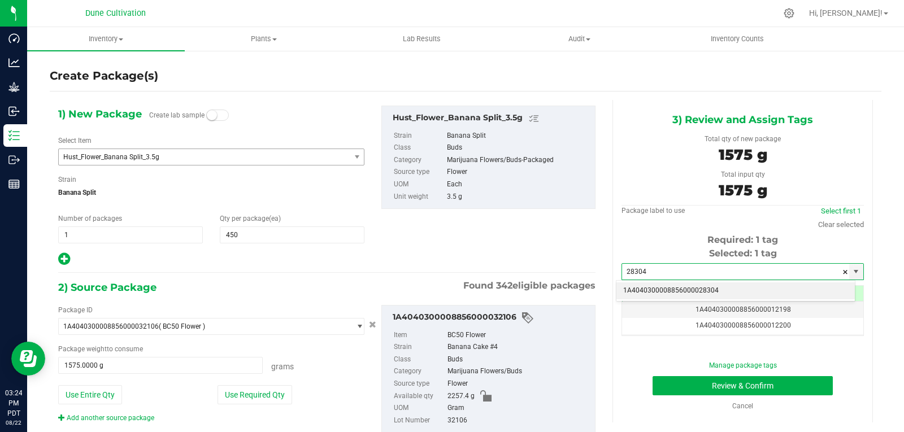
click at [643, 291] on li "1A4040300008856000028304" at bounding box center [736, 291] width 239 height 17
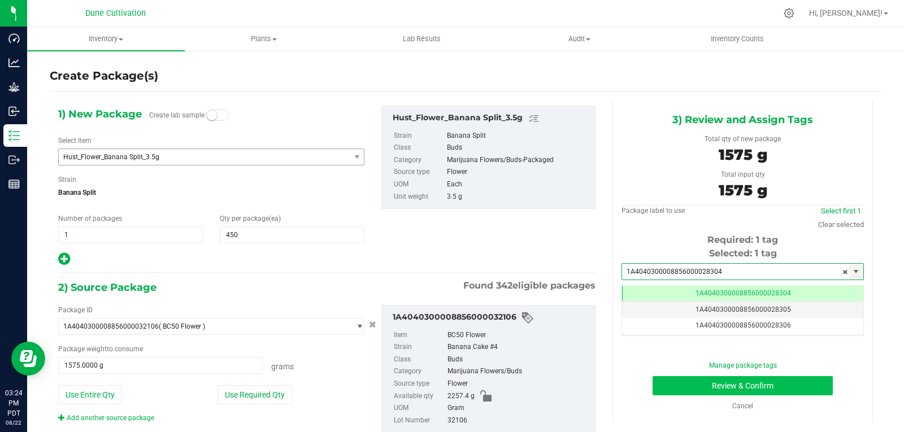
type input "1A4040300008856000028304"
click at [686, 395] on button "Review & Confirm" at bounding box center [743, 385] width 180 height 19
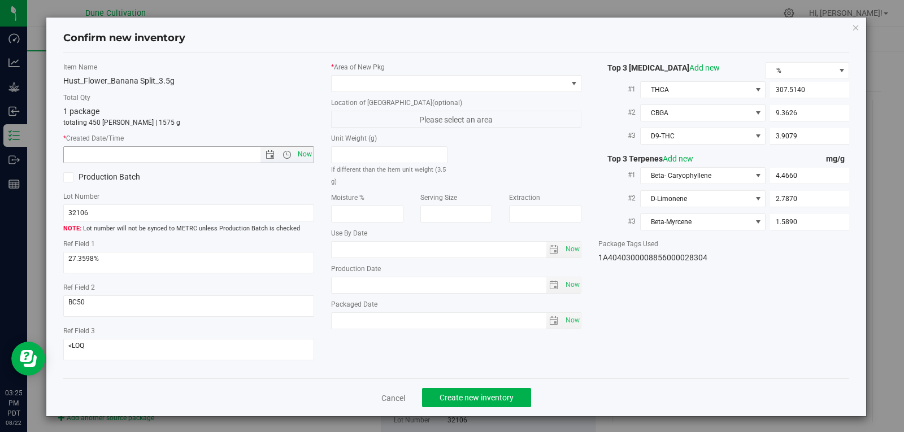
click at [301, 155] on span "Now" at bounding box center [304, 154] width 19 height 16
type input "[DATE] 3:25 PM"
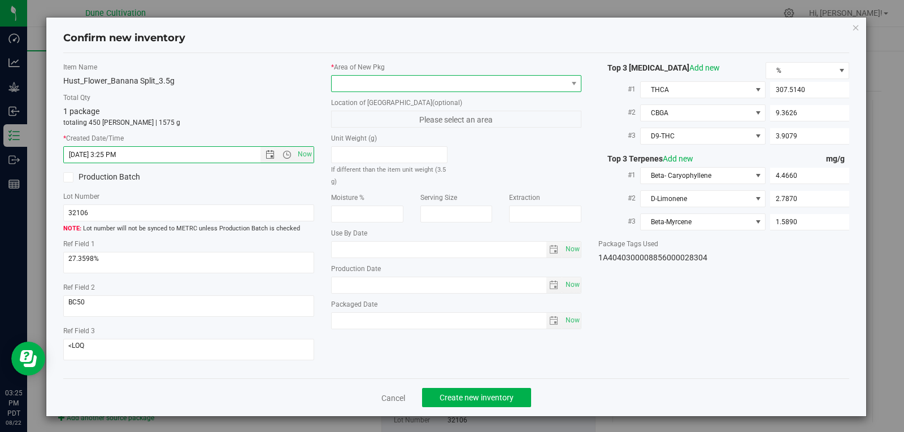
click at [441, 79] on span at bounding box center [450, 84] width 236 height 16
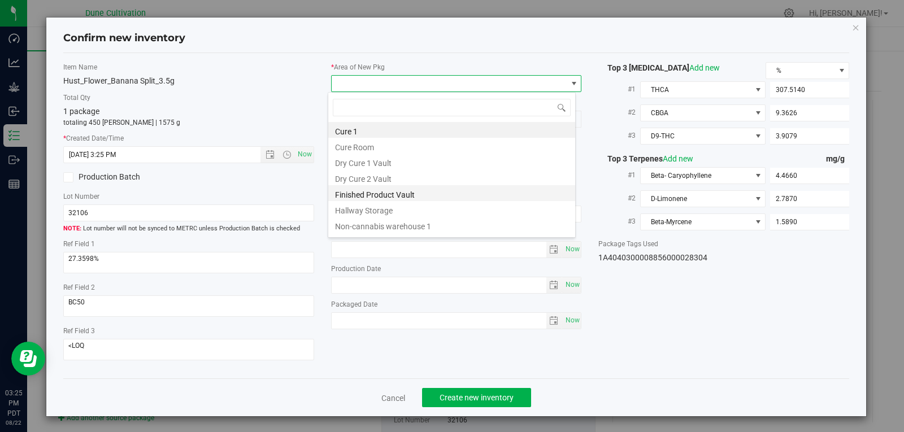
click at [415, 199] on li "Finished Product Vault" at bounding box center [451, 193] width 247 height 16
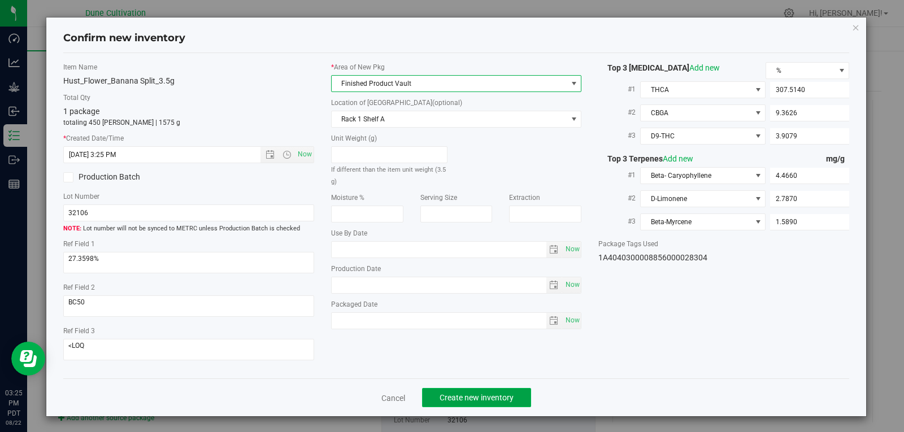
click at [455, 396] on span "Create new inventory" at bounding box center [477, 397] width 74 height 9
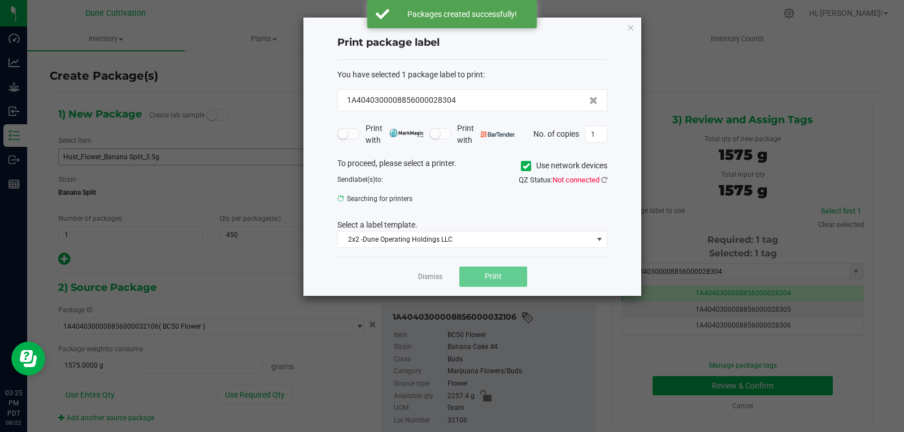
click at [443, 279] on div "Dismiss Print" at bounding box center [472, 276] width 270 height 39
click at [432, 278] on link "Dismiss" at bounding box center [430, 277] width 24 height 10
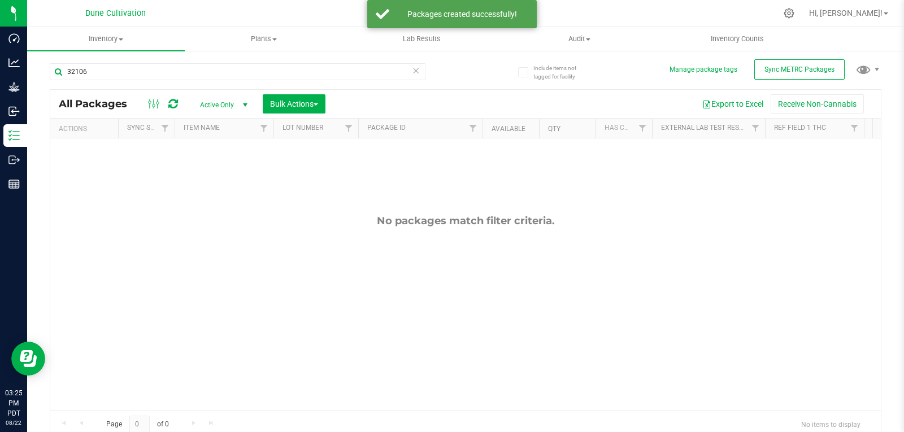
click at [206, 106] on span "Active Only" at bounding box center [221, 105] width 62 height 16
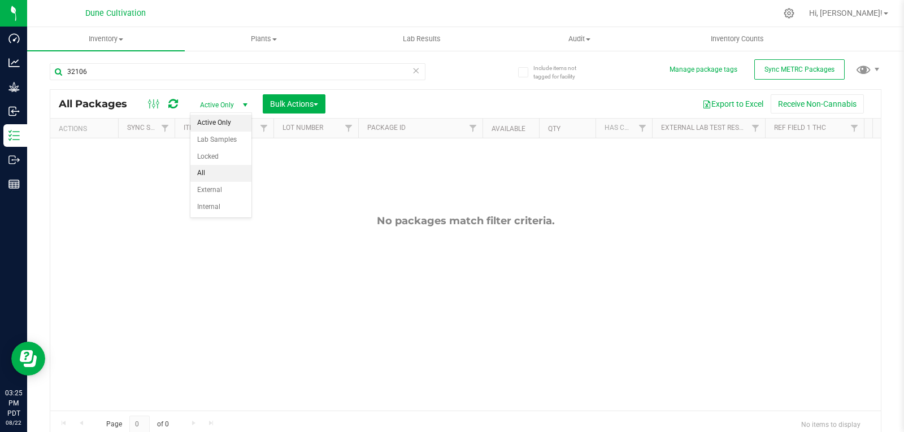
click at [209, 180] on li "All" at bounding box center [220, 173] width 61 height 17
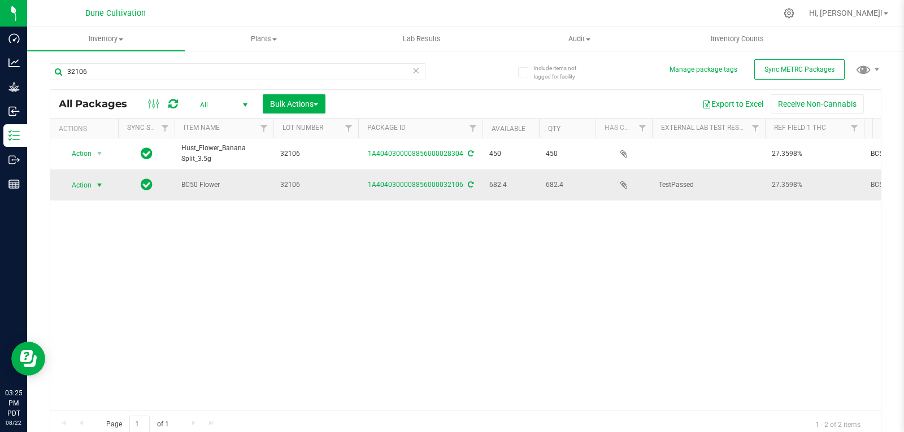
click at [85, 180] on span "Action" at bounding box center [77, 185] width 31 height 16
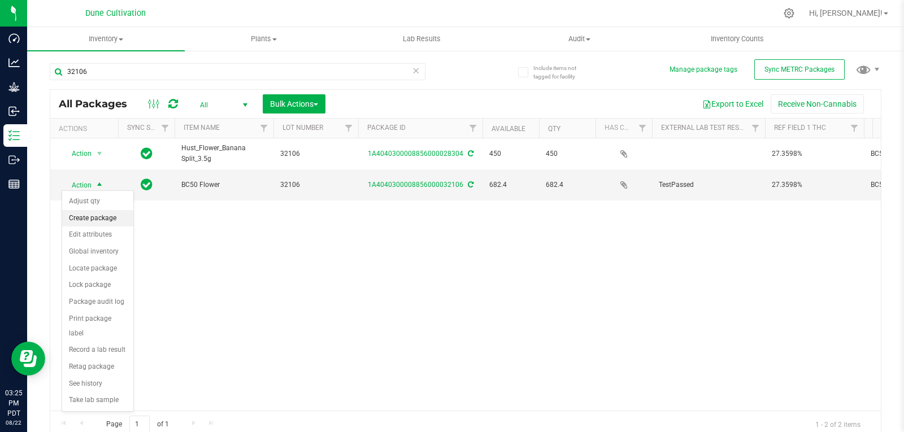
click at [116, 220] on li "Create package" at bounding box center [97, 218] width 71 height 17
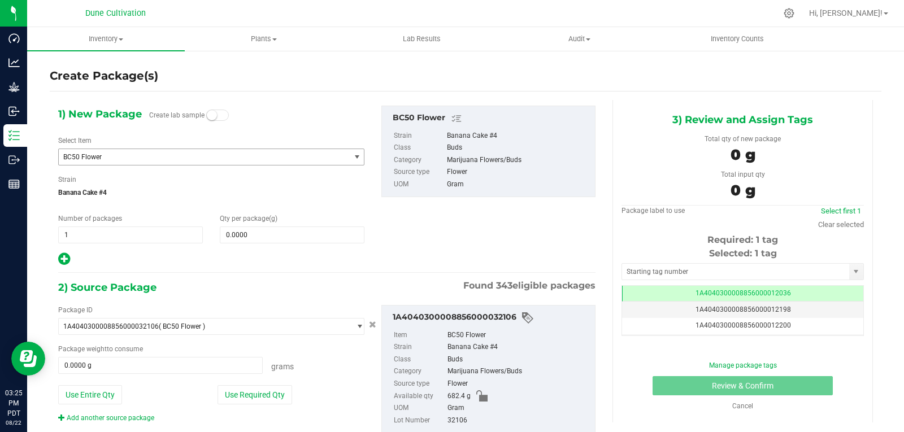
click at [154, 149] on span "BC50 Flower" at bounding box center [204, 157] width 291 height 16
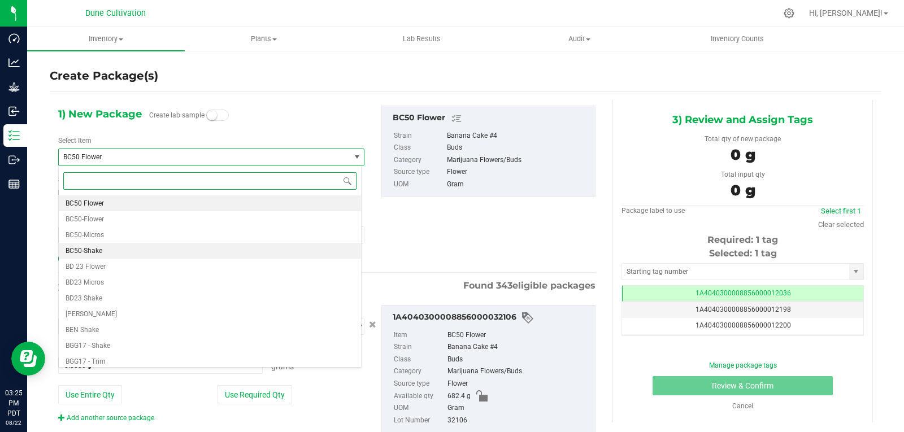
click at [114, 250] on li "BC50-Shake" at bounding box center [210, 251] width 302 height 16
type input "0.0000"
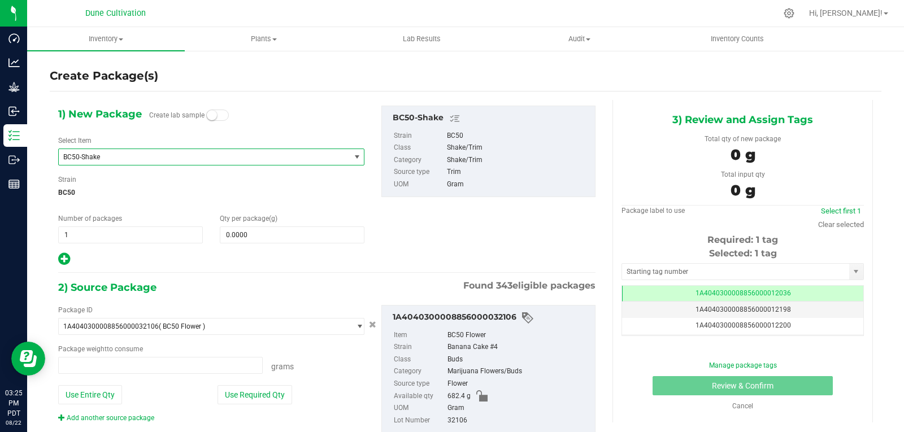
type input "0.0000 g"
click at [284, 233] on span at bounding box center [292, 235] width 145 height 17
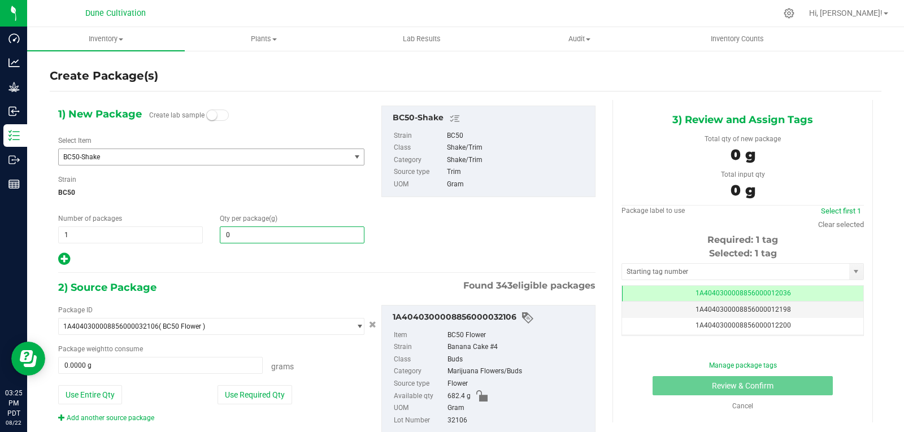
click at [228, 162] on span "BC50-Shake" at bounding box center [204, 157] width 291 height 16
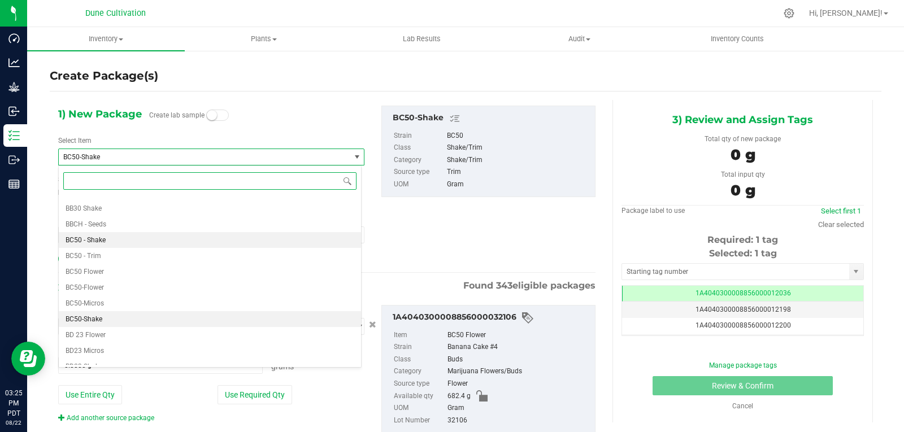
click at [133, 241] on li "BC50 - Shake" at bounding box center [210, 240] width 302 height 16
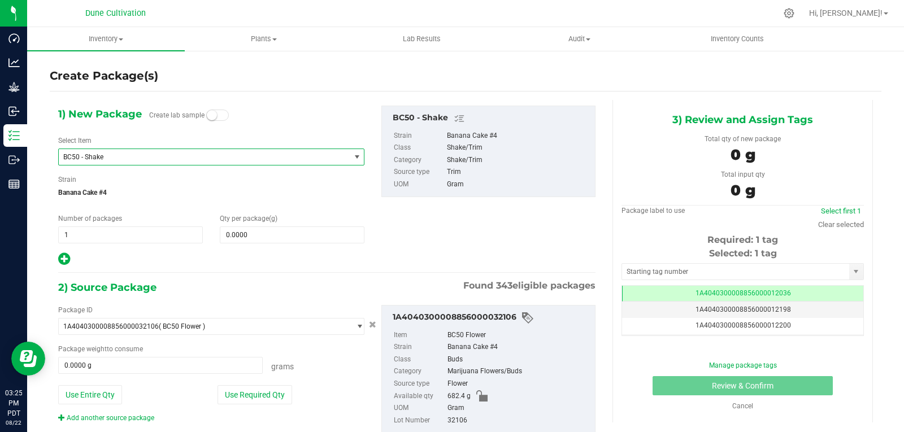
click at [156, 159] on span "BC50 - Shake" at bounding box center [198, 157] width 271 height 8
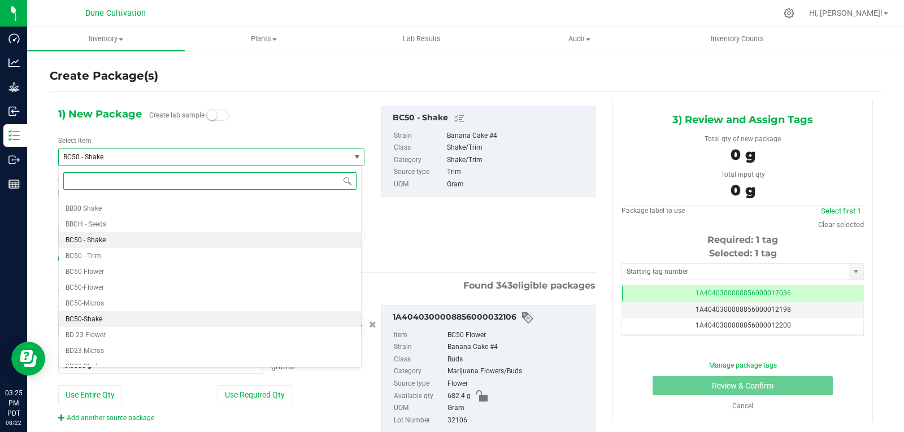
click at [112, 324] on li "BC50-Shake" at bounding box center [210, 319] width 302 height 16
type input "0.0000"
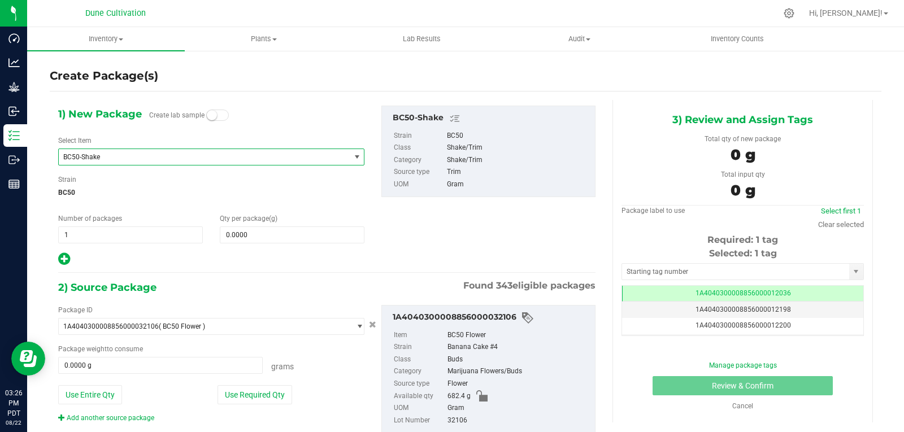
click at [231, 155] on span "BC50-Shake" at bounding box center [198, 157] width 271 height 8
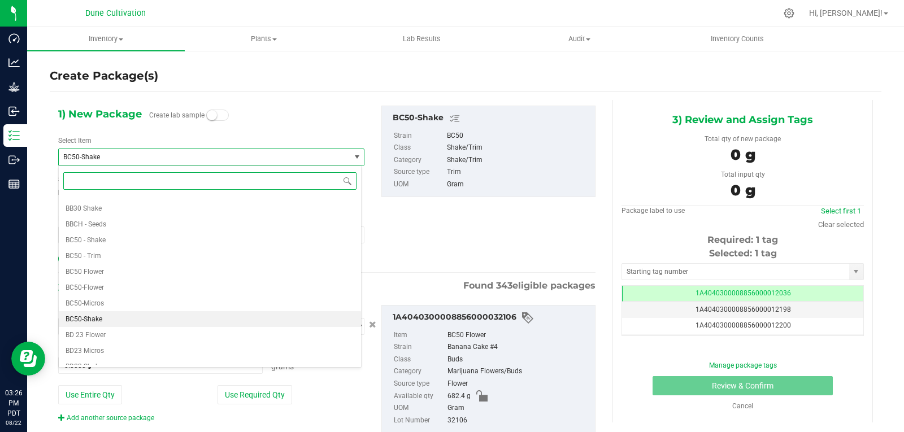
click at [201, 189] on input at bounding box center [209, 181] width 293 height 18
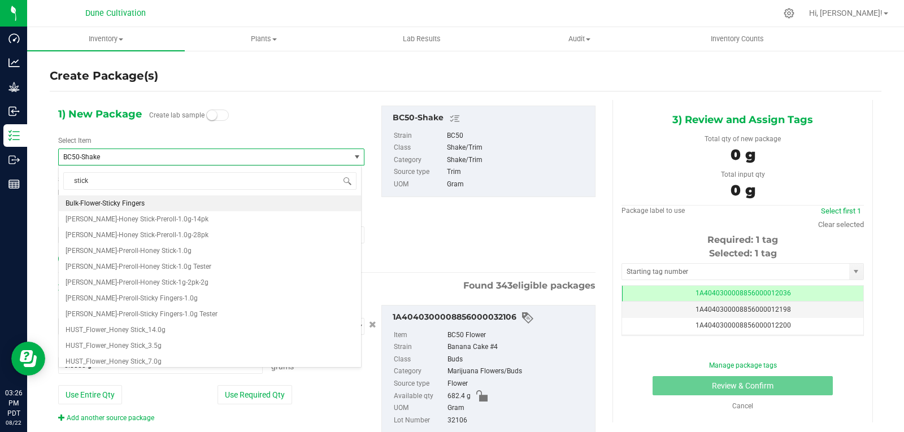
click at [132, 158] on span "BC50-Shake" at bounding box center [198, 157] width 271 height 8
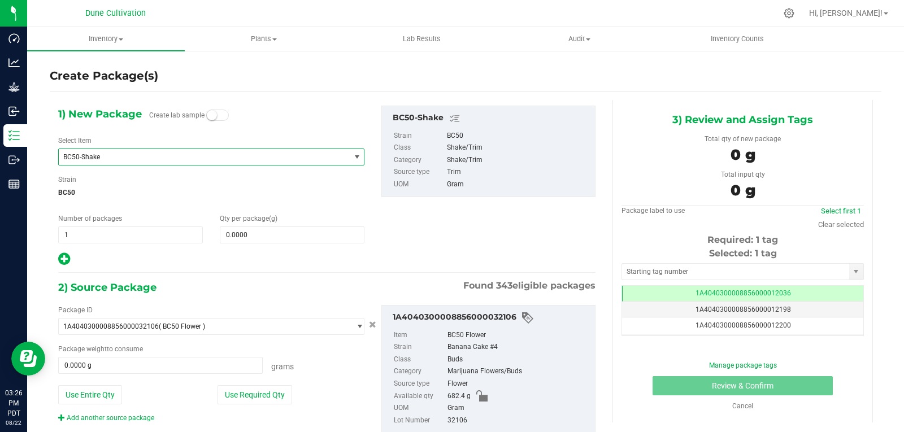
click at [120, 154] on span "BC50-Shake" at bounding box center [198, 157] width 271 height 8
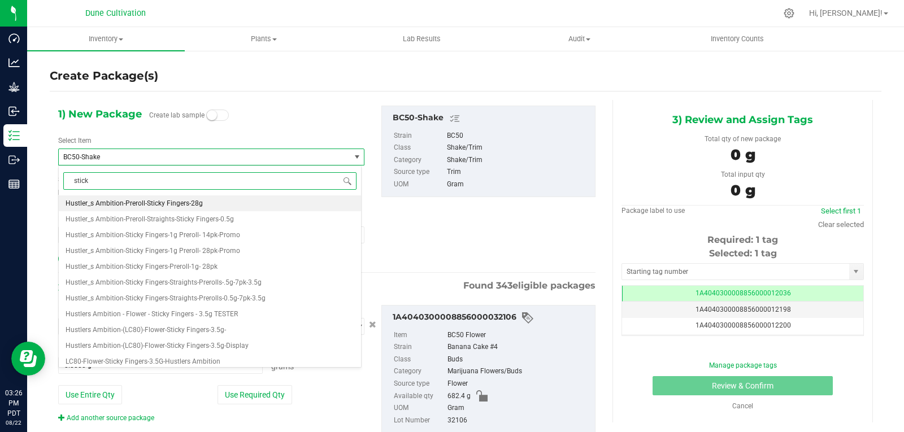
click at [92, 178] on input "stick" at bounding box center [209, 181] width 293 height 18
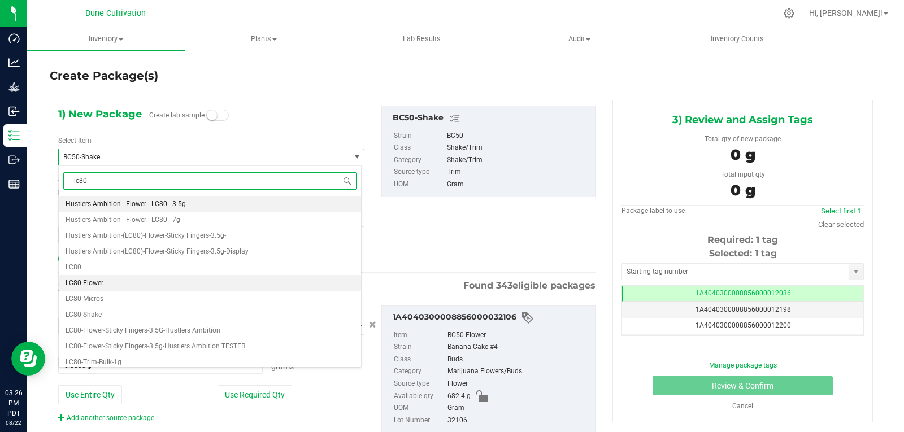
scroll to position [79, 0]
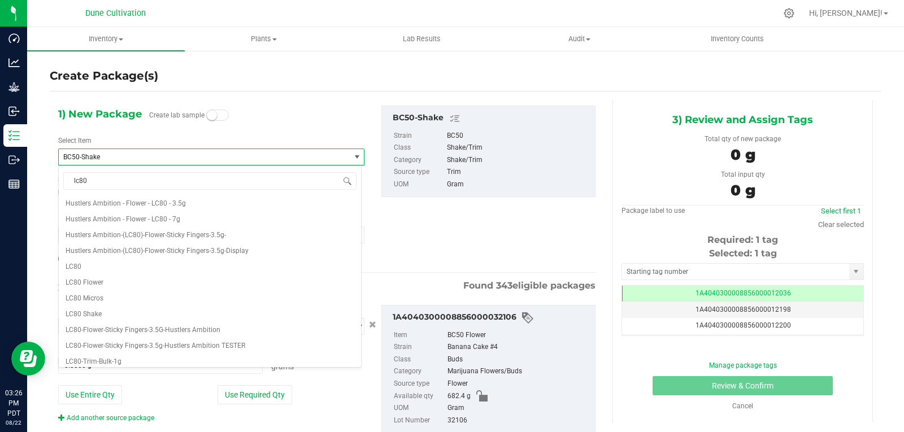
click at [116, 155] on span "BC50-Shake" at bounding box center [198, 157] width 271 height 8
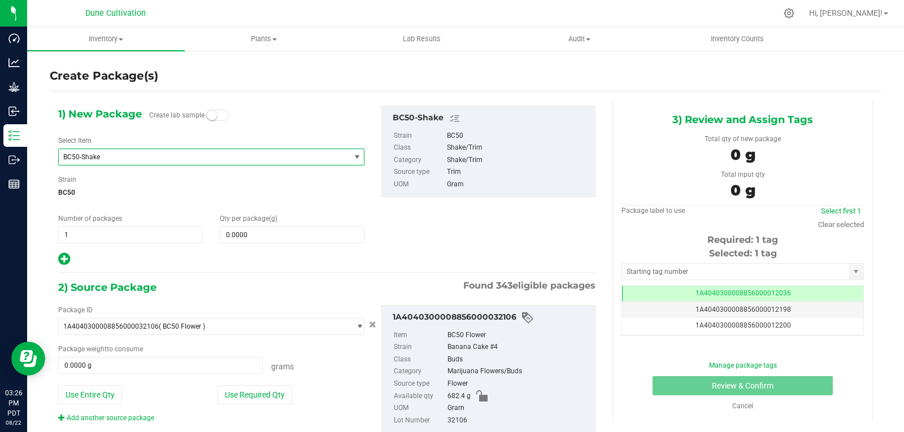
click at [116, 155] on span "BC50-Shake" at bounding box center [198, 157] width 271 height 8
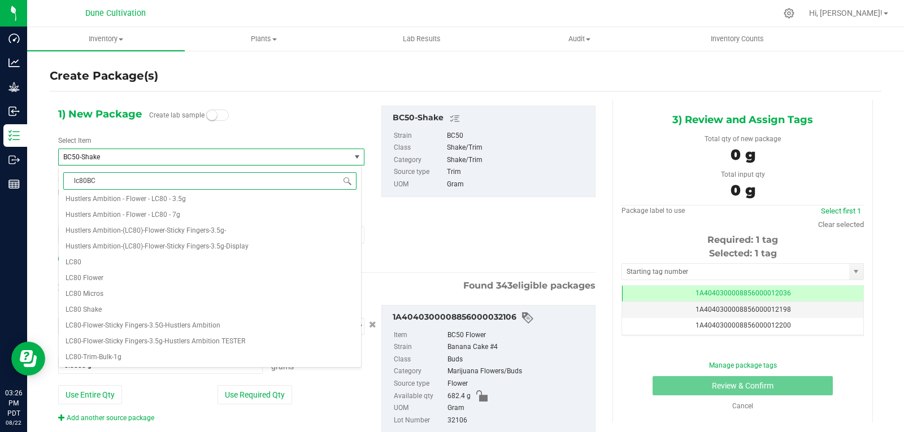
scroll to position [0, 0]
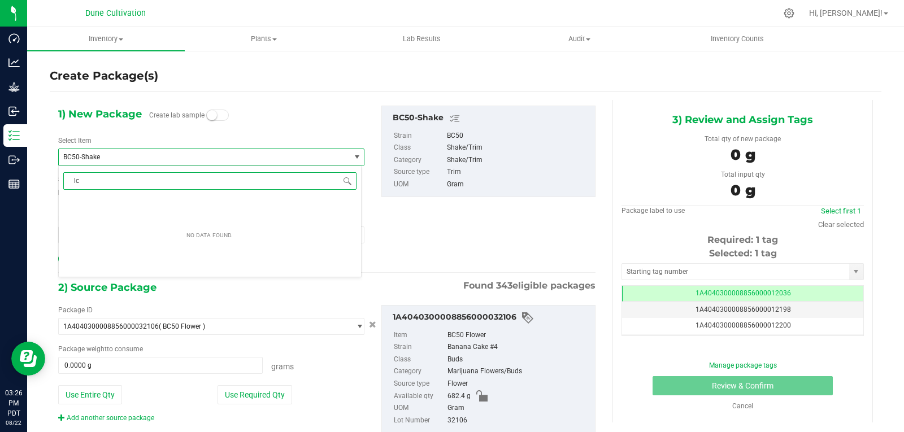
type input "l"
type input "BC"
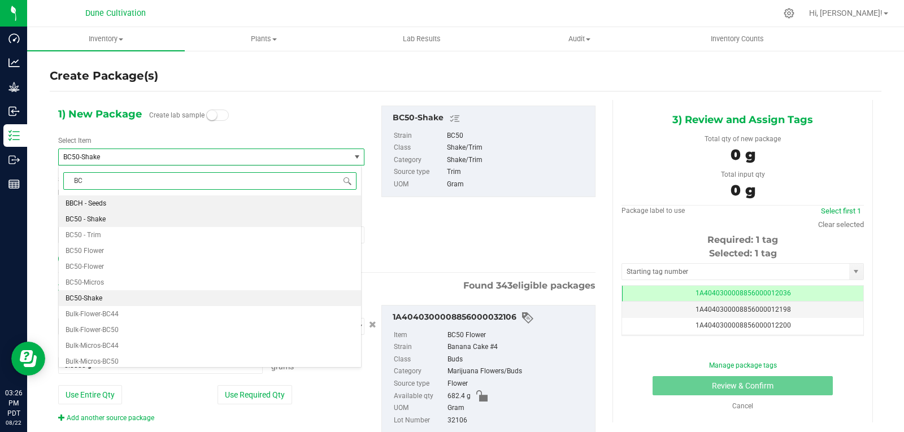
click at [115, 217] on li "BC50 - Shake" at bounding box center [210, 219] width 302 height 16
type input "0.0000"
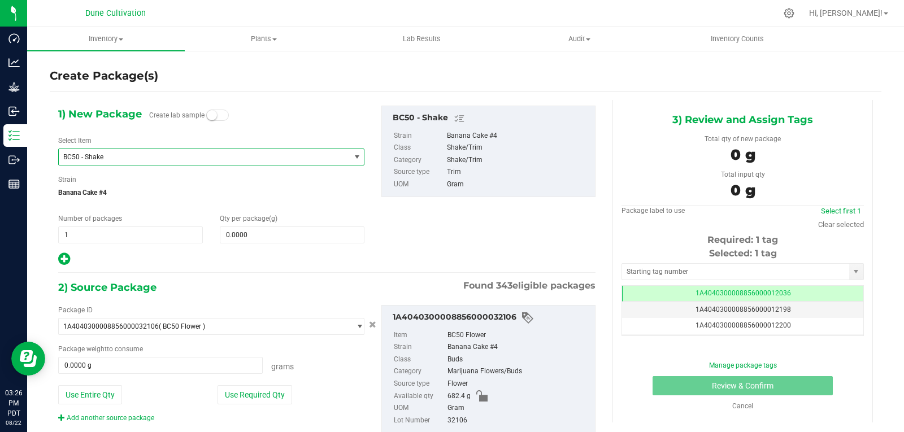
click at [103, 158] on span "BC50 - Shake" at bounding box center [198, 157] width 271 height 8
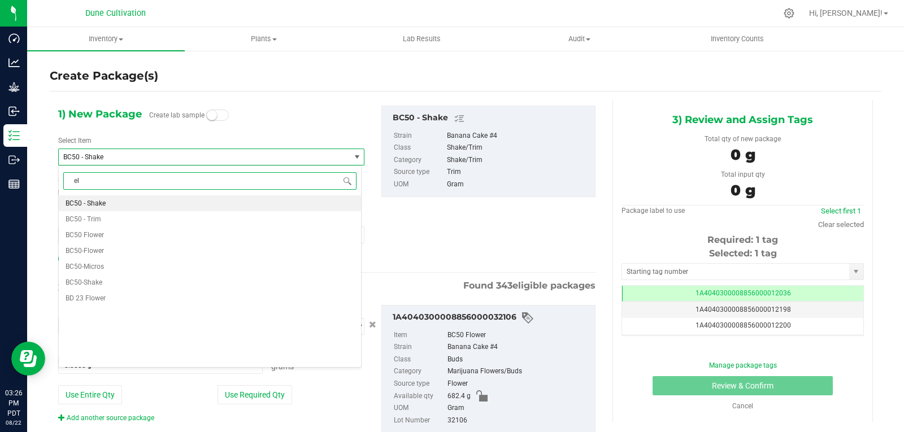
type input "elg"
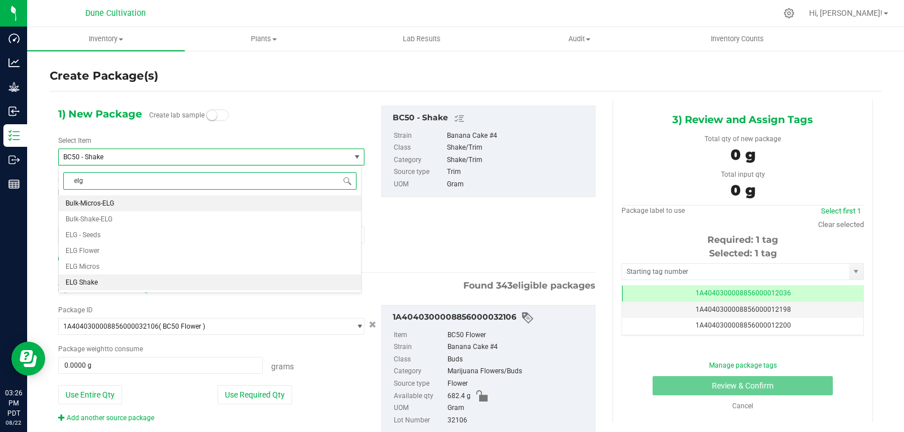
click at [117, 281] on li "ELG Shake" at bounding box center [210, 283] width 302 height 16
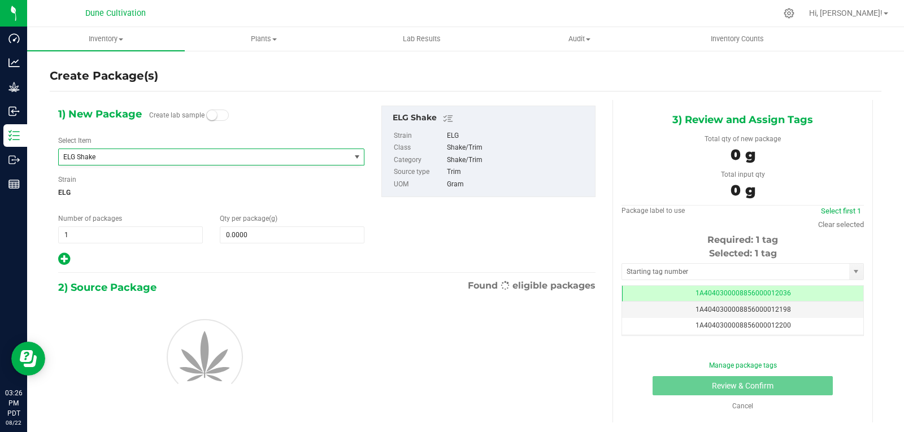
type input "0.0000"
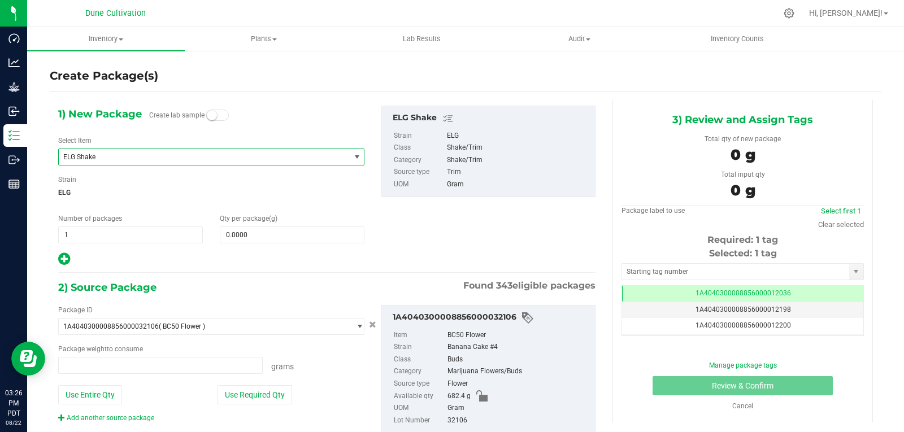
type input "0.0000 g"
click at [101, 154] on span "ELG Shake" at bounding box center [198, 157] width 271 height 8
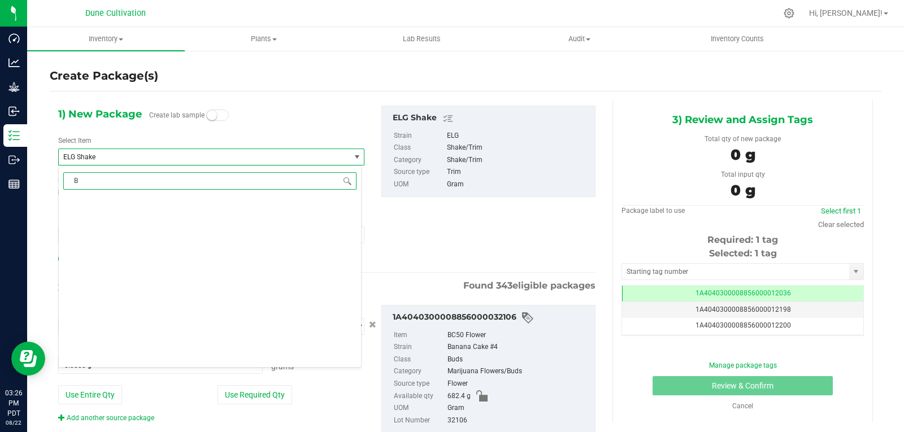
type input "BC"
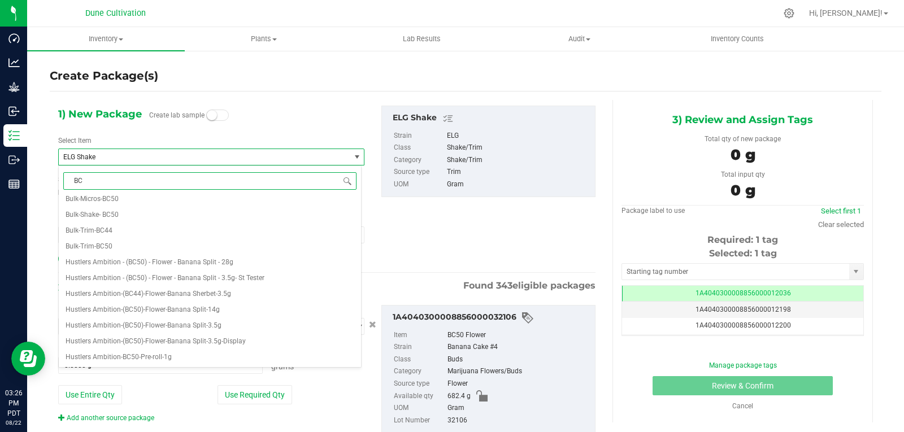
scroll to position [0, 0]
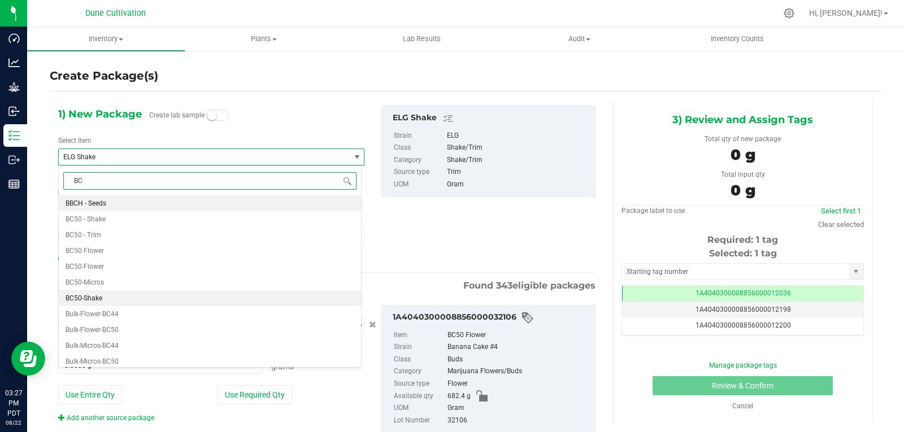
click at [106, 294] on li "BC50-Shake" at bounding box center [210, 299] width 302 height 16
type input "0.0000"
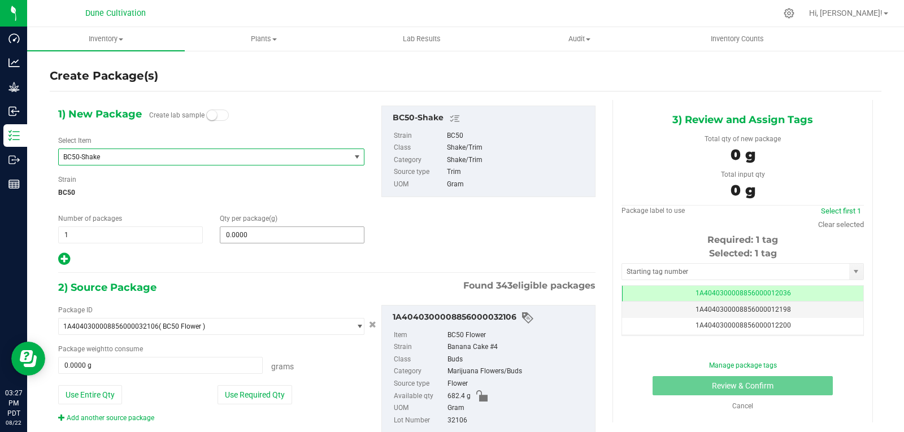
click at [279, 232] on span "0.0000 0" at bounding box center [292, 235] width 145 height 17
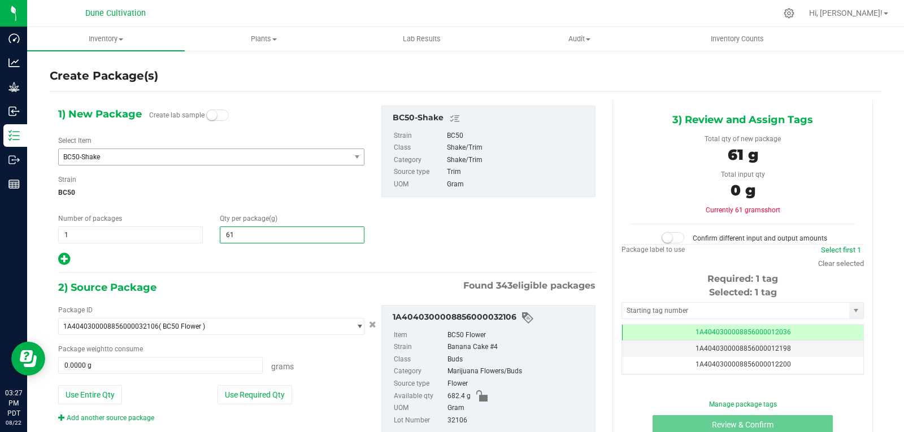
type input "619"
type input "619.0000"
click at [242, 397] on button "Use Required Qty" at bounding box center [255, 394] width 75 height 19
type input "619.0000 g"
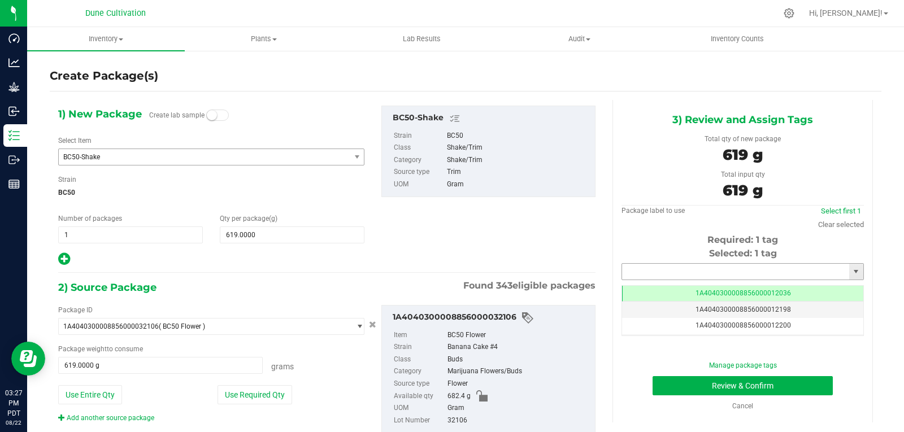
click at [678, 273] on input "text" at bounding box center [735, 272] width 227 height 16
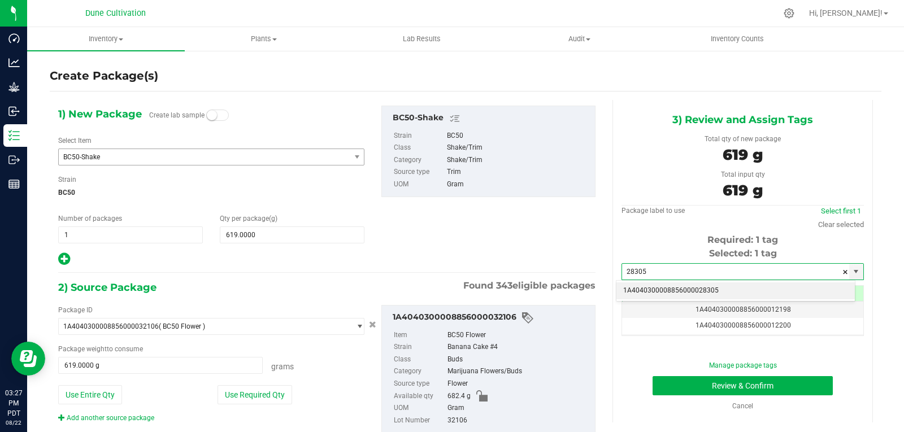
click at [666, 289] on li "1A4040300008856000028305" at bounding box center [736, 291] width 239 height 17
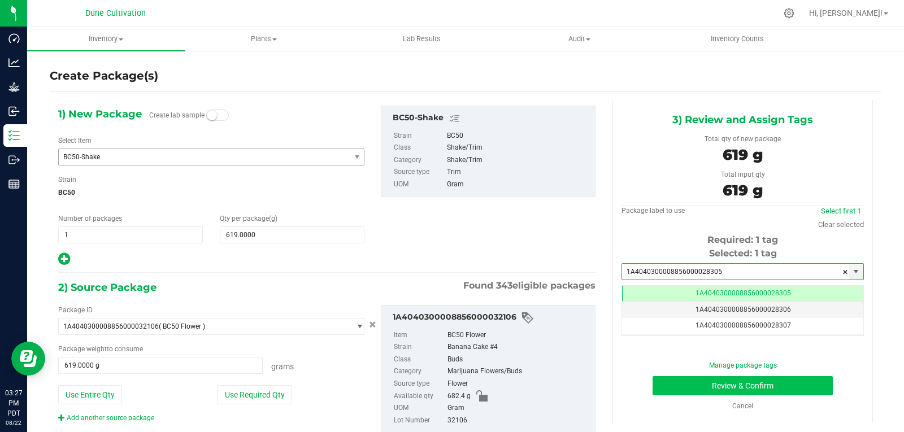
type input "1A4040300008856000028305"
click at [656, 386] on button "Review & Confirm" at bounding box center [743, 385] width 180 height 19
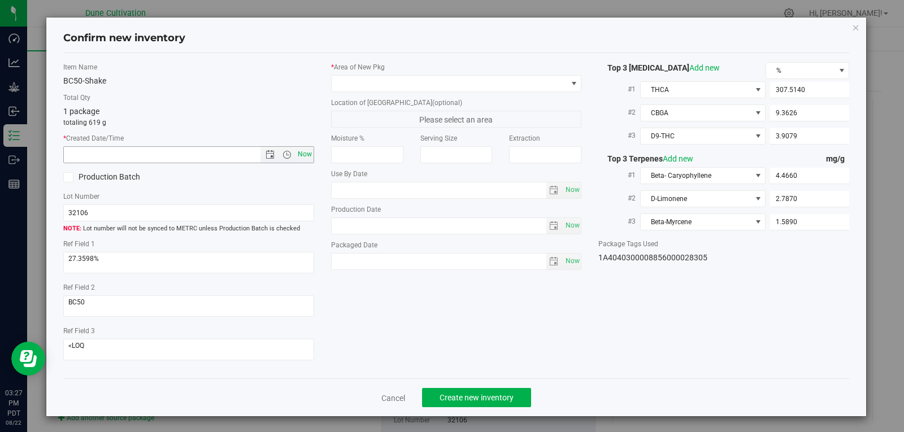
click at [305, 155] on span "Now" at bounding box center [304, 154] width 19 height 16
type input "[DATE] 3:27 PM"
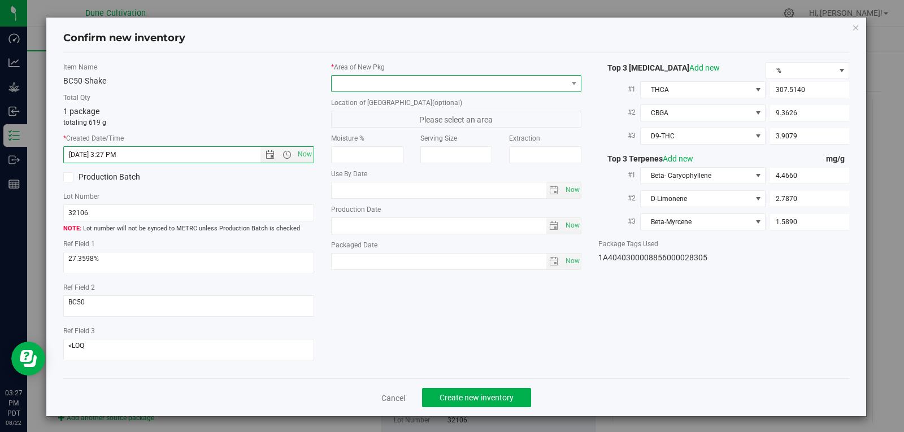
click at [388, 83] on span at bounding box center [450, 84] width 236 height 16
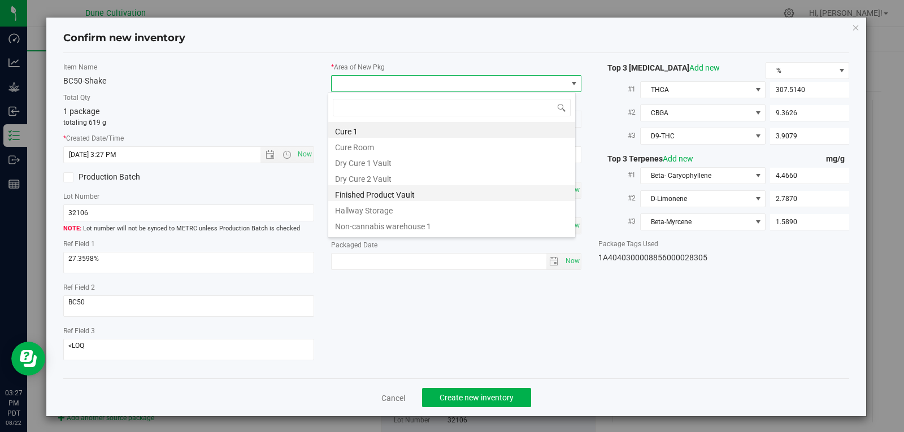
click at [383, 194] on li "Finished Product Vault" at bounding box center [451, 193] width 247 height 16
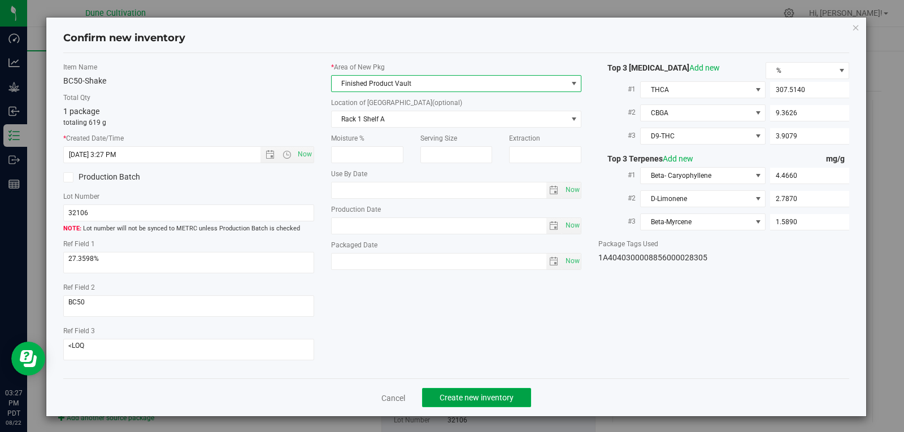
click at [448, 396] on span "Create new inventory" at bounding box center [477, 397] width 74 height 9
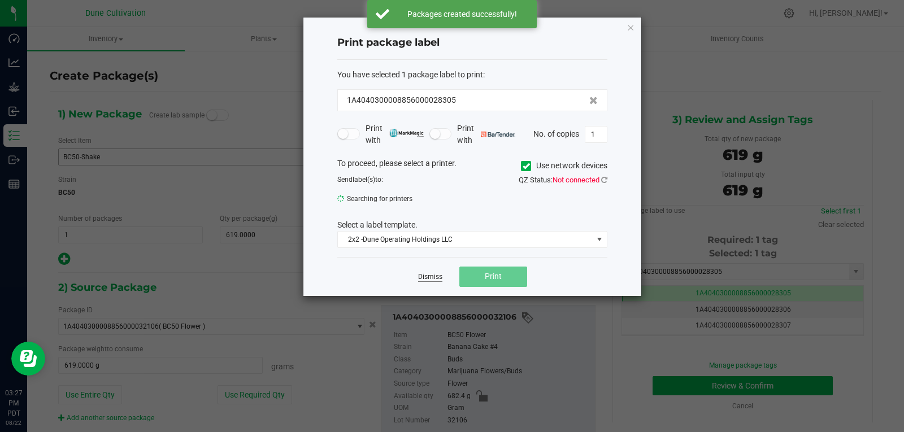
click at [441, 274] on link "Dismiss" at bounding box center [430, 277] width 24 height 10
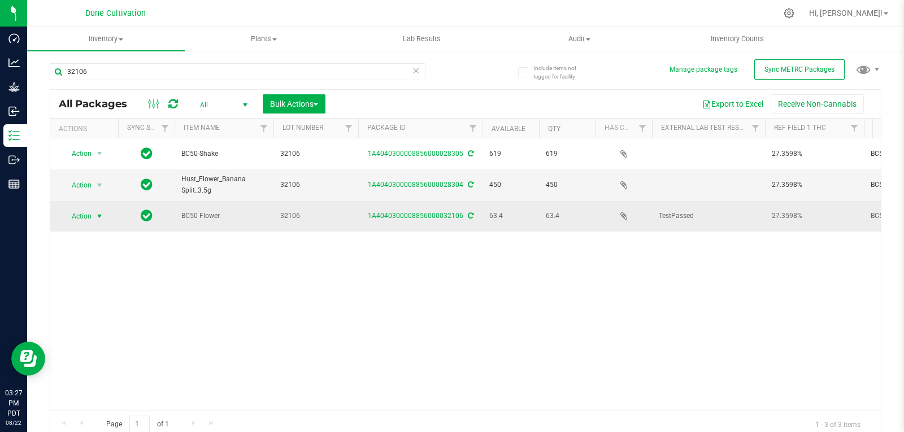
click at [78, 212] on span "Action" at bounding box center [77, 217] width 31 height 16
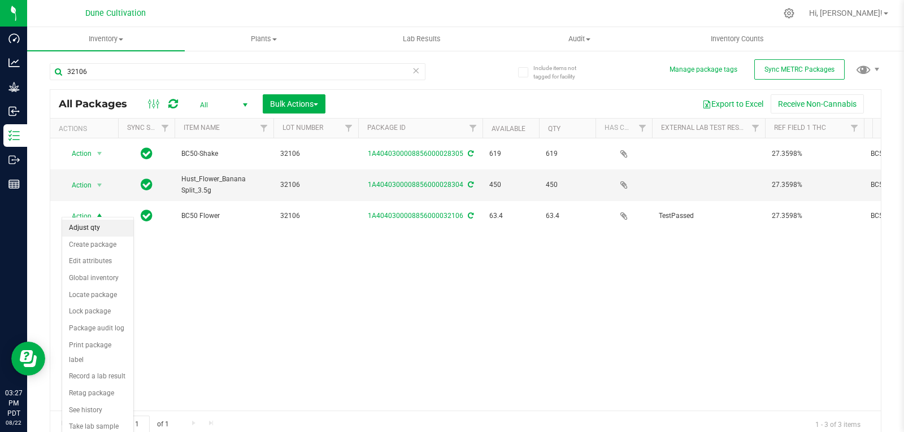
click at [83, 224] on li "Adjust qty" at bounding box center [97, 228] width 71 height 17
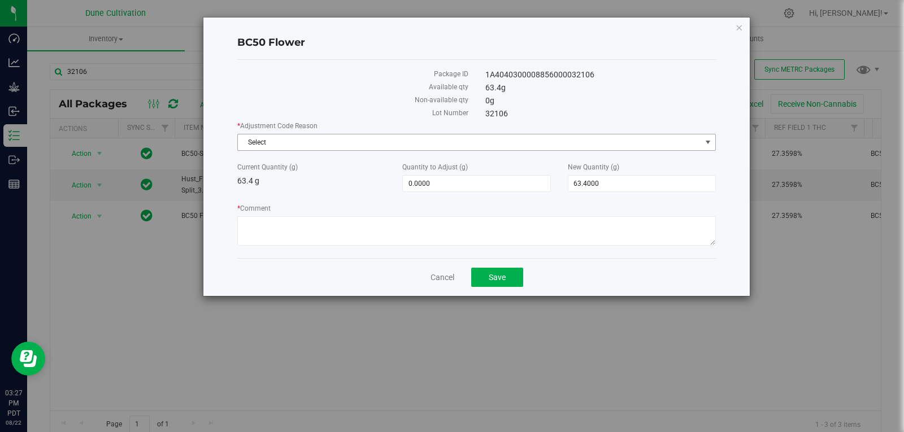
click at [293, 146] on span "Select" at bounding box center [469, 143] width 463 height 16
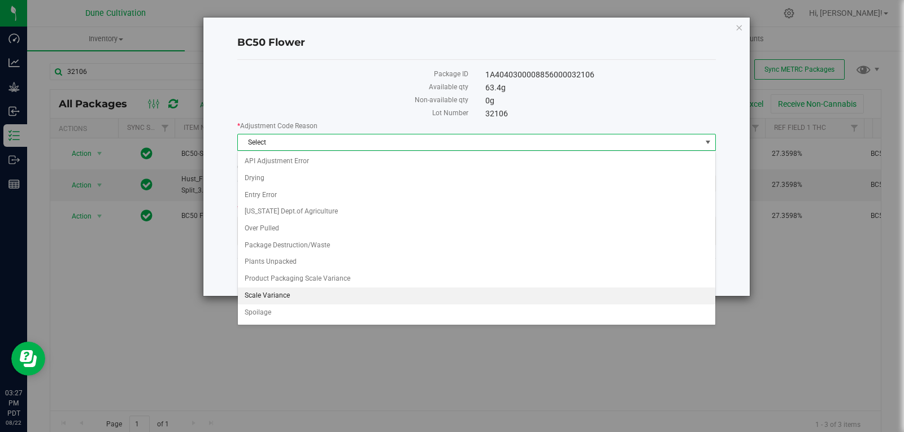
click at [278, 294] on li "Scale Variance" at bounding box center [477, 296] width 478 height 17
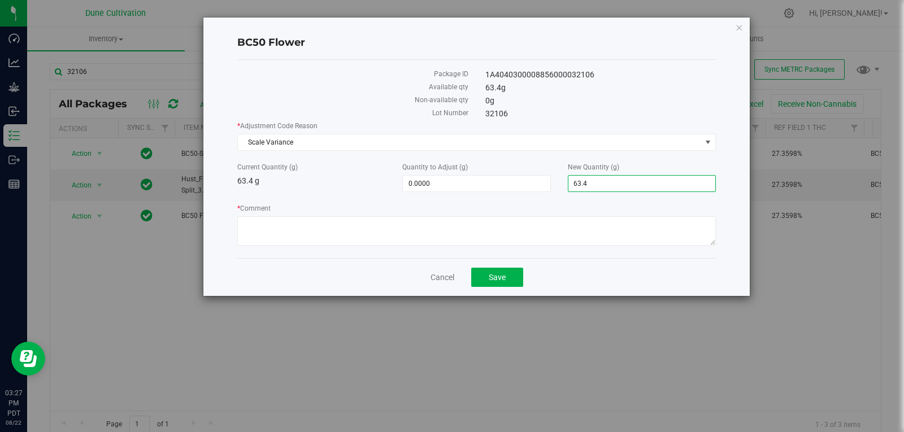
click at [599, 185] on span "63.4000 63.4" at bounding box center [642, 183] width 148 height 17
click at [599, 185] on input "63.4" at bounding box center [642, 184] width 147 height 16
type input "0"
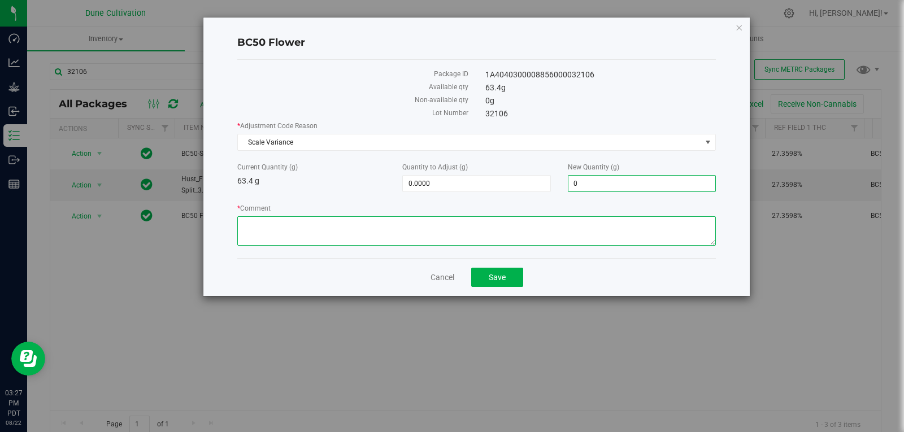
type input "-63.4000"
type input "0.0000"
click at [527, 240] on textarea "* Comment" at bounding box center [476, 230] width 479 height 29
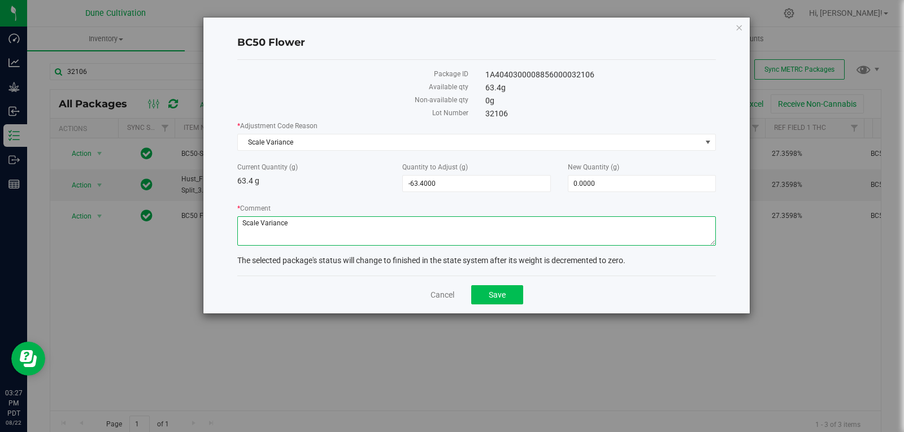
type textarea "Scale Variance"
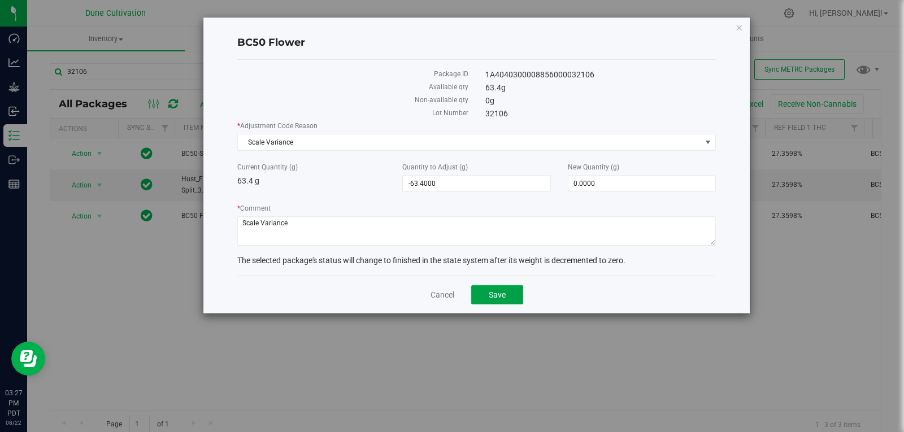
click at [506, 286] on button "Save" at bounding box center [497, 294] width 52 height 19
